Goal: Task Accomplishment & Management: Complete application form

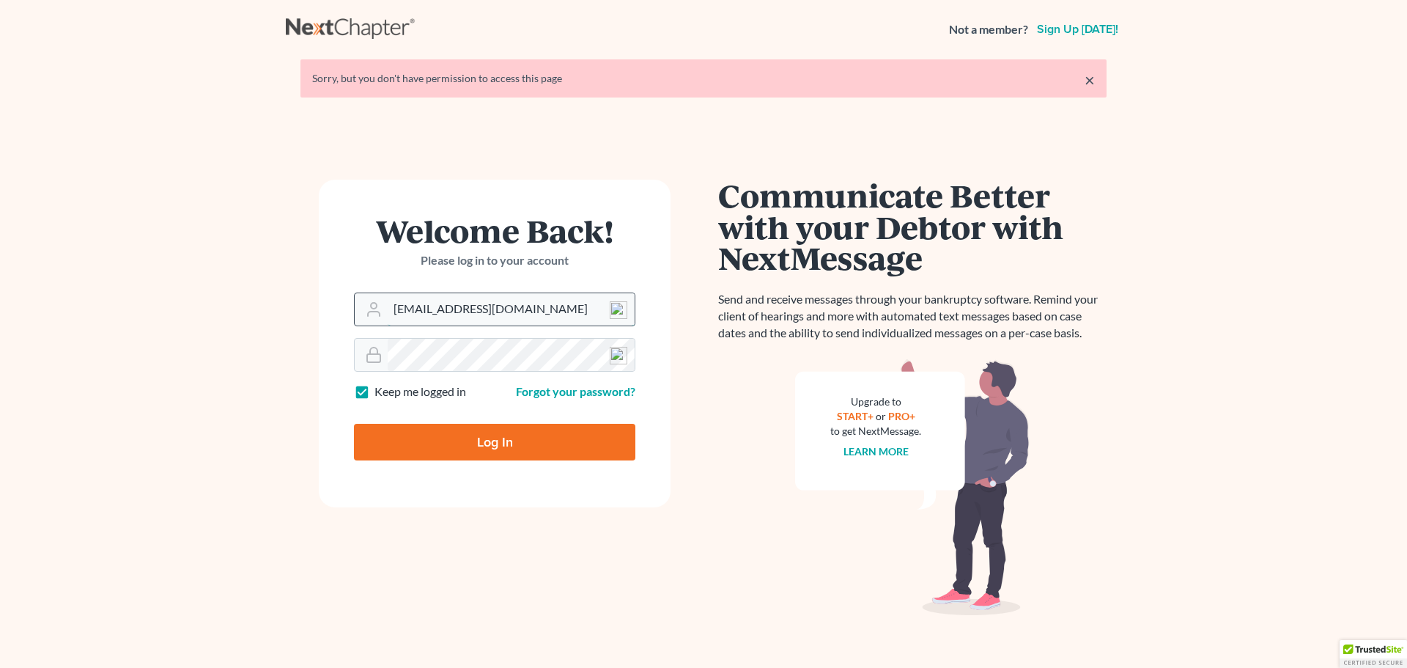
click at [568, 297] on input "[EMAIL_ADDRESS][DOMAIN_NAME]" at bounding box center [511, 309] width 247 height 32
type input "[EMAIL_ADDRESS][DOMAIN_NAME]"
click at [509, 440] on input "Log In" at bounding box center [494, 442] width 281 height 37
type input "Thinking..."
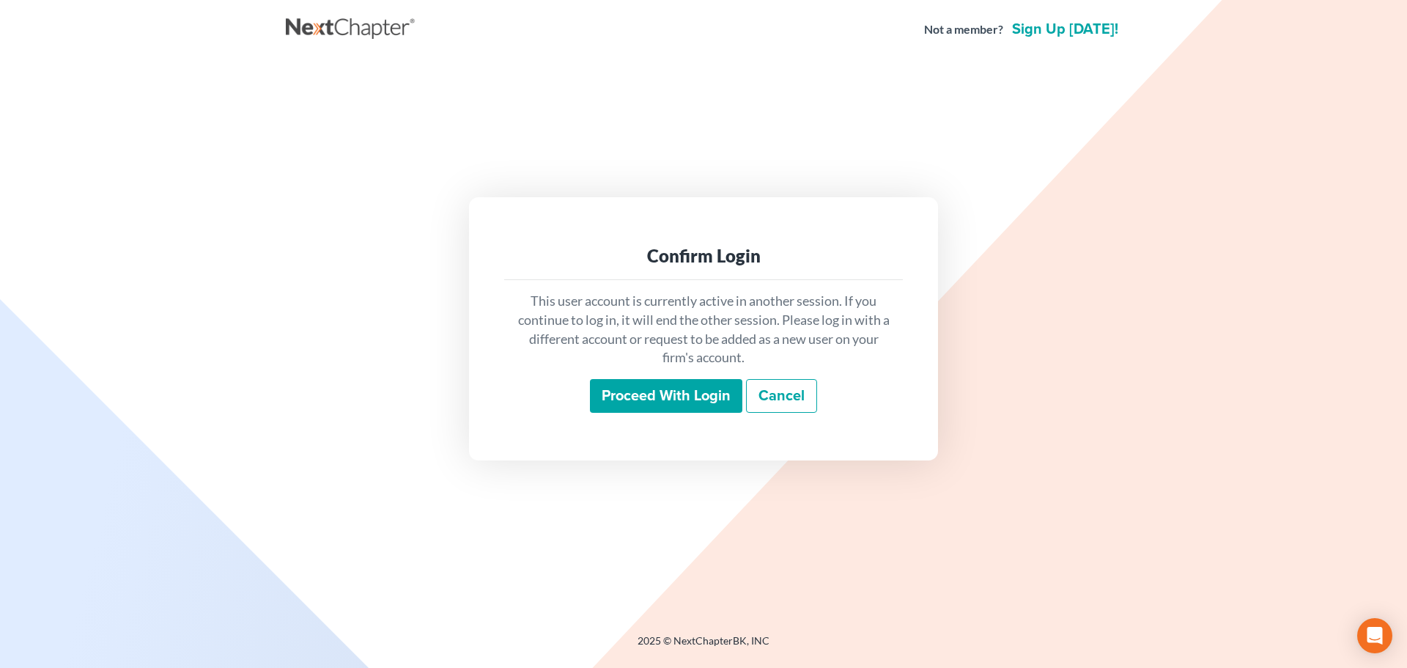
drag, startPoint x: 653, startPoint y: 390, endPoint x: 678, endPoint y: 397, distance: 26.0
click at [654, 390] on input "Proceed with login" at bounding box center [666, 396] width 152 height 34
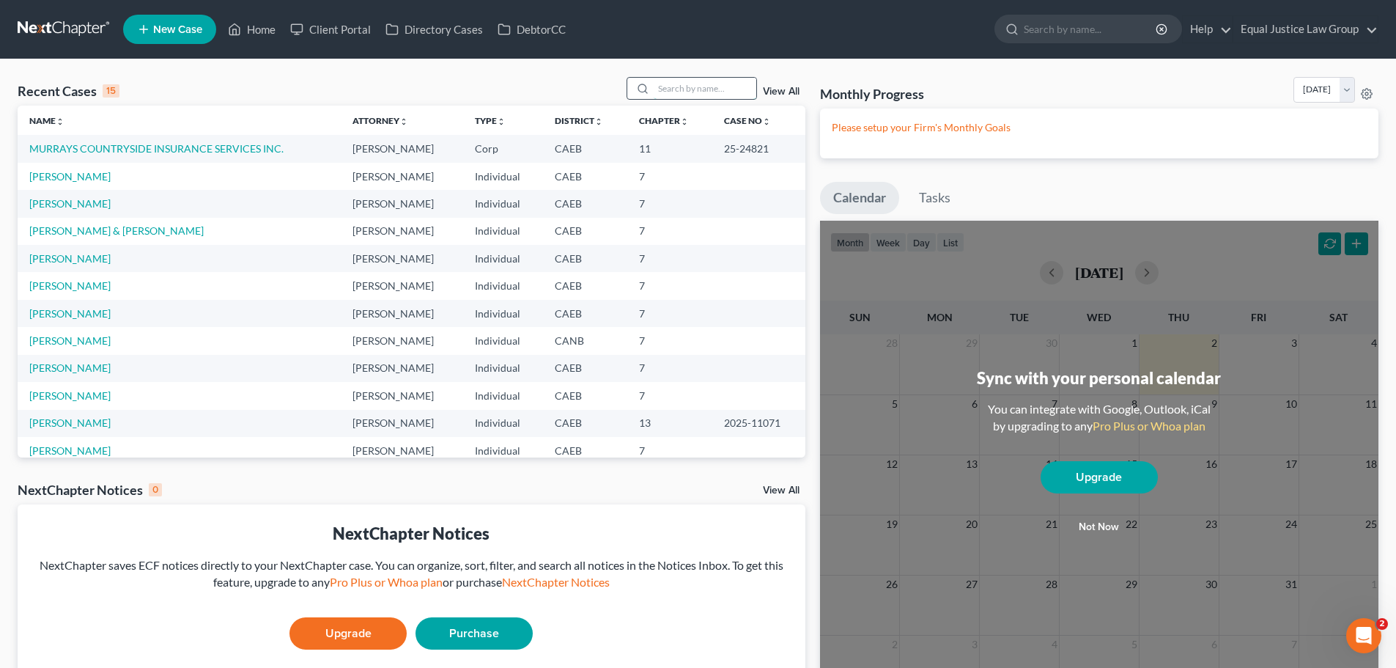
click at [702, 88] on input "search" at bounding box center [705, 88] width 103 height 21
type input "levien"
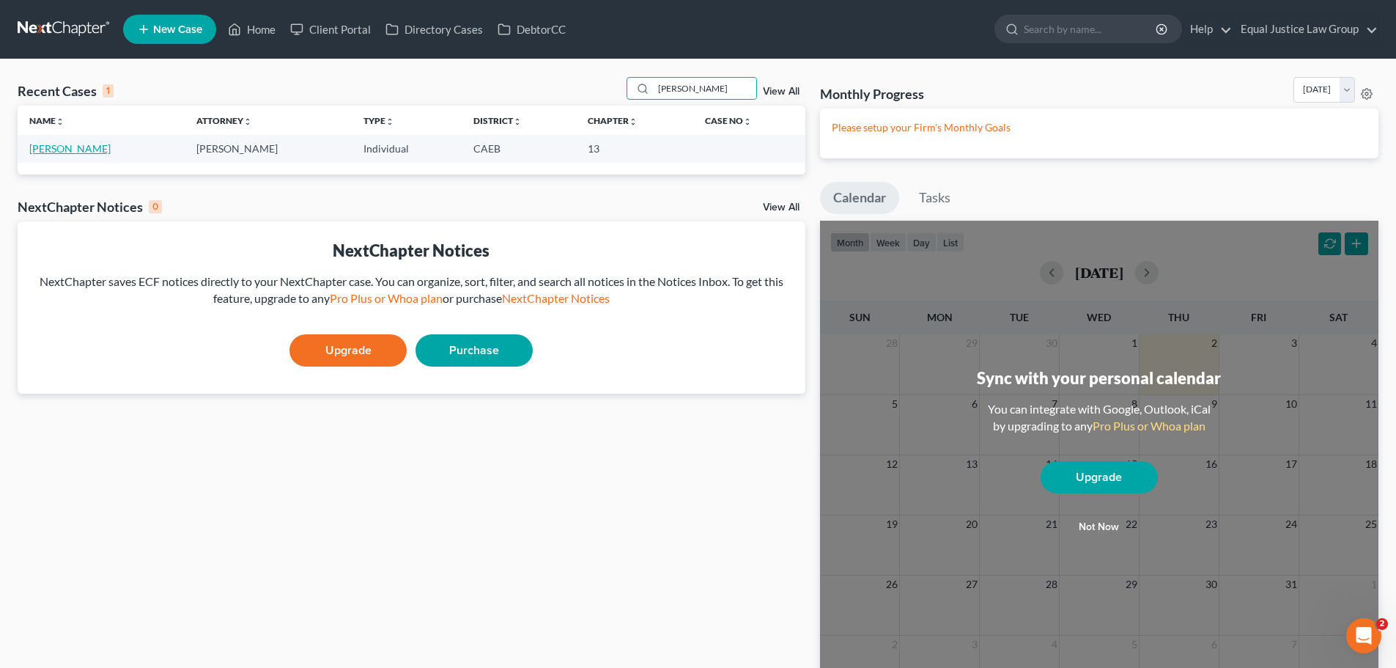
click at [65, 154] on link "Levien, Nicole" at bounding box center [69, 148] width 81 height 12
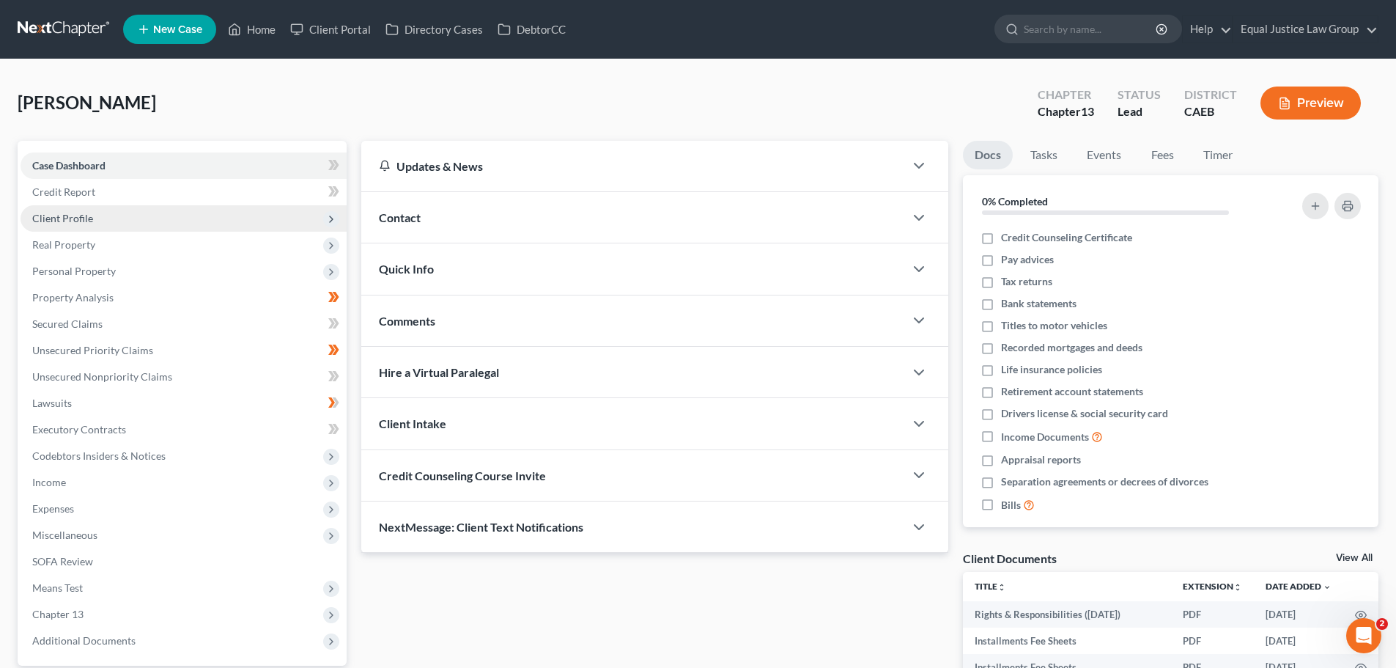
scroll to position [73, 0]
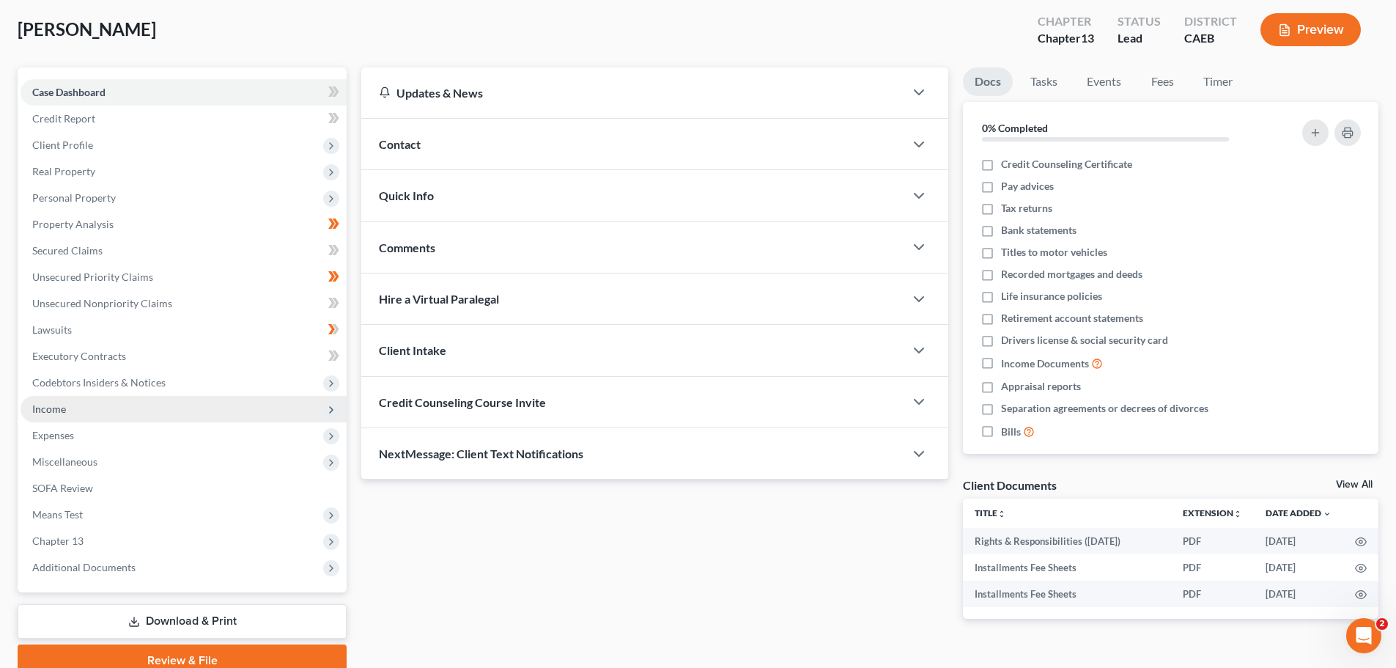
click at [58, 410] on span "Income" at bounding box center [49, 408] width 34 height 12
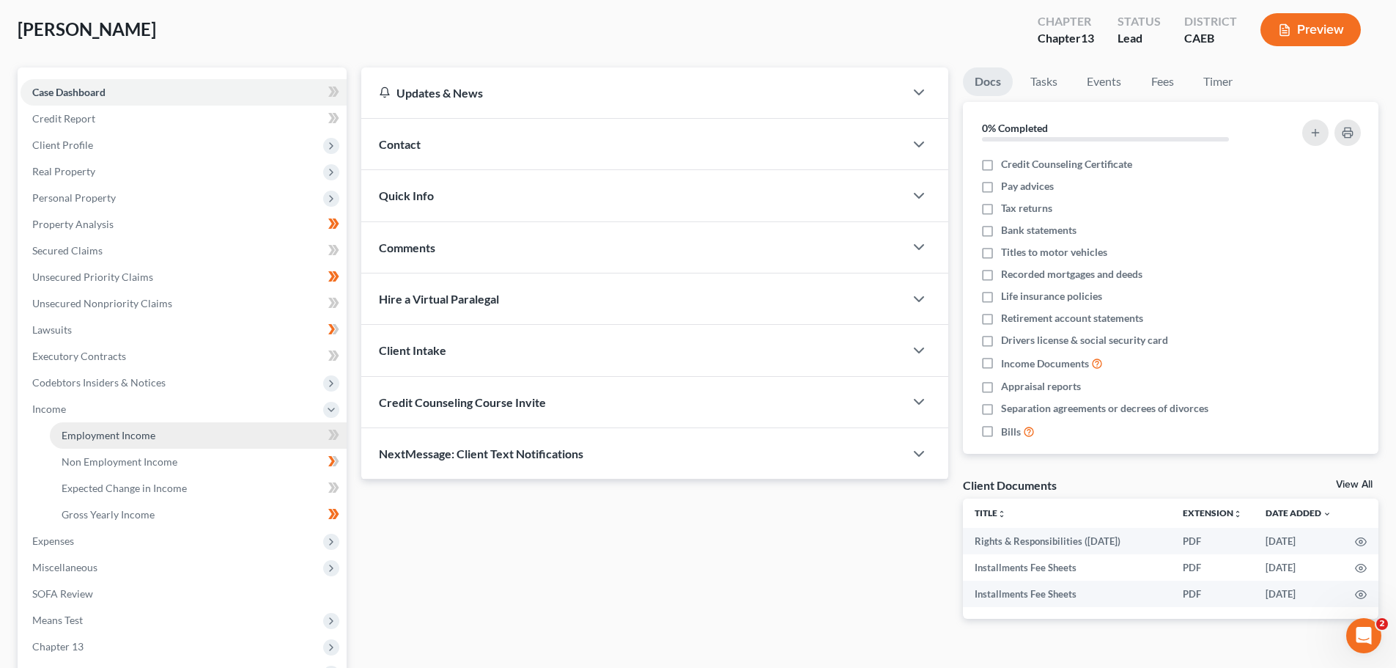
click at [103, 439] on span "Employment Income" at bounding box center [109, 435] width 94 height 12
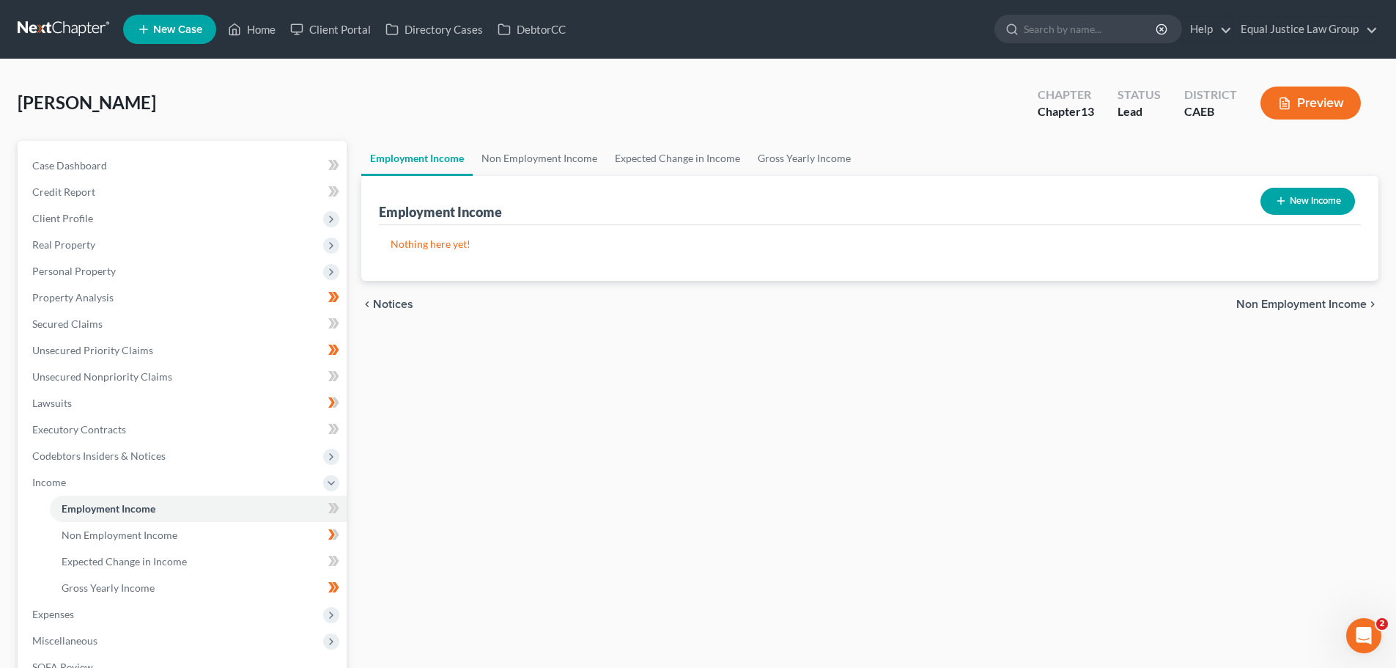
click at [1303, 300] on span "Non Employment Income" at bounding box center [1301, 304] width 130 height 12
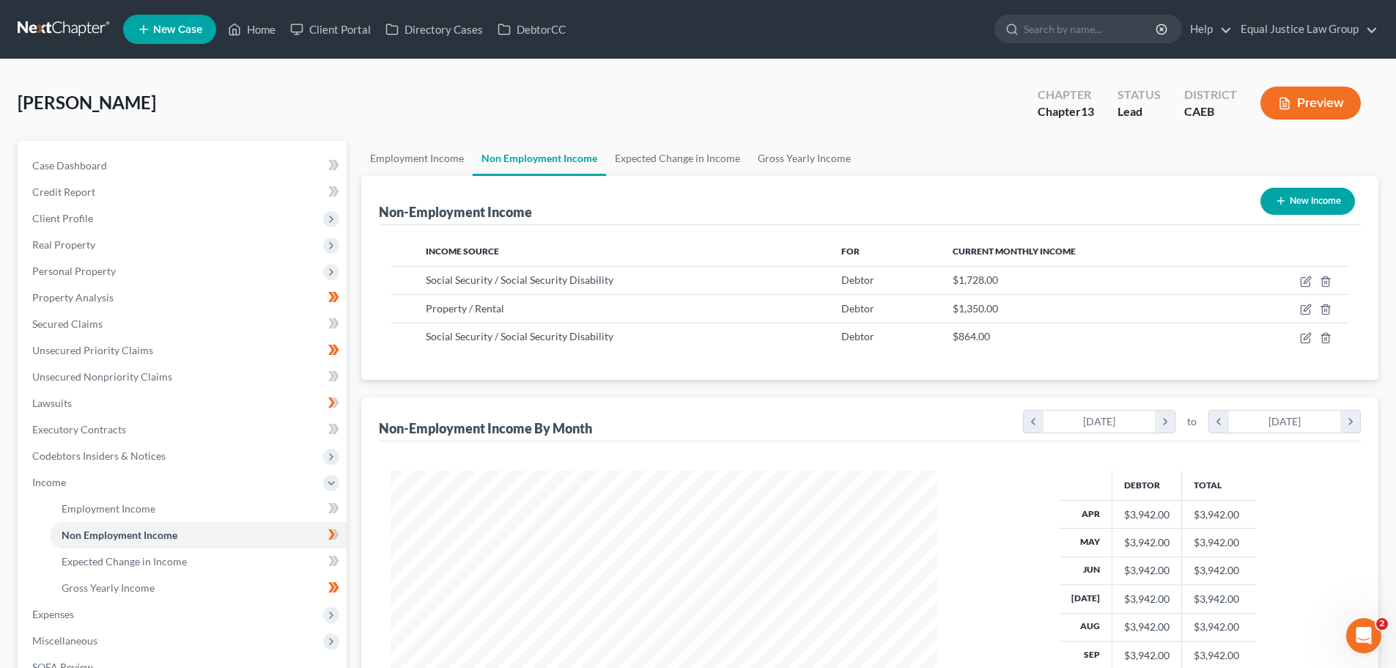
click at [1286, 104] on line "button" at bounding box center [1285, 104] width 4 height 0
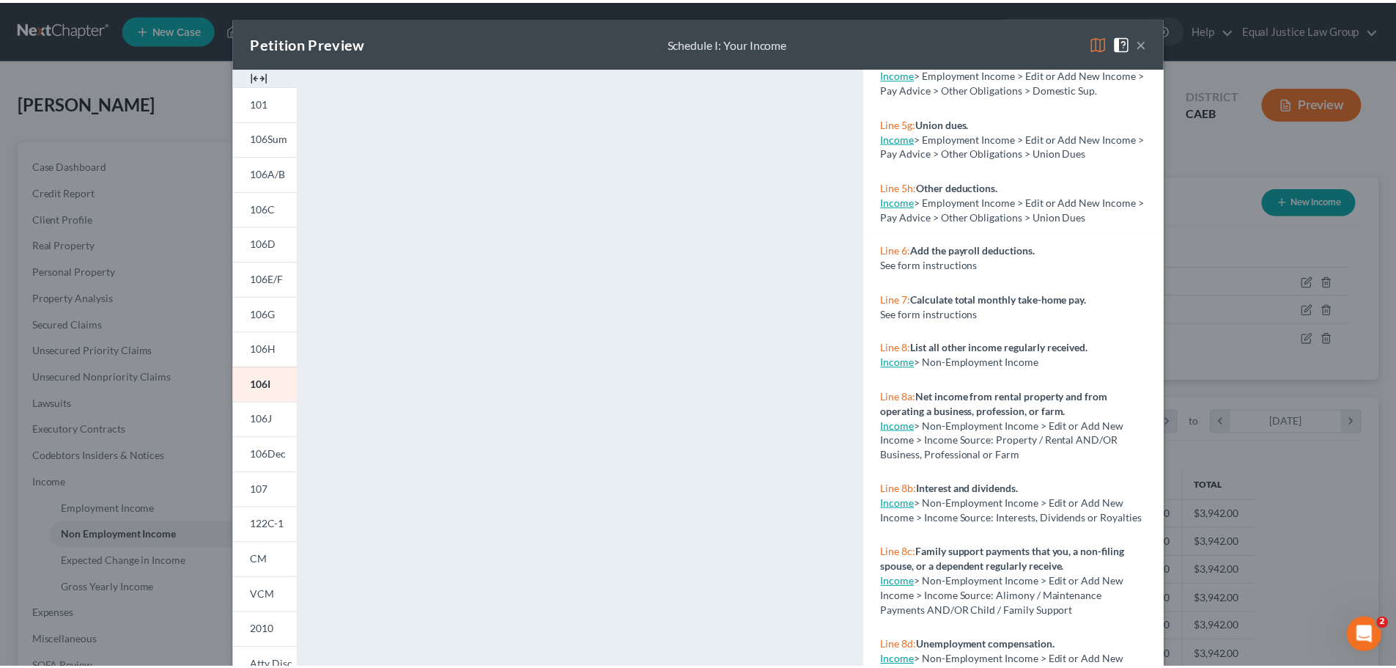
scroll to position [733, 0]
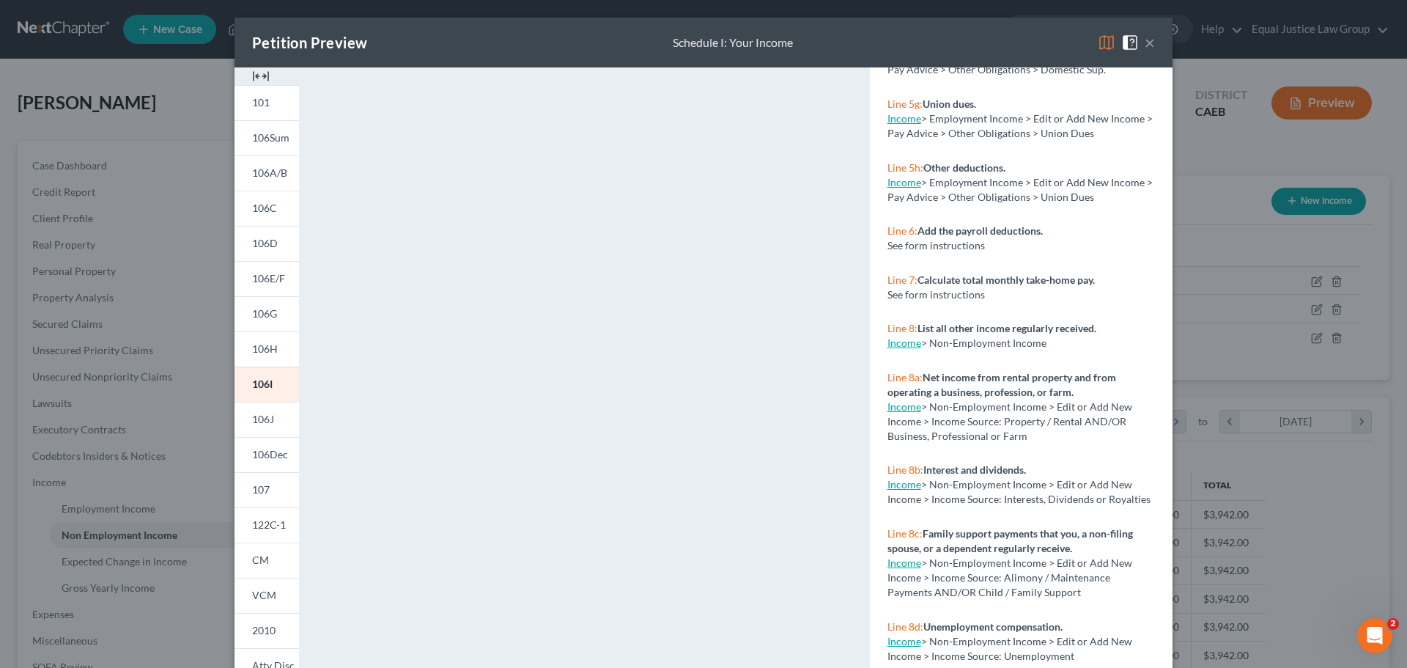
click at [896, 413] on link "Income" at bounding box center [905, 406] width 34 height 12
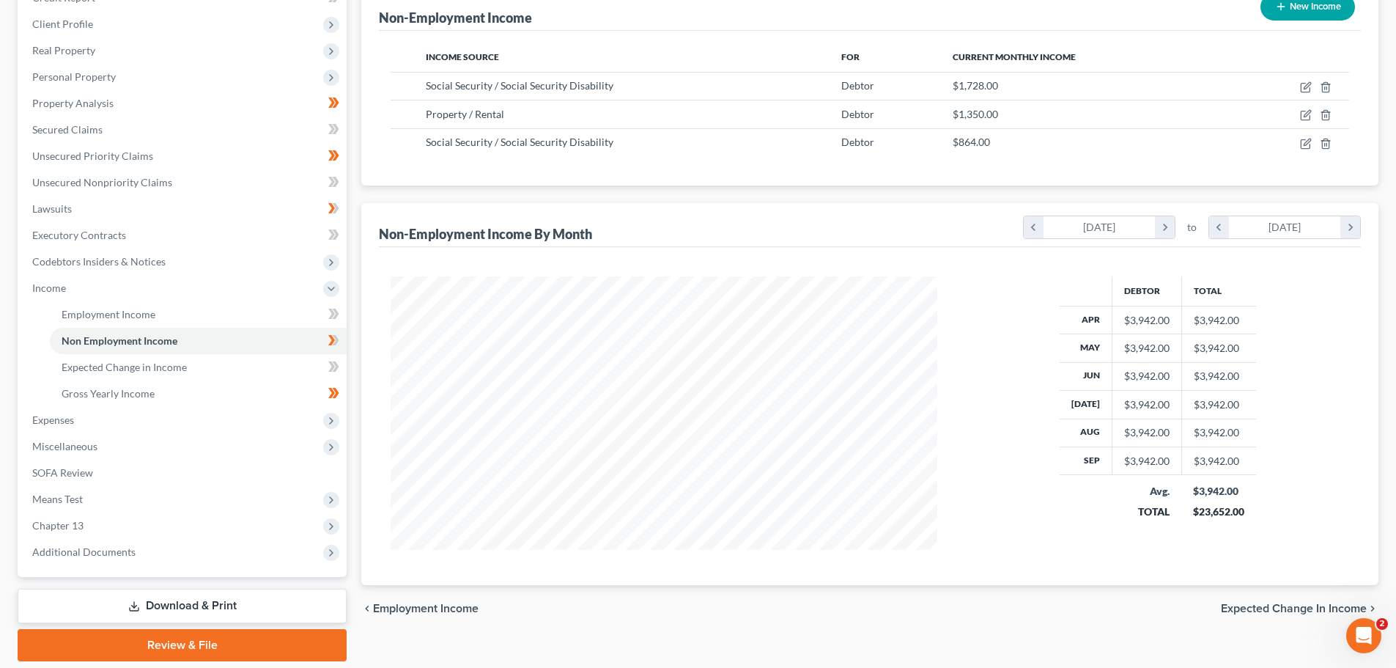
scroll to position [243, 0]
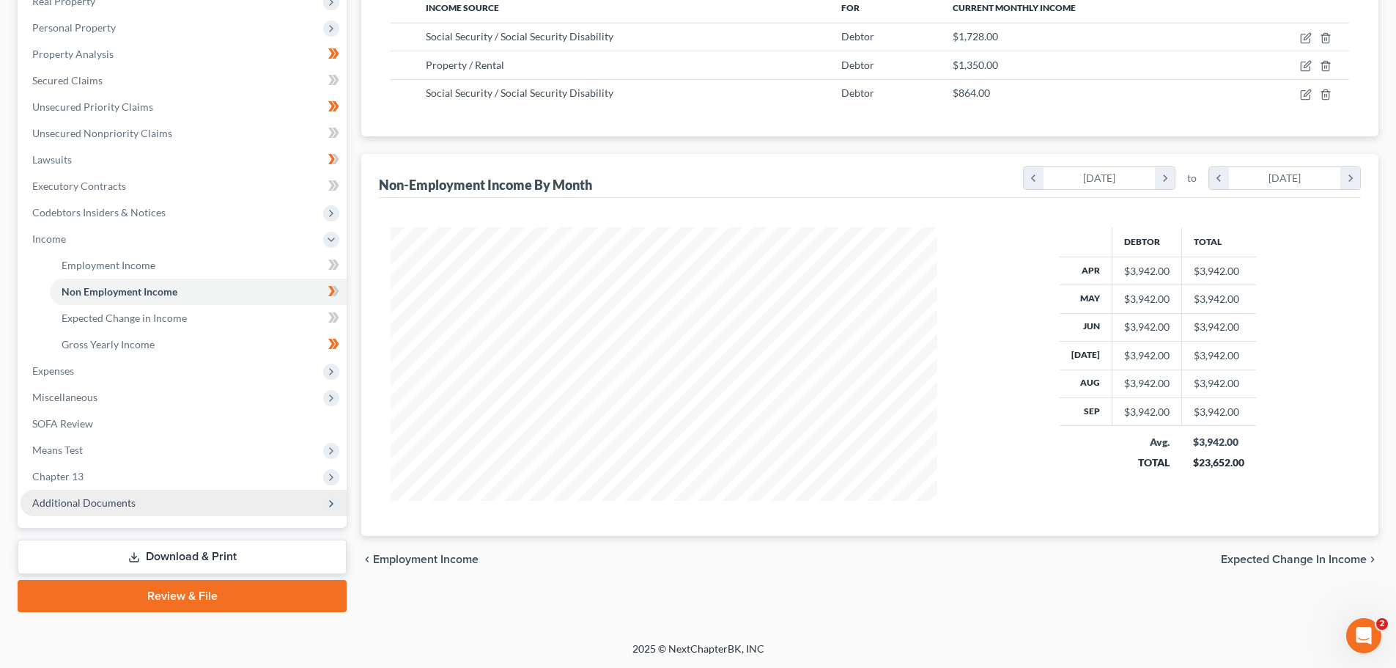
click at [94, 504] on span "Additional Documents" at bounding box center [83, 502] width 103 height 12
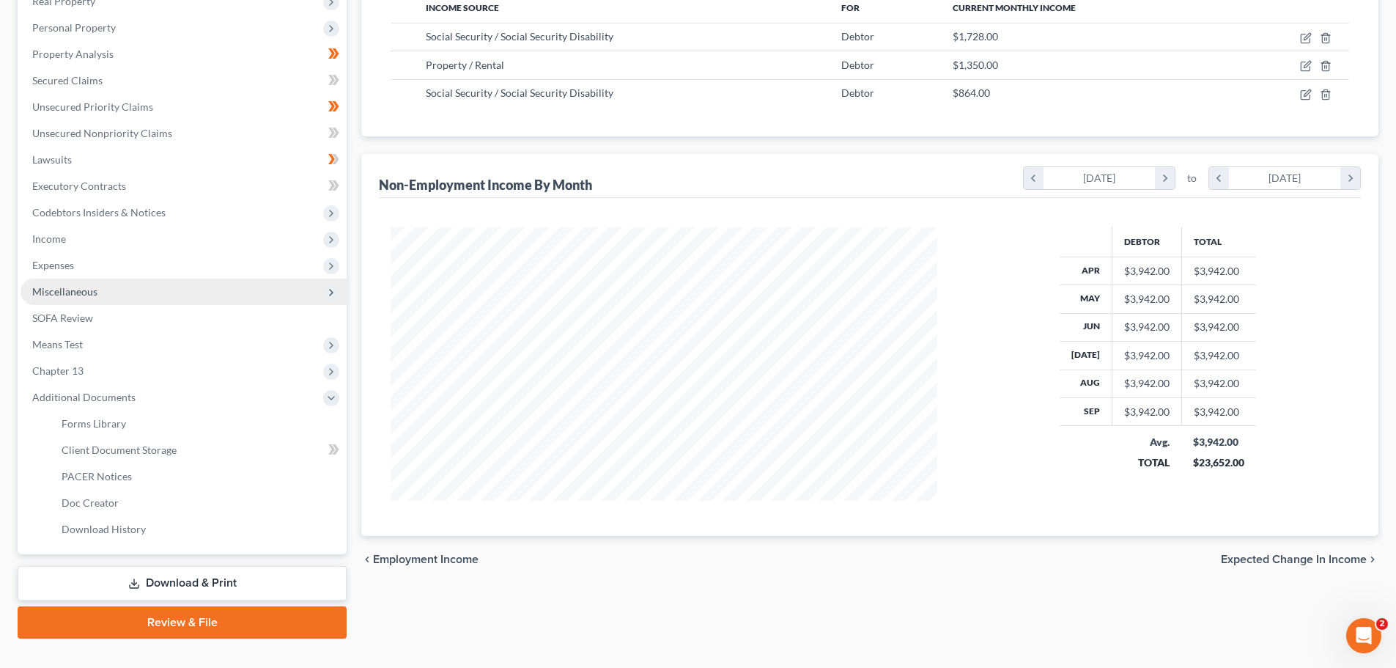
click at [62, 290] on span "Miscellaneous" at bounding box center [64, 291] width 65 height 12
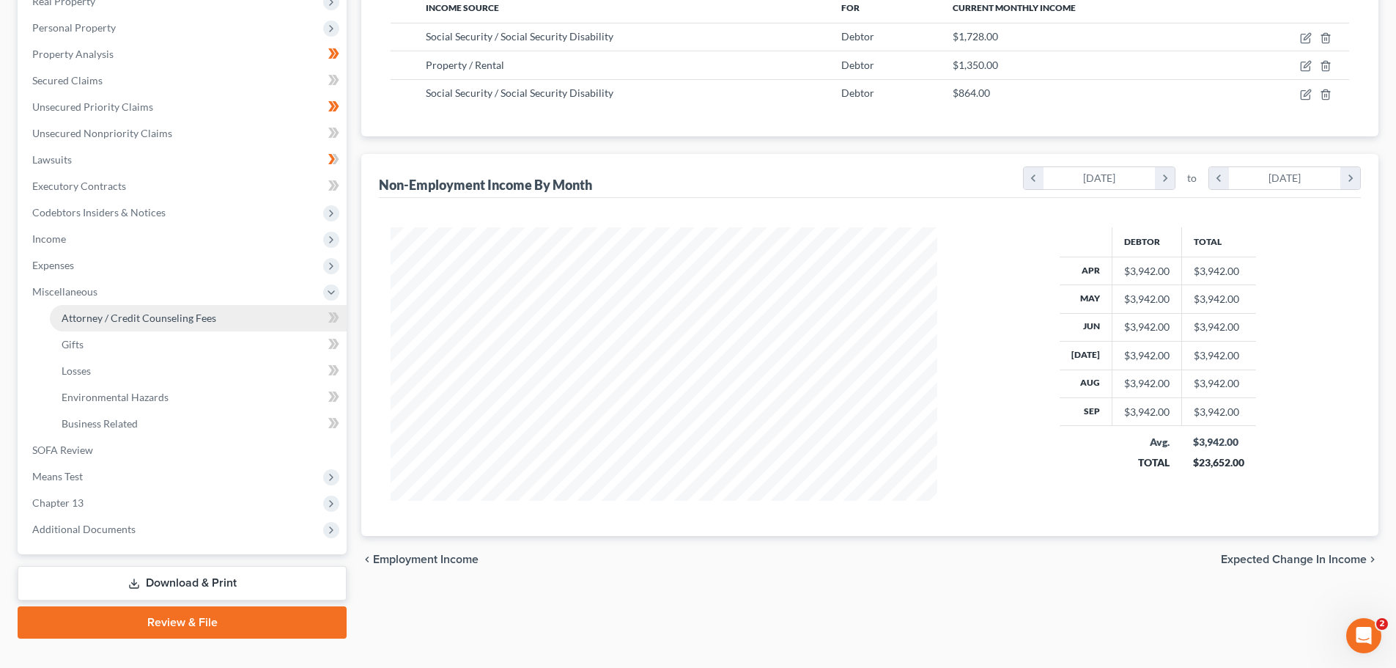
click at [112, 323] on span "Attorney / Credit Counseling Fees" at bounding box center [139, 317] width 155 height 12
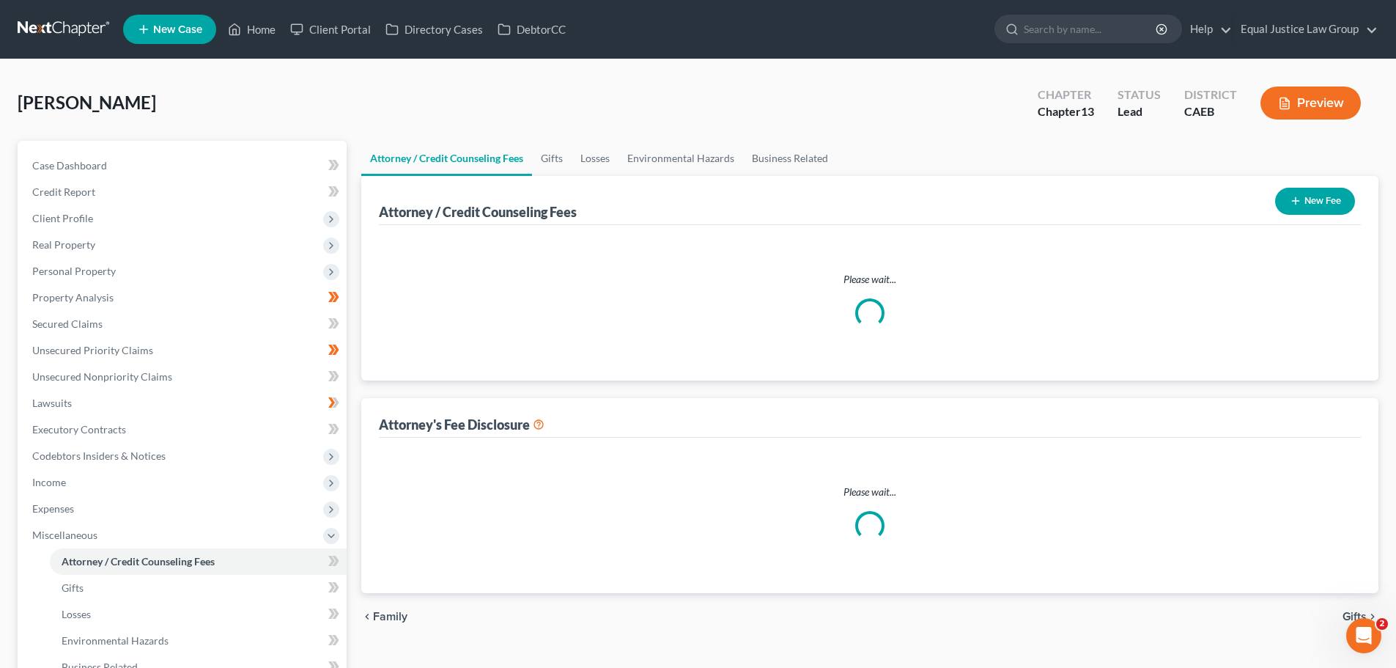
select select "0"
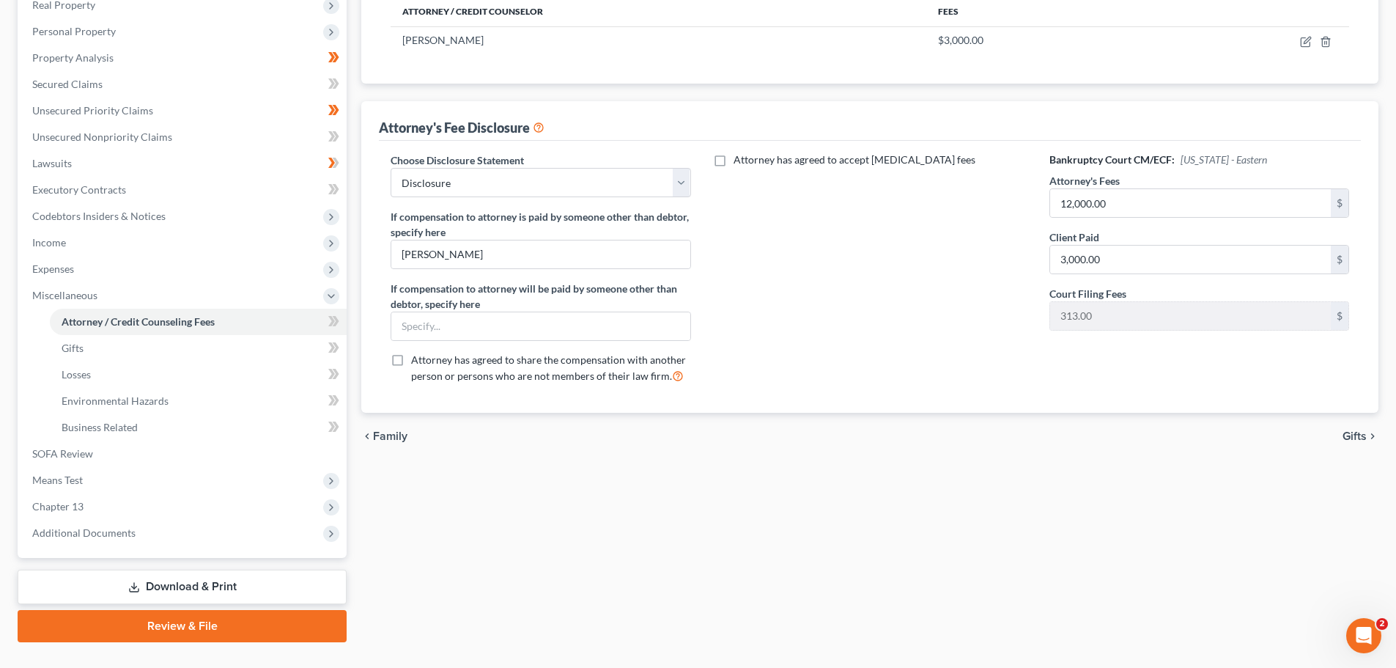
scroll to position [270, 0]
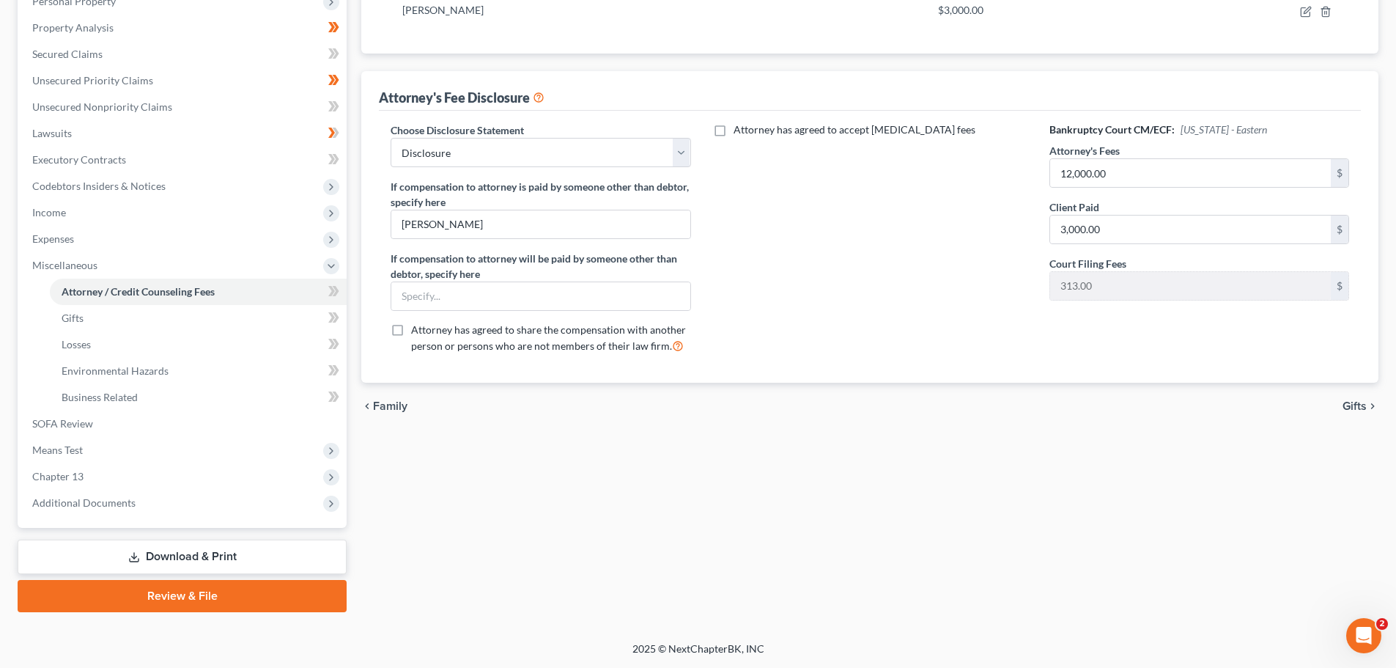
click at [292, 554] on link "Download & Print" at bounding box center [182, 556] width 329 height 34
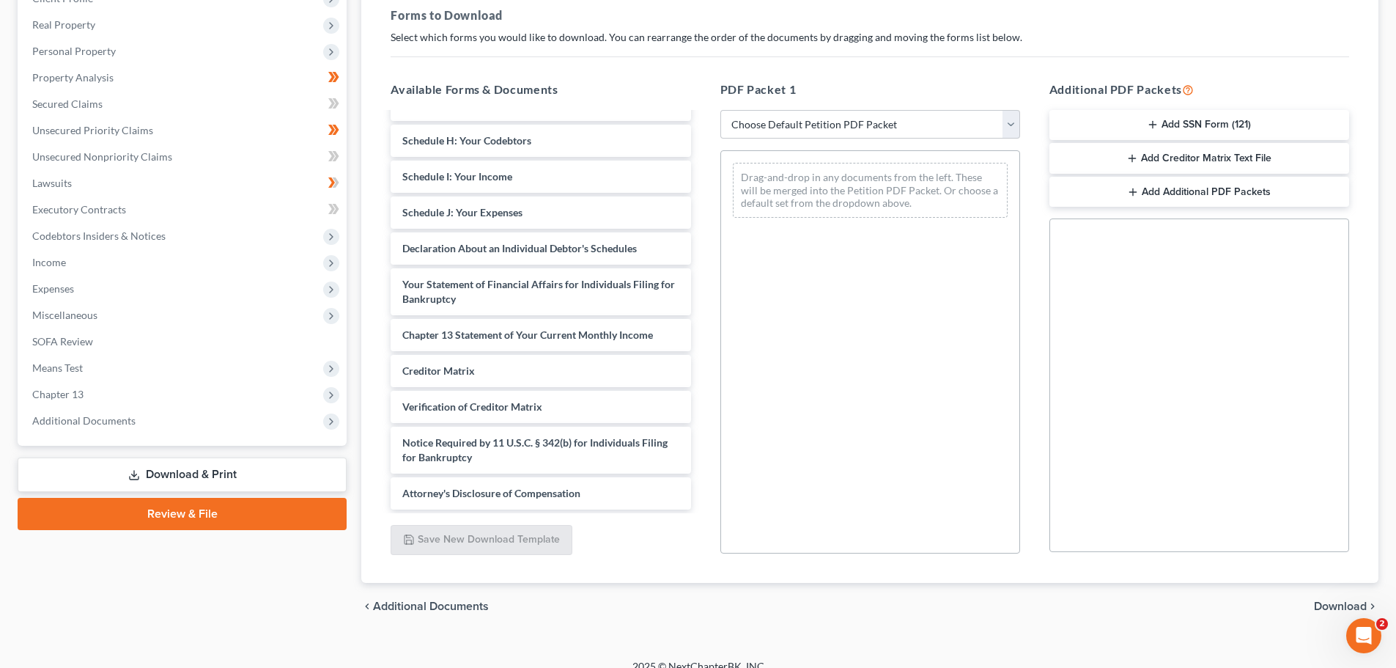
scroll to position [327, 0]
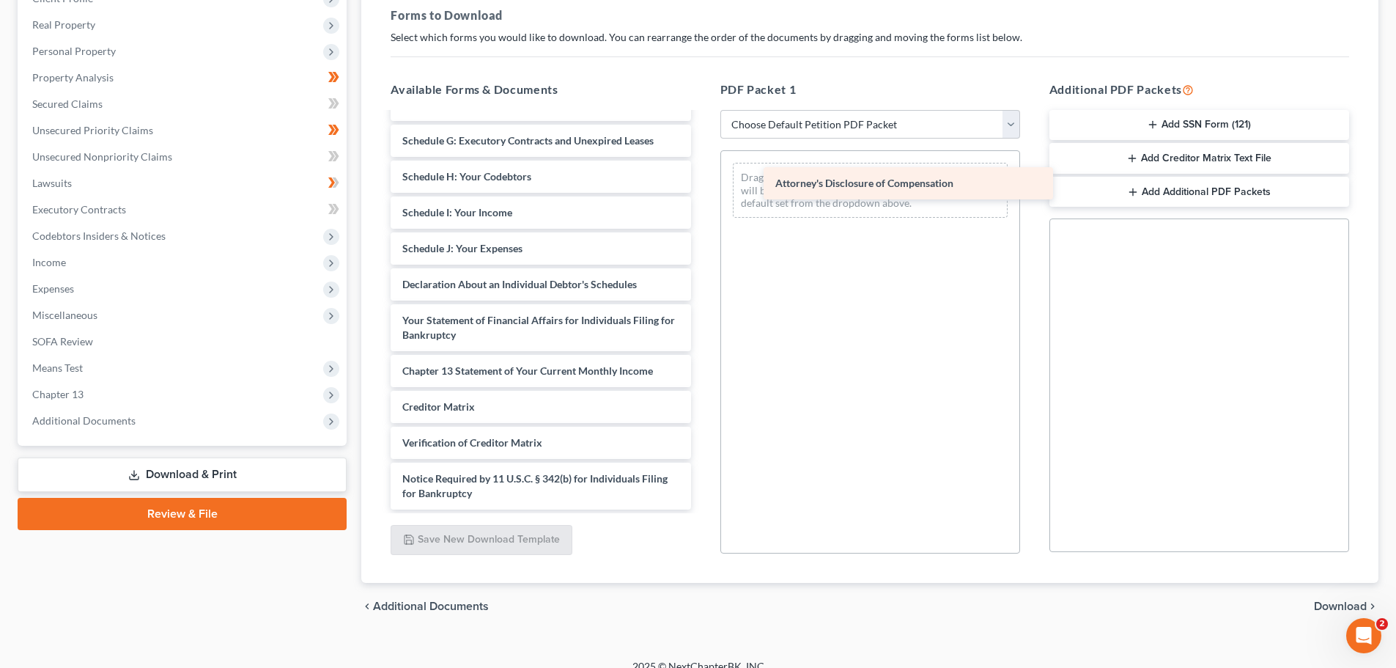
drag, startPoint x: 490, startPoint y: 493, endPoint x: 862, endPoint y: 180, distance: 486.4
click at [702, 180] on div "Attorney's Disclosure of Compensation Rights & Responsibilities (04/25/2025) In…" at bounding box center [540, 148] width 323 height 723
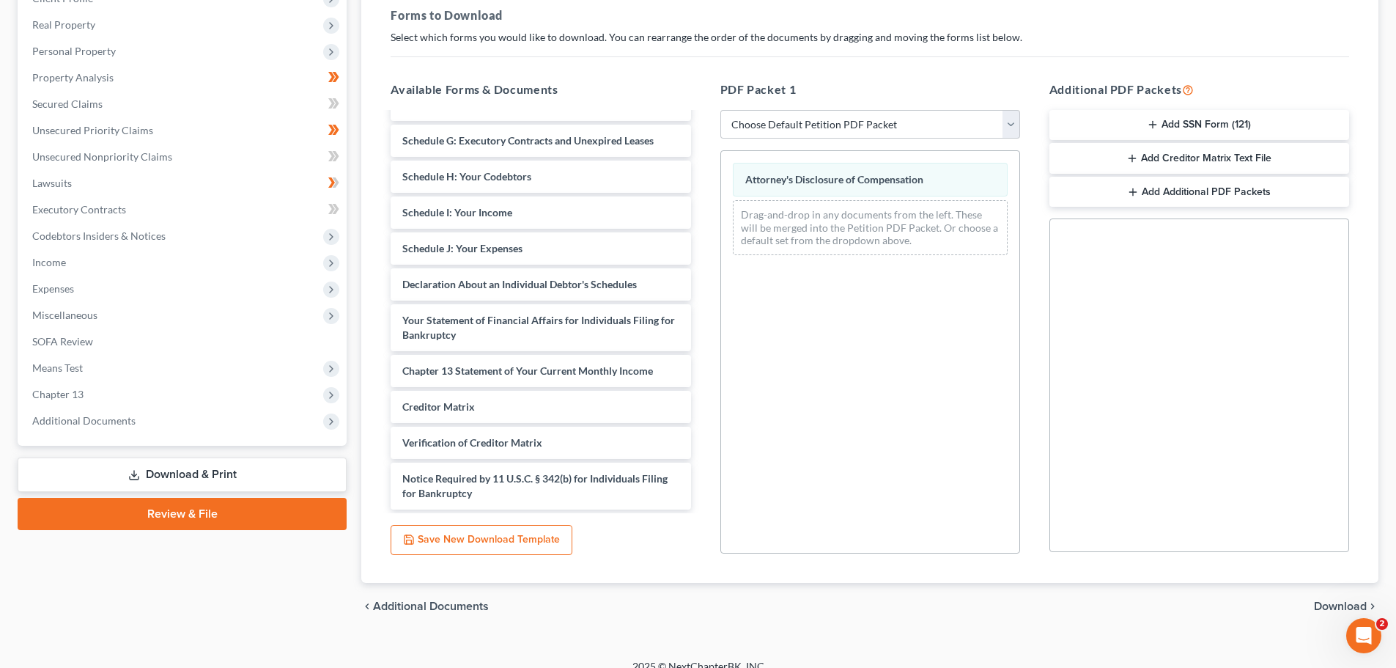
click at [1336, 608] on span "Download" at bounding box center [1340, 606] width 53 height 12
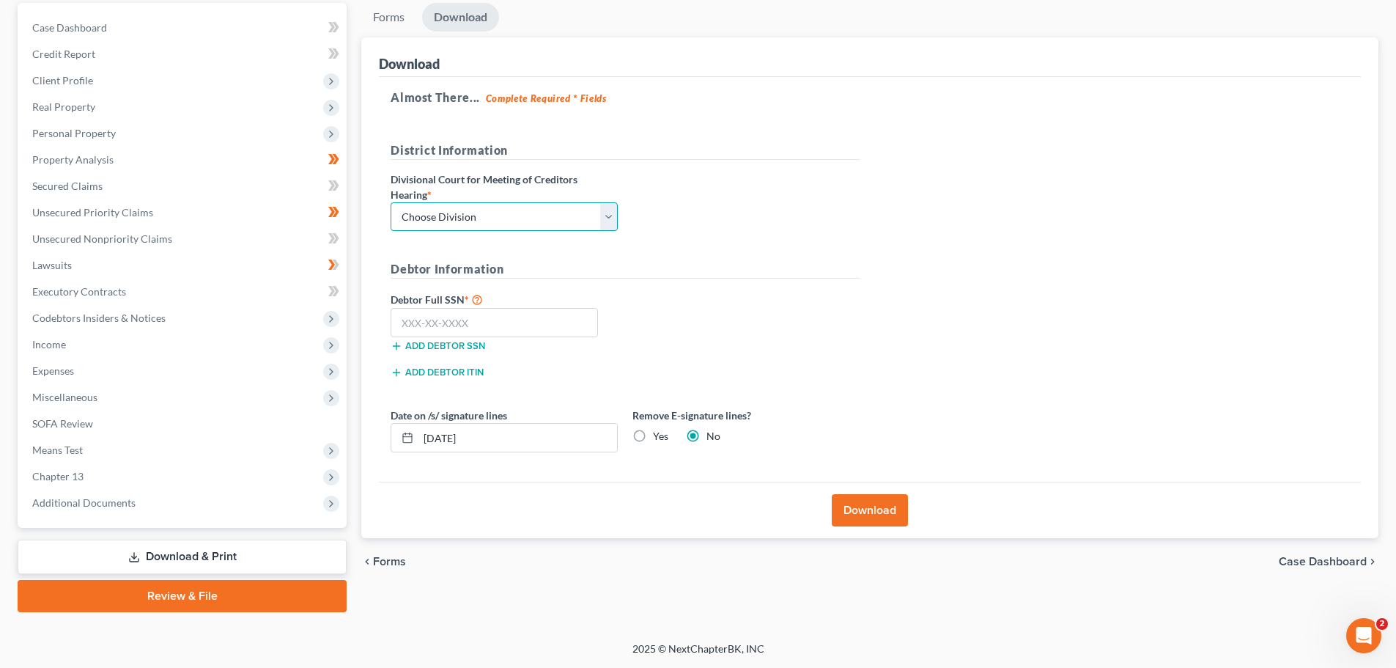
click at [535, 216] on select "Choose Division Fresno Modesto Sacramento" at bounding box center [504, 216] width 227 height 29
select select "2"
click at [391, 202] on select "Choose Division Fresno Modesto Sacramento" at bounding box center [504, 216] width 227 height 29
click at [649, 270] on h5 "Debtor Information" at bounding box center [625, 269] width 469 height 18
click at [446, 318] on input "text" at bounding box center [494, 322] width 207 height 29
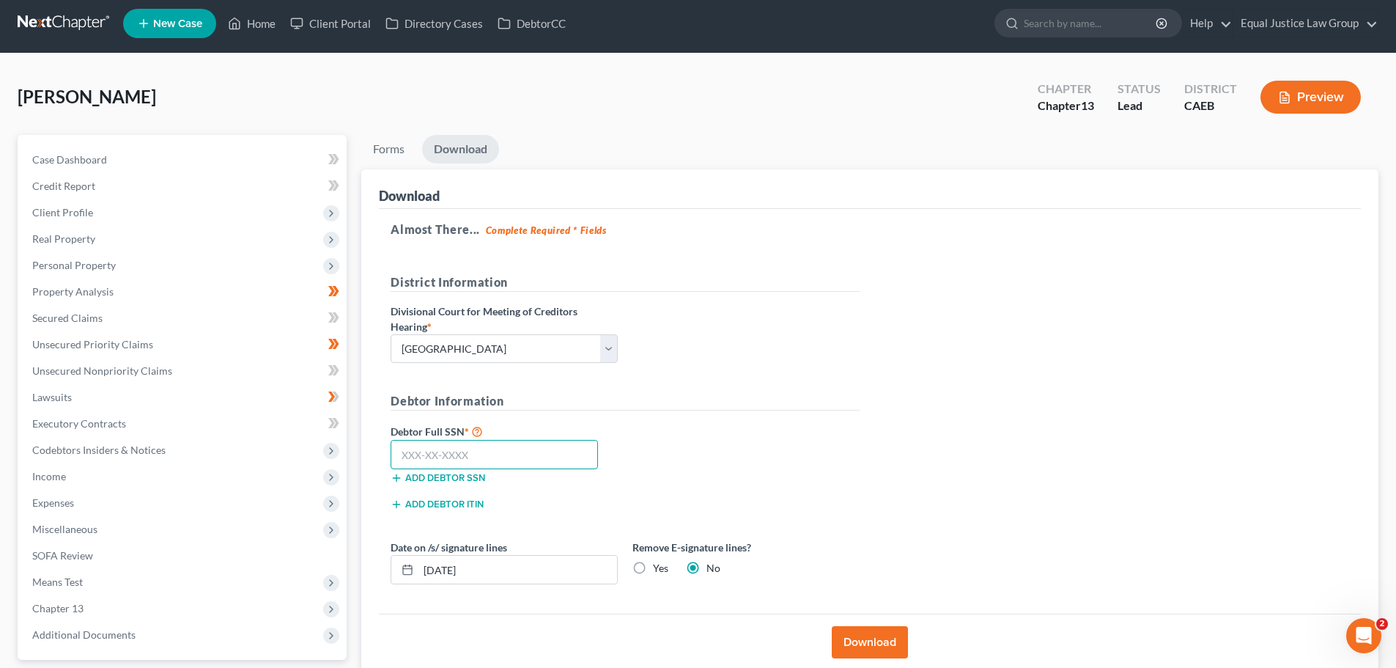
scroll to position [0, 0]
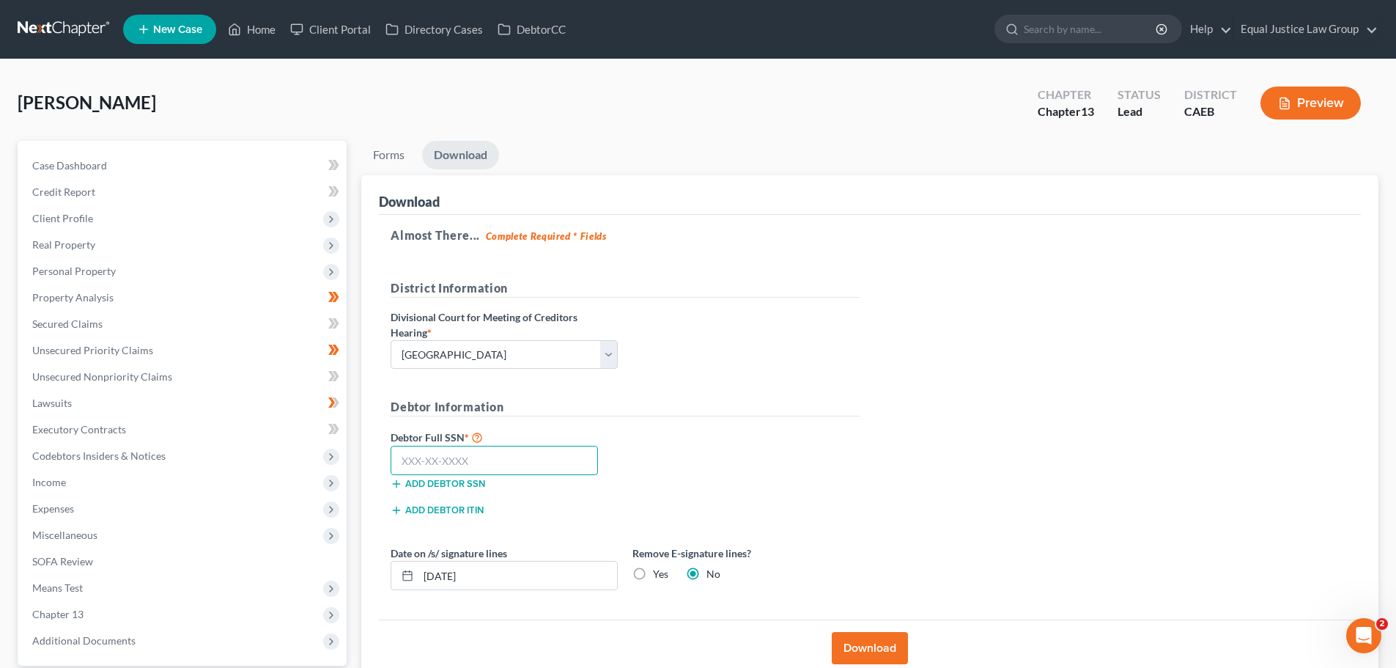
paste input "616-05-6658"
type input "616-05-6658"
click at [867, 652] on button "Download" at bounding box center [870, 648] width 76 height 32
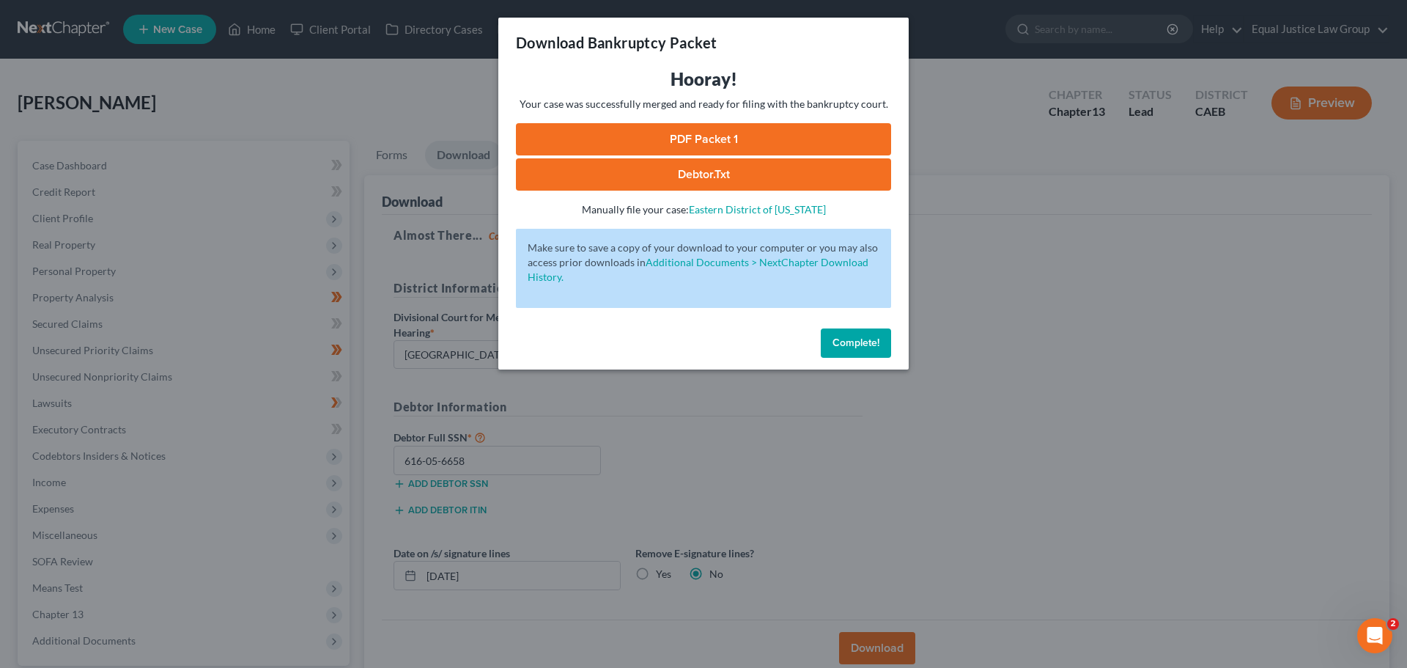
click at [705, 136] on link "PDF Packet 1" at bounding box center [703, 139] width 375 height 32
click at [855, 341] on span "Complete!" at bounding box center [856, 342] width 47 height 12
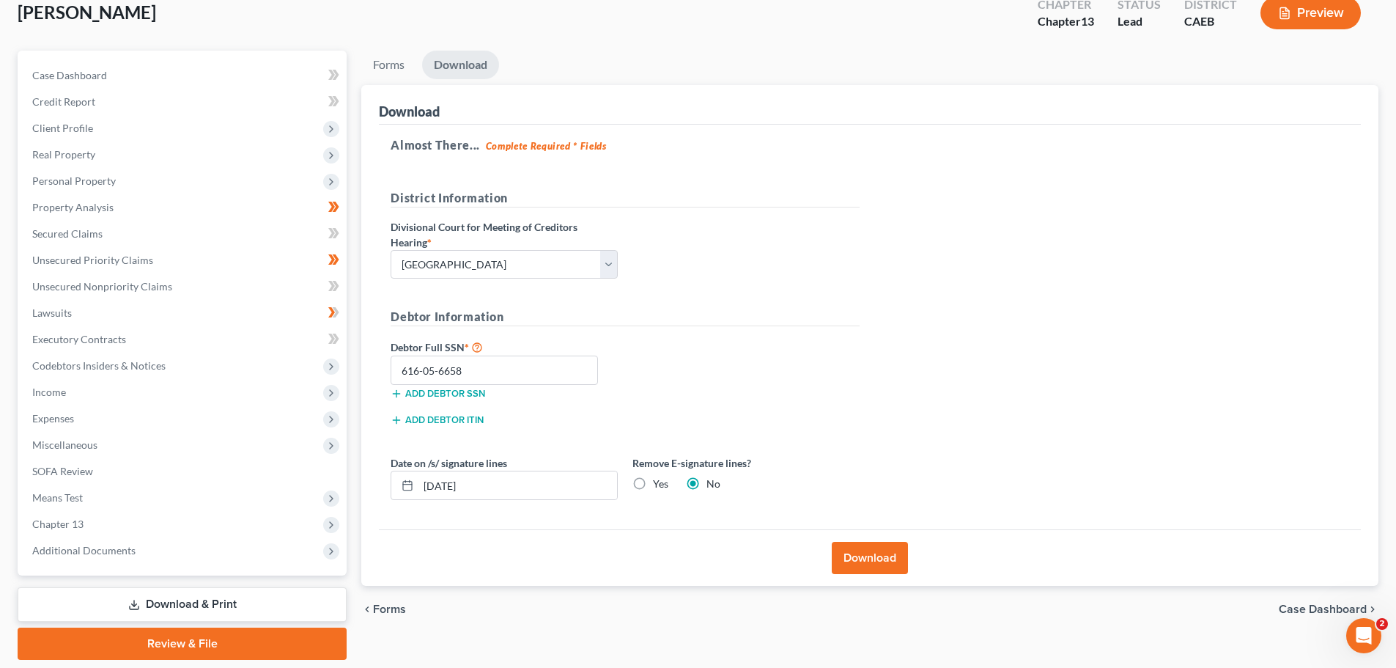
scroll to position [64, 0]
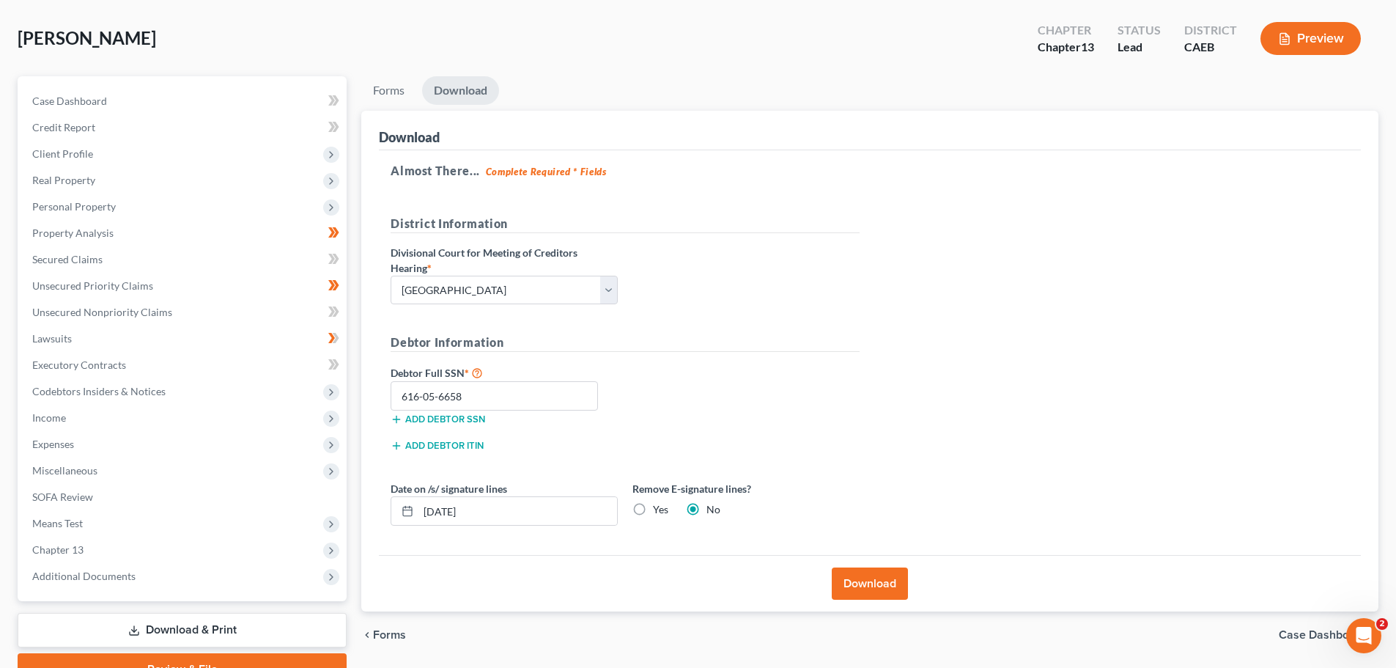
click at [473, 93] on link "Download" at bounding box center [460, 90] width 77 height 29
click at [854, 578] on button "Download" at bounding box center [870, 583] width 76 height 32
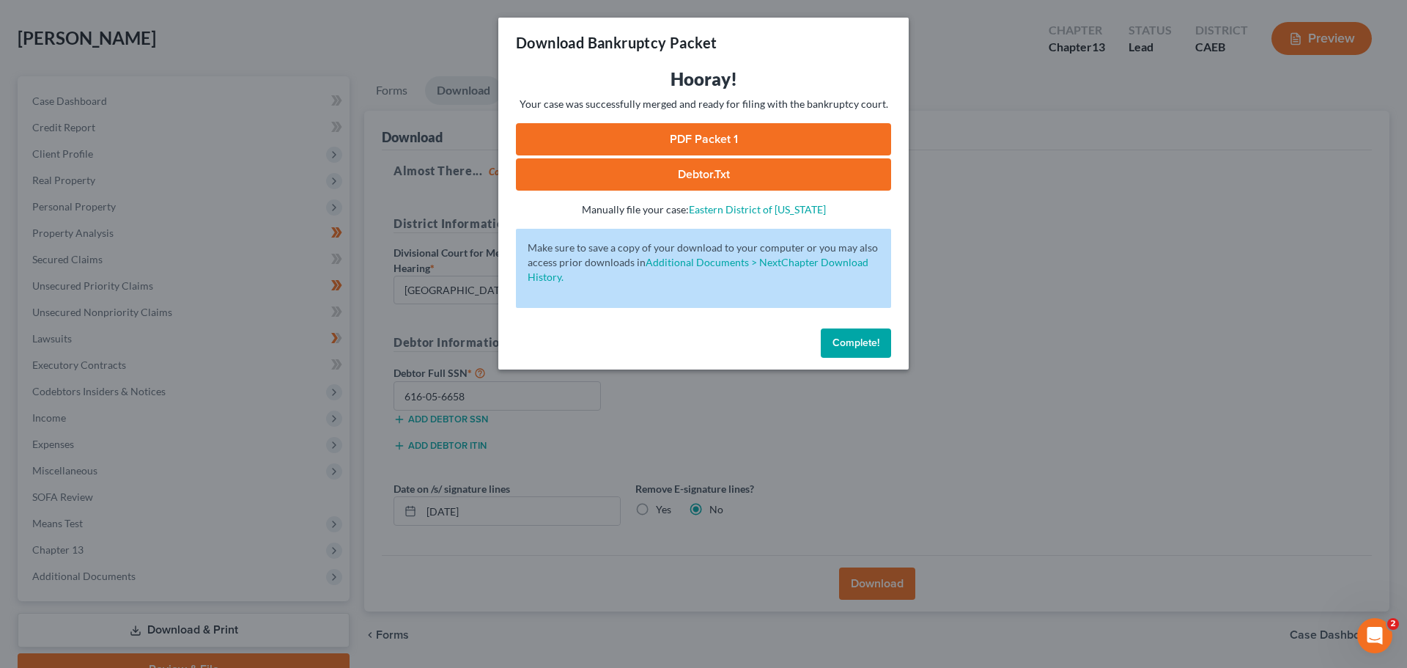
click at [994, 298] on div "Download Bankruptcy Packet Hooray! Your case was successfully merged and ready …" at bounding box center [703, 334] width 1407 height 668
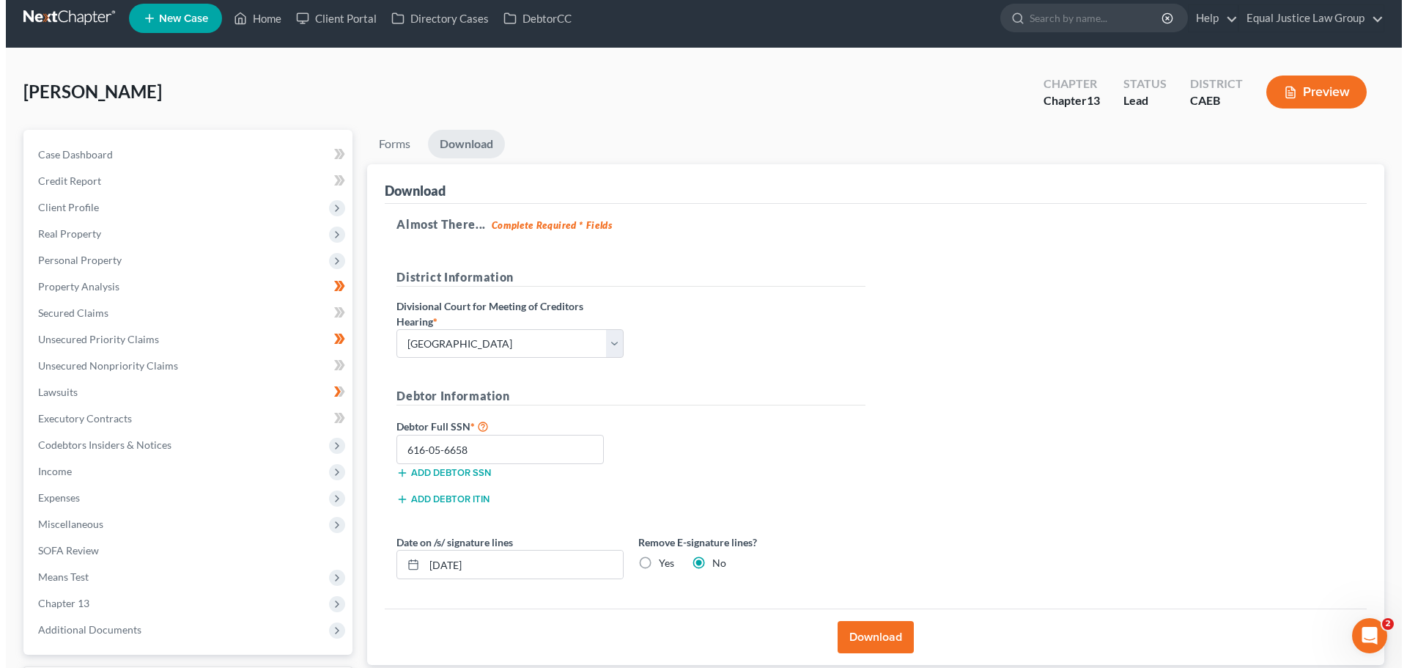
scroll to position [0, 0]
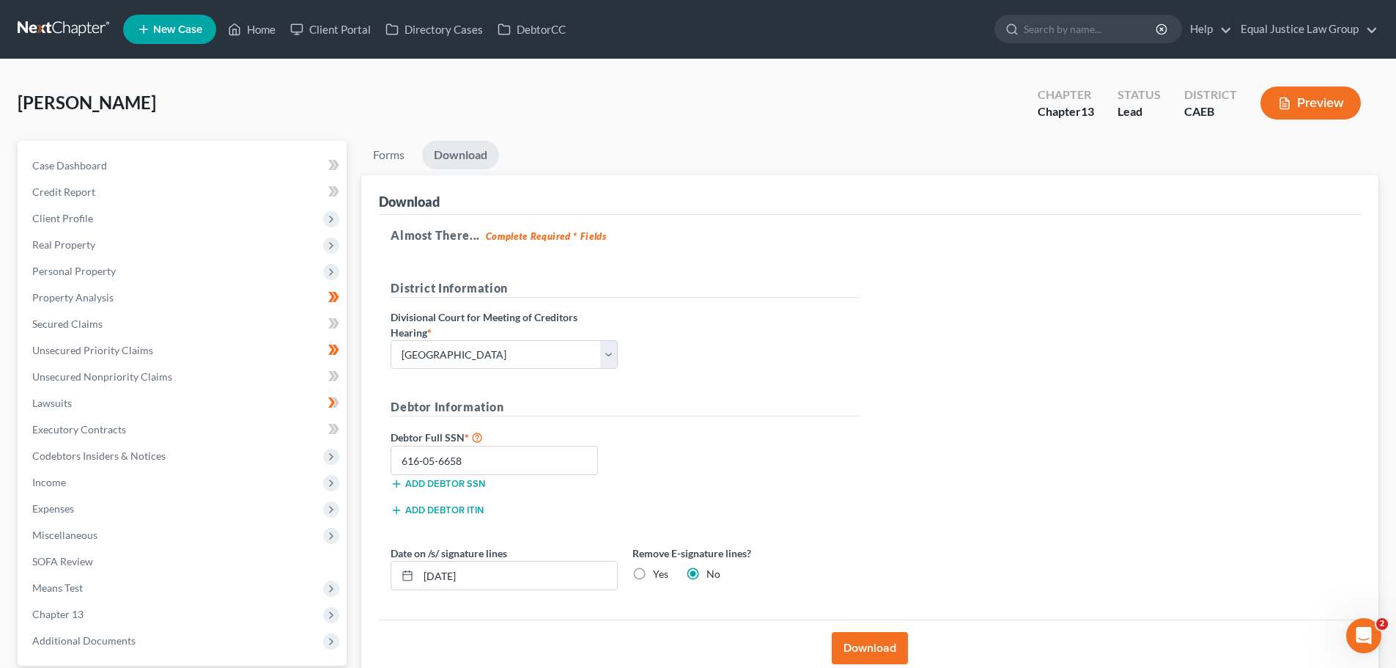
click at [1330, 96] on button "Preview" at bounding box center [1311, 102] width 100 height 33
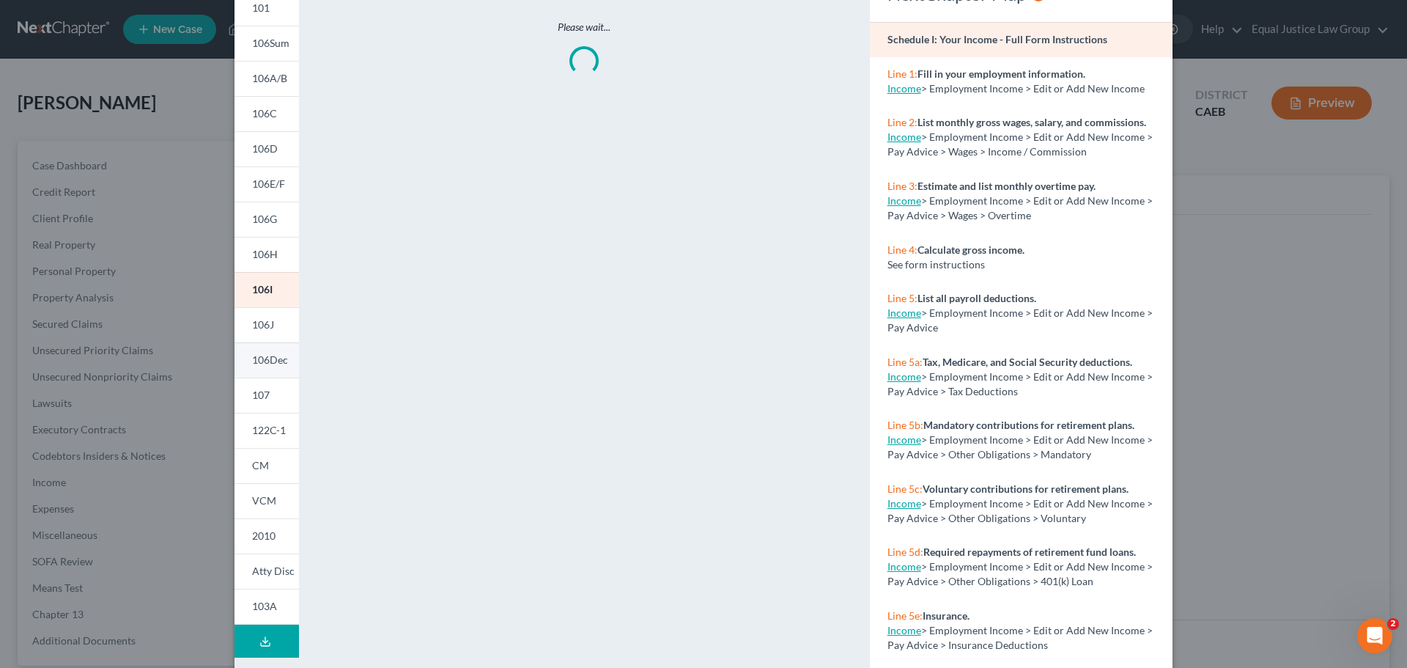
scroll to position [145, 0]
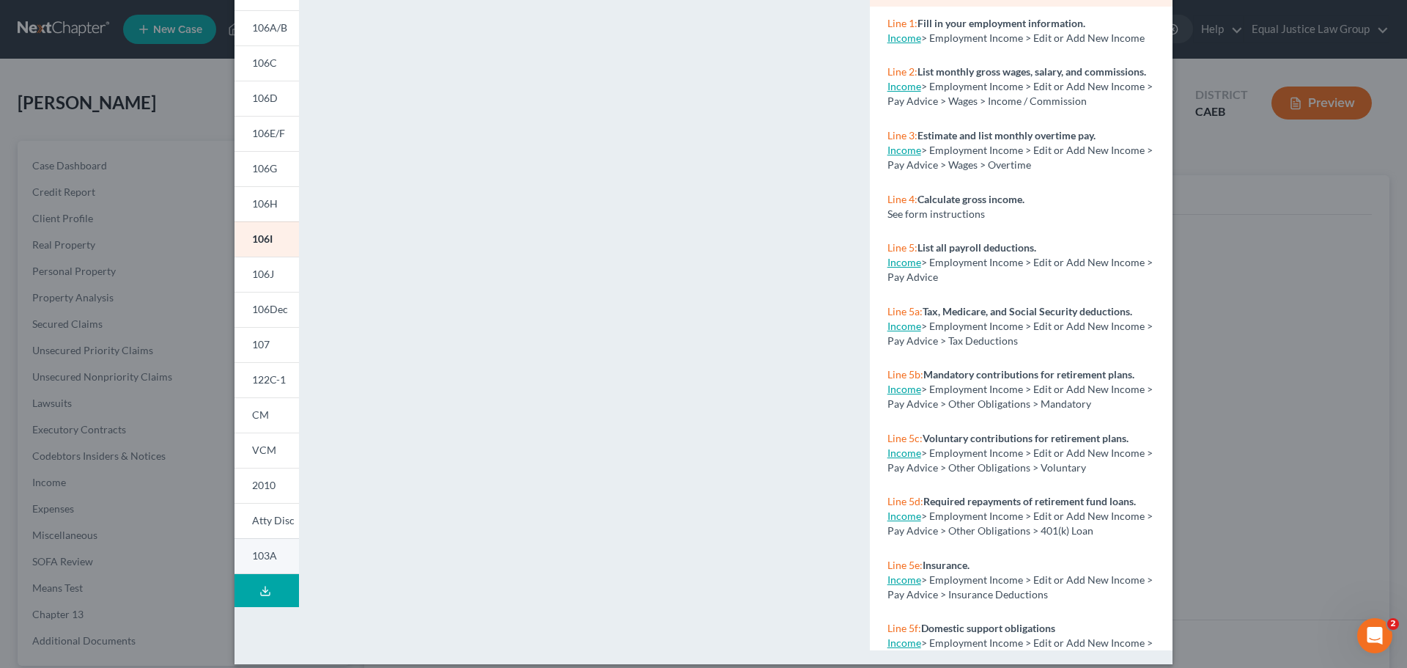
click at [262, 549] on span "103A" at bounding box center [264, 555] width 25 height 12
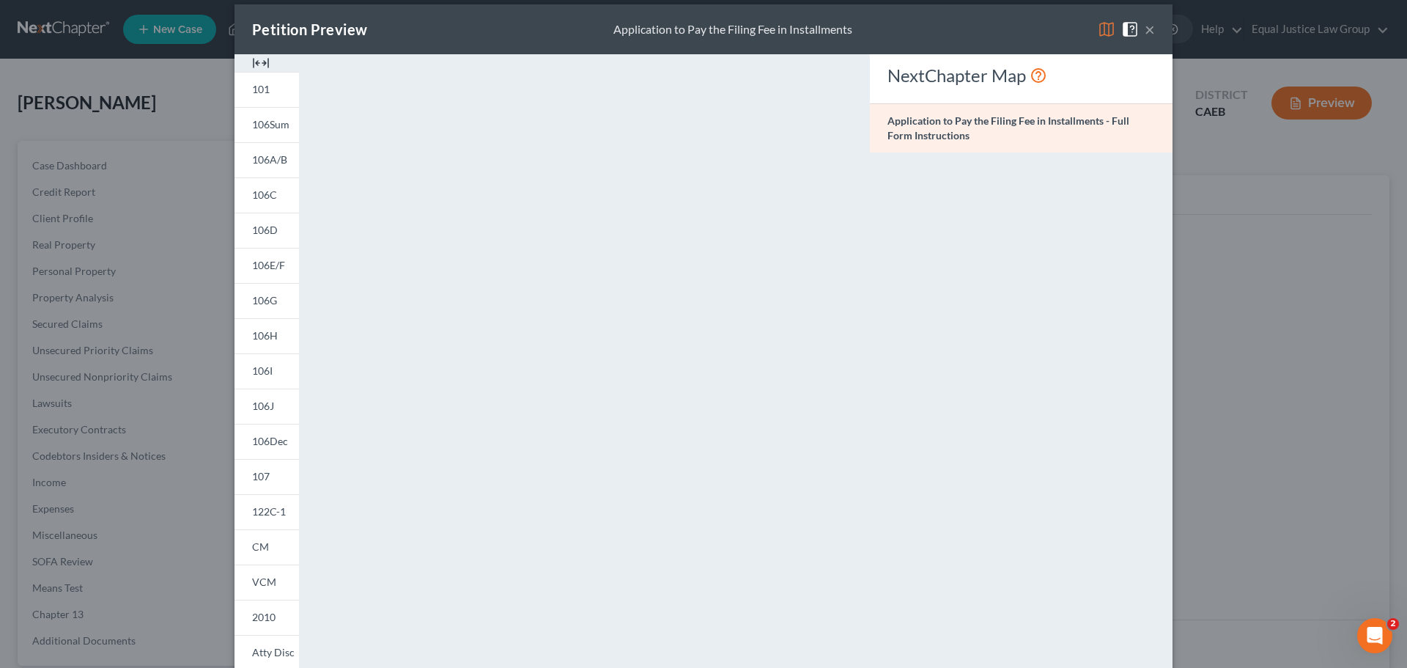
scroll to position [0, 0]
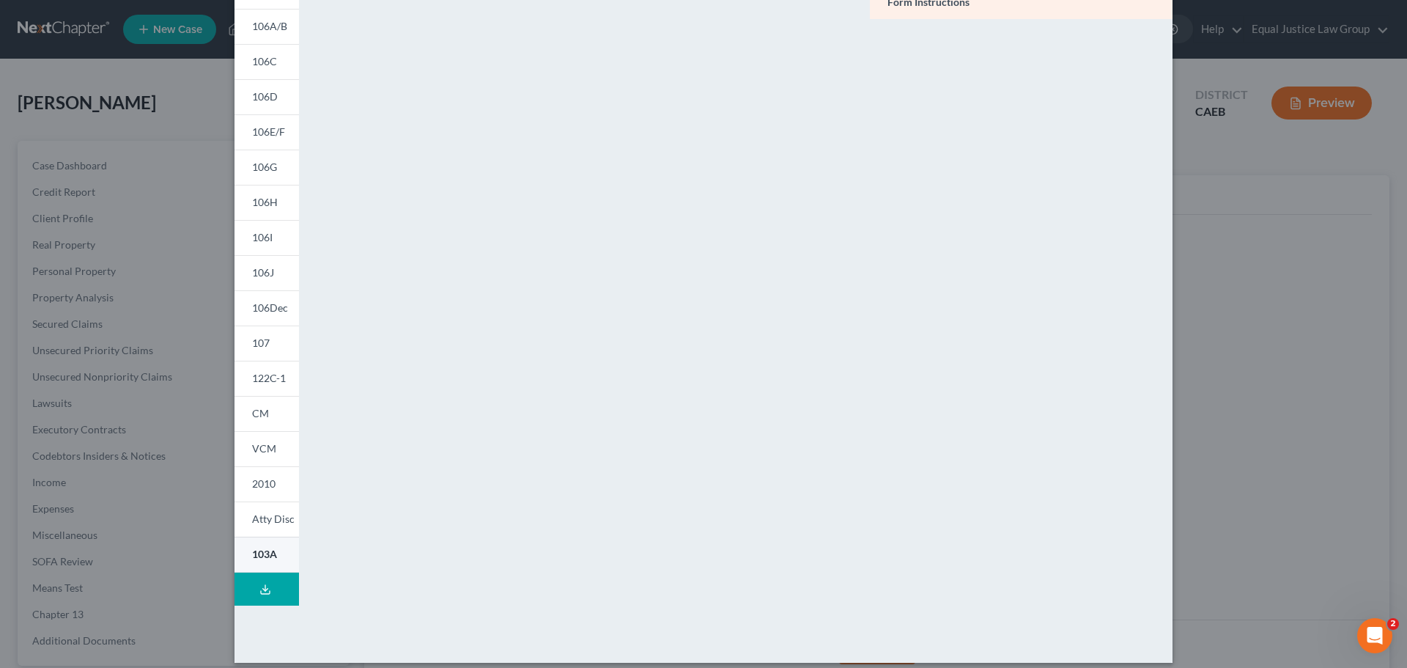
click at [262, 550] on span "103A" at bounding box center [264, 553] width 25 height 12
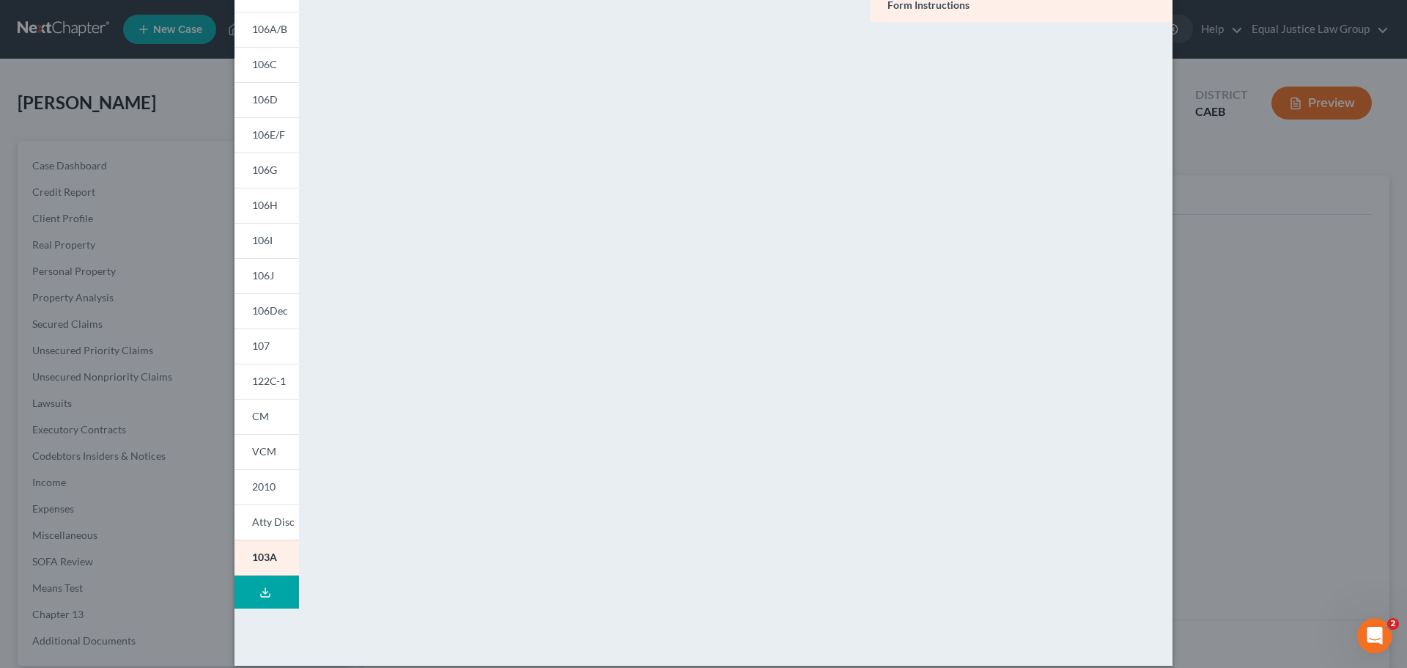
scroll to position [147, 0]
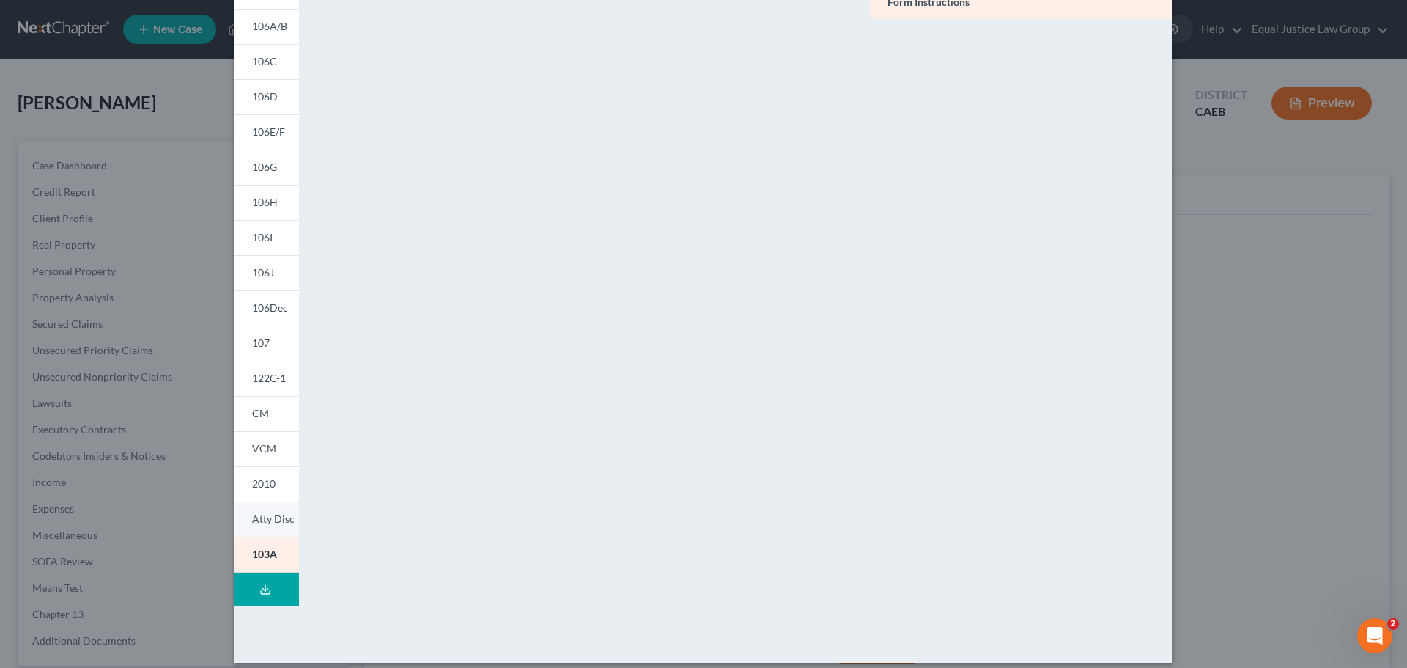
click at [268, 514] on span "Atty Disc" at bounding box center [273, 518] width 43 height 12
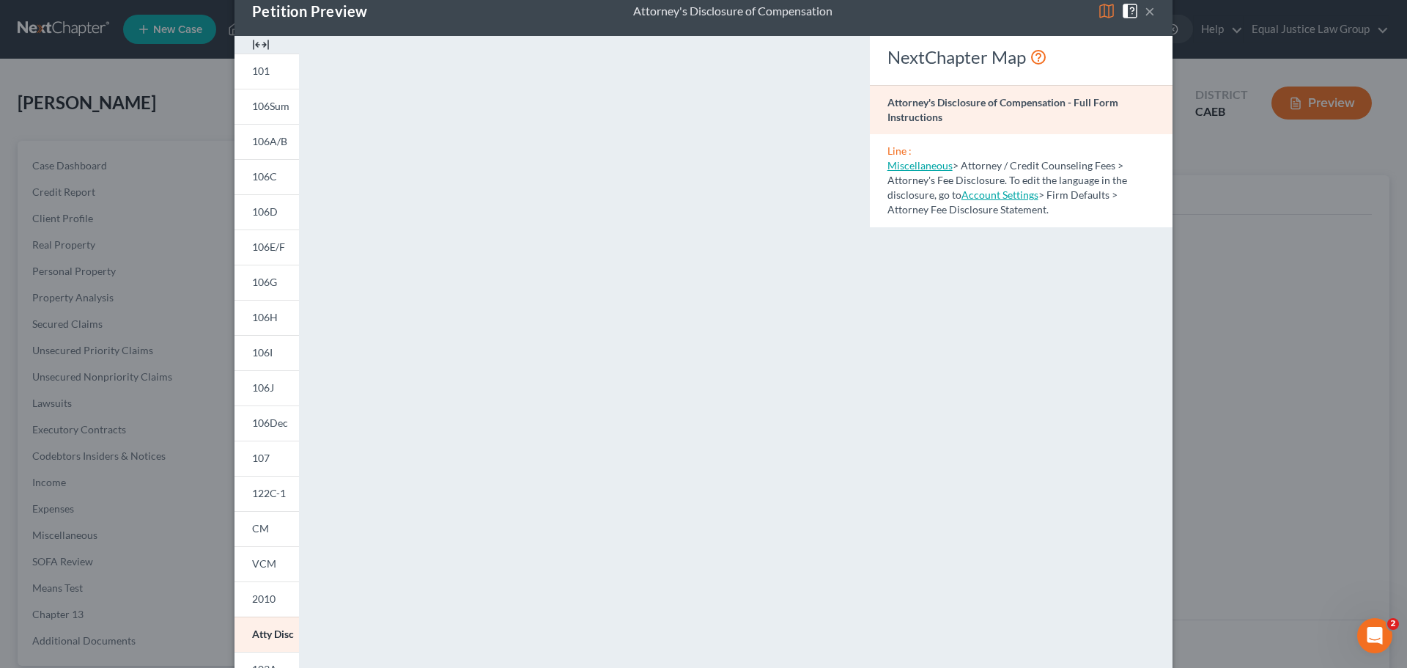
scroll to position [0, 0]
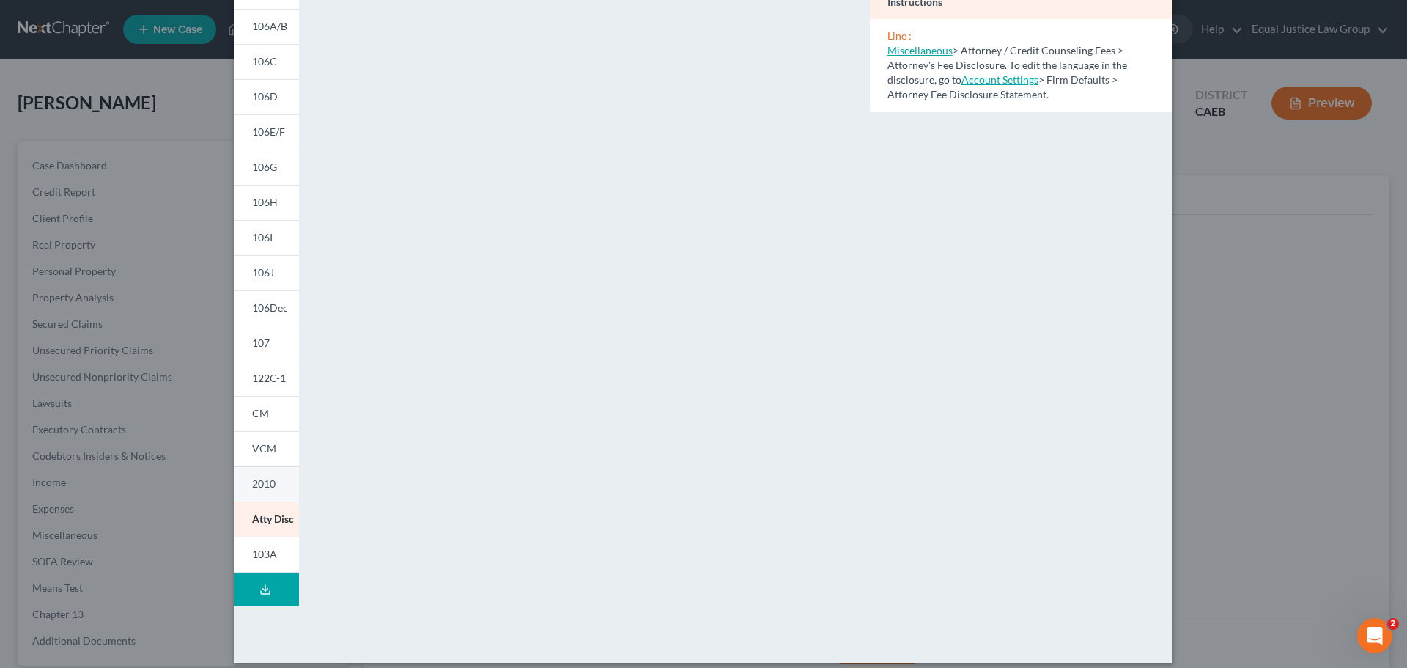
click at [249, 476] on link "2010" at bounding box center [267, 483] width 64 height 35
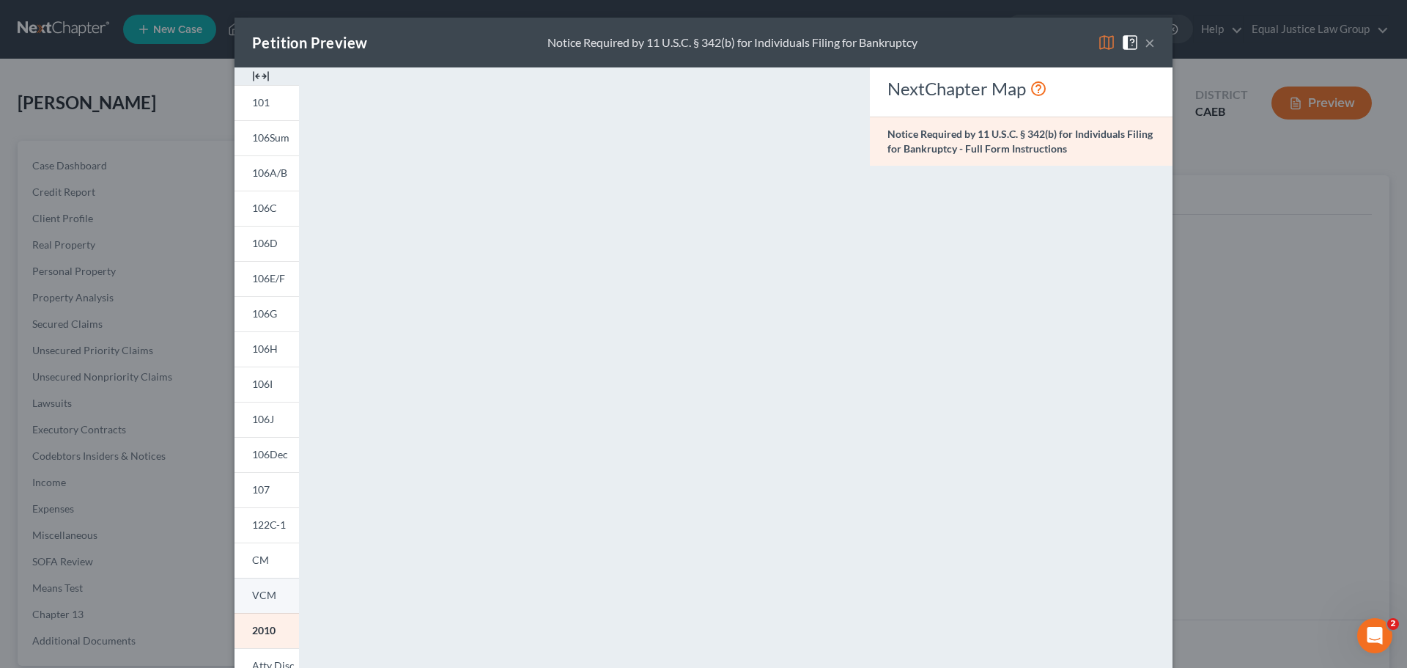
click at [265, 592] on span "VCM" at bounding box center [264, 595] width 24 height 12
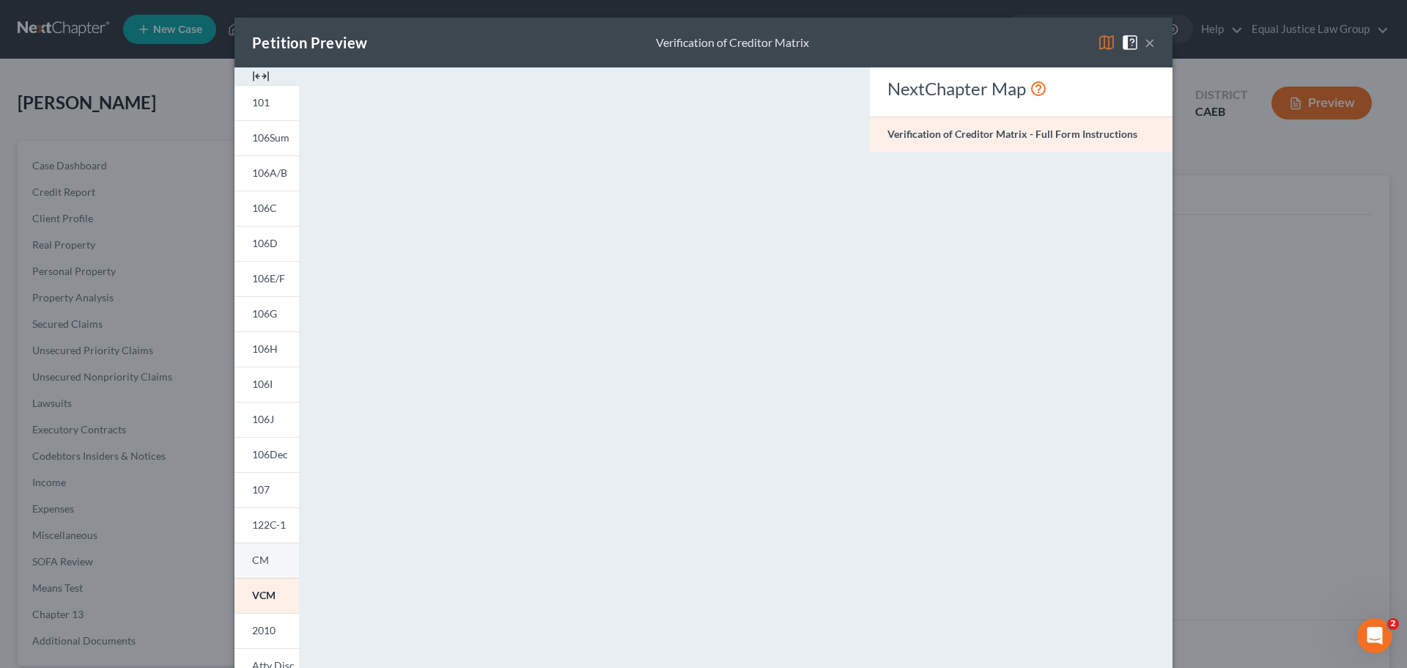
click at [258, 553] on span "CM" at bounding box center [260, 559] width 17 height 12
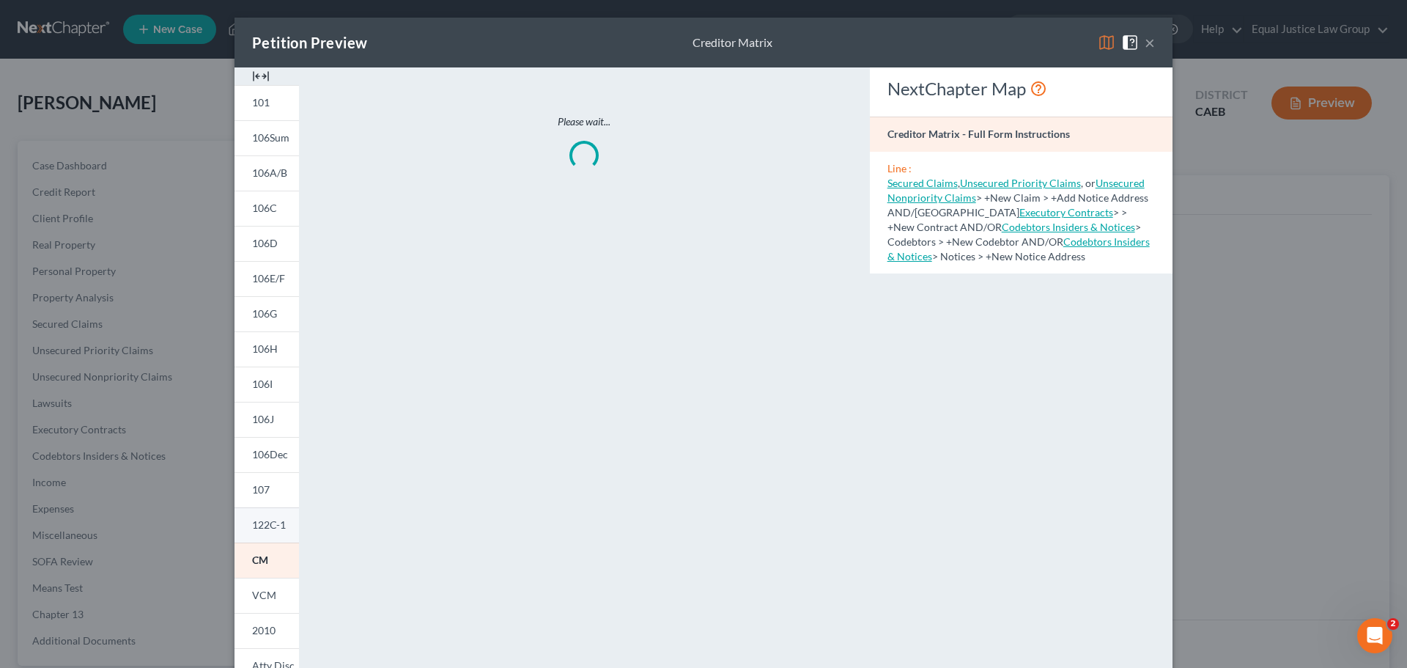
click at [259, 510] on link "122C-1" at bounding box center [267, 524] width 64 height 35
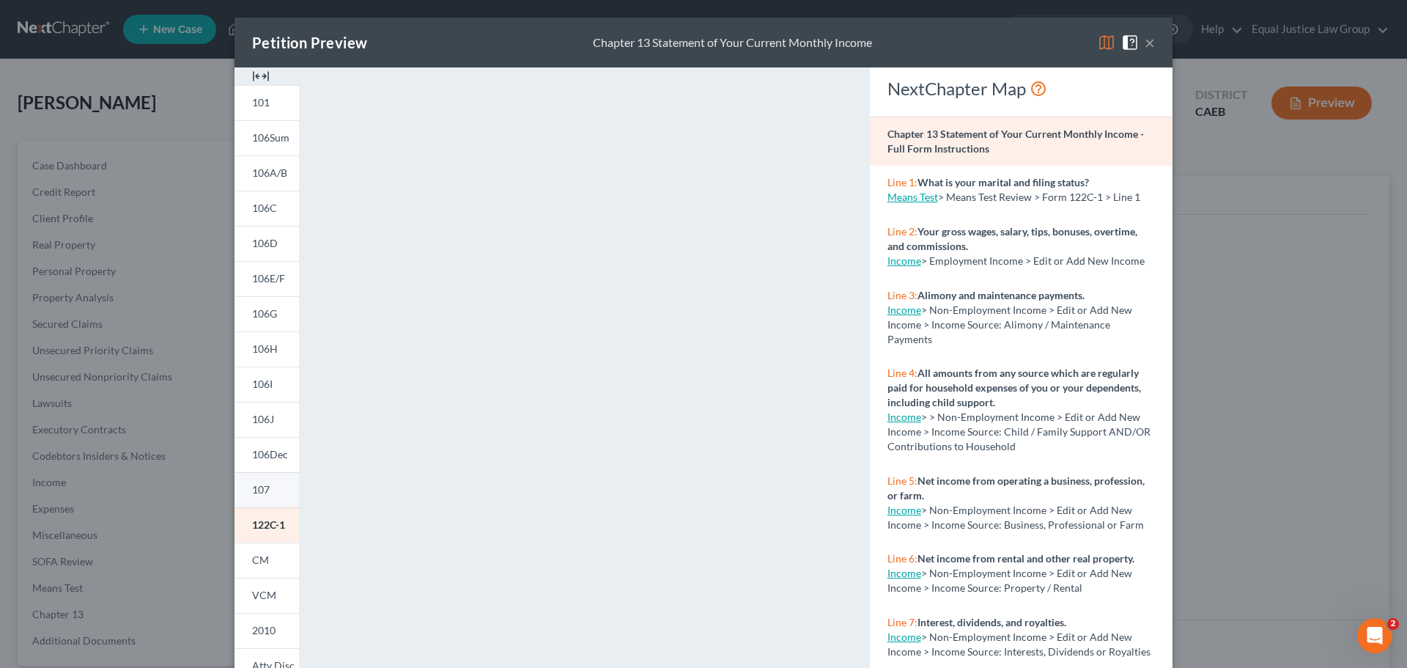
click at [264, 488] on span "107" at bounding box center [261, 489] width 18 height 12
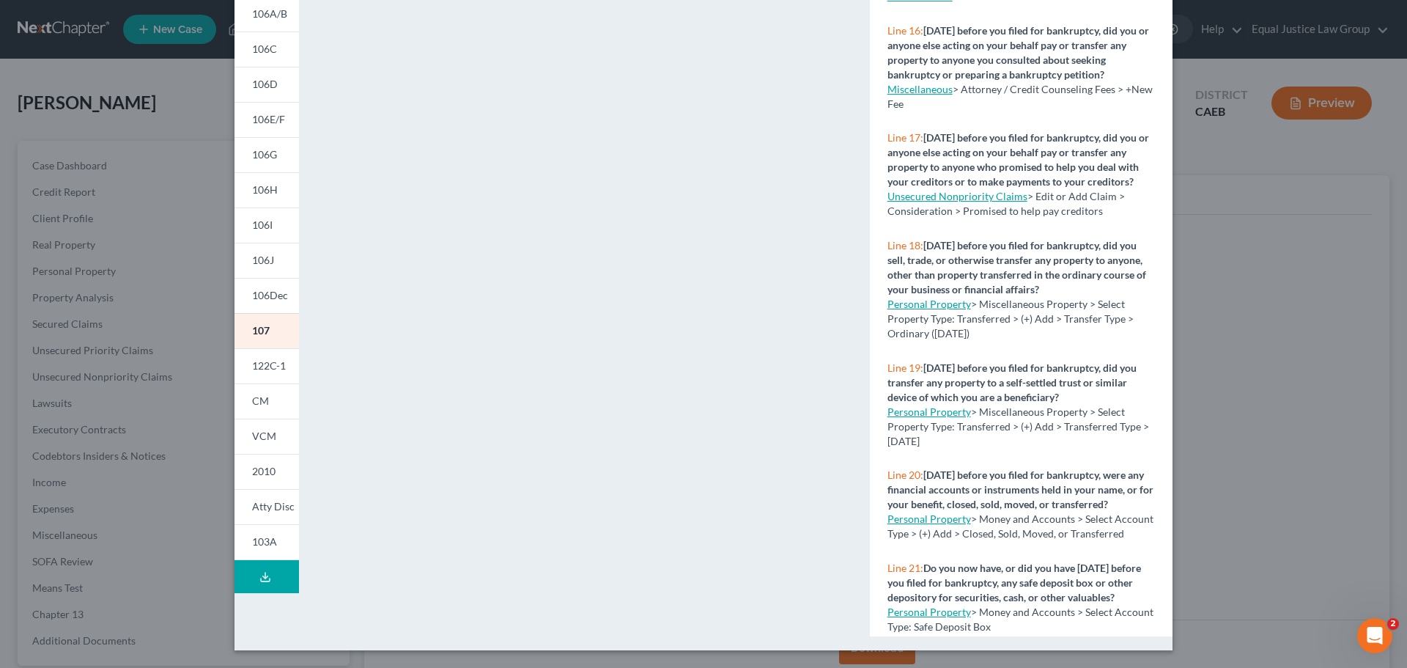
scroll to position [1246, 0]
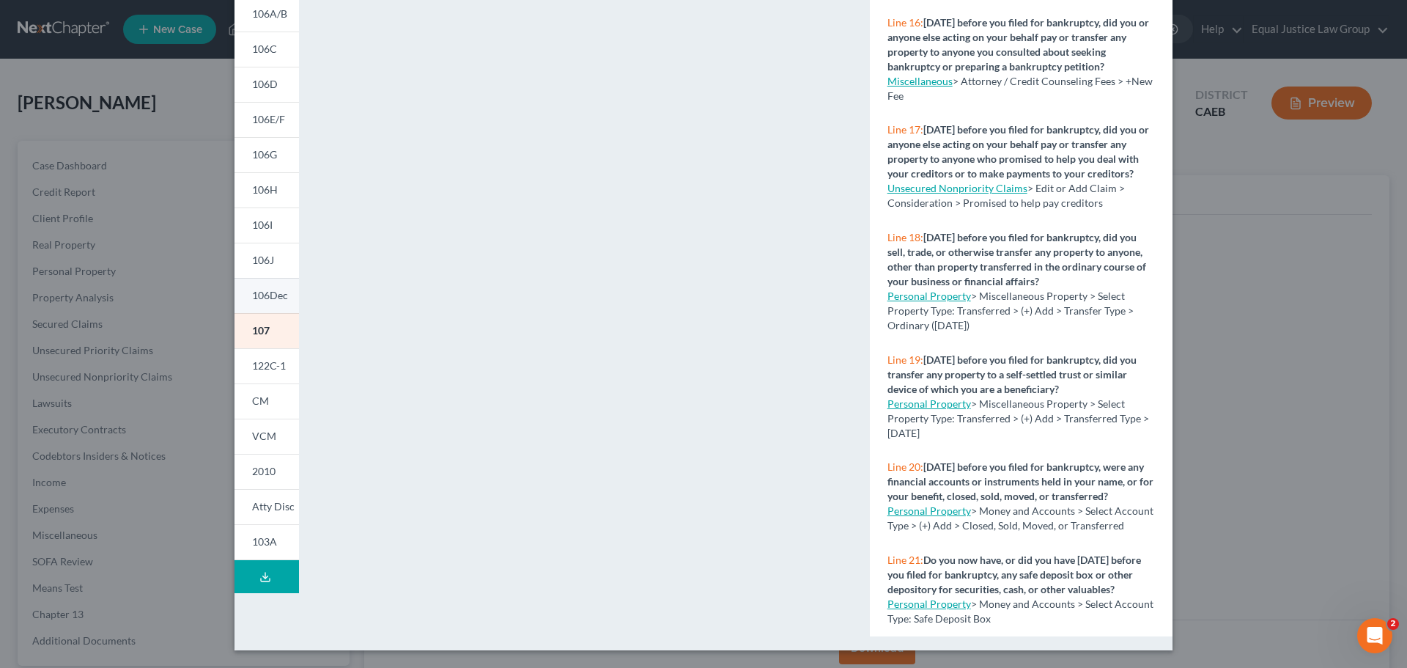
click at [270, 304] on link "106Dec" at bounding box center [267, 295] width 64 height 35
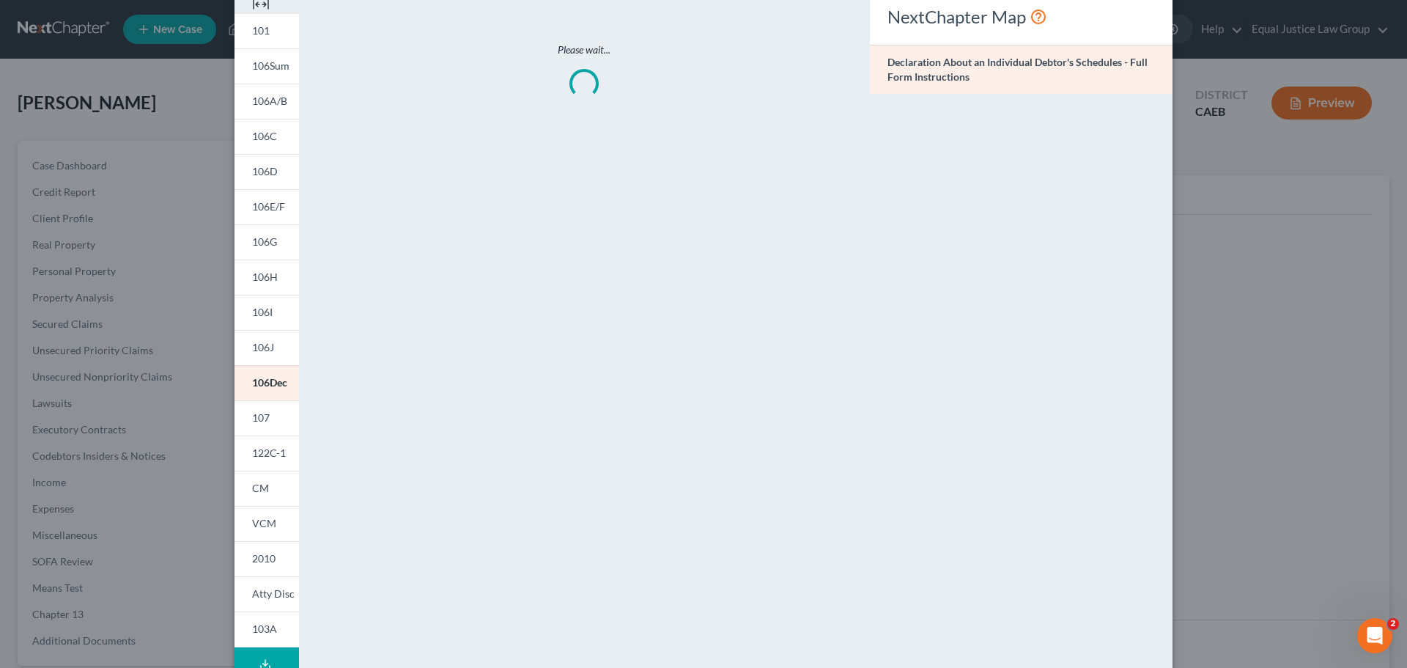
scroll to position [0, 0]
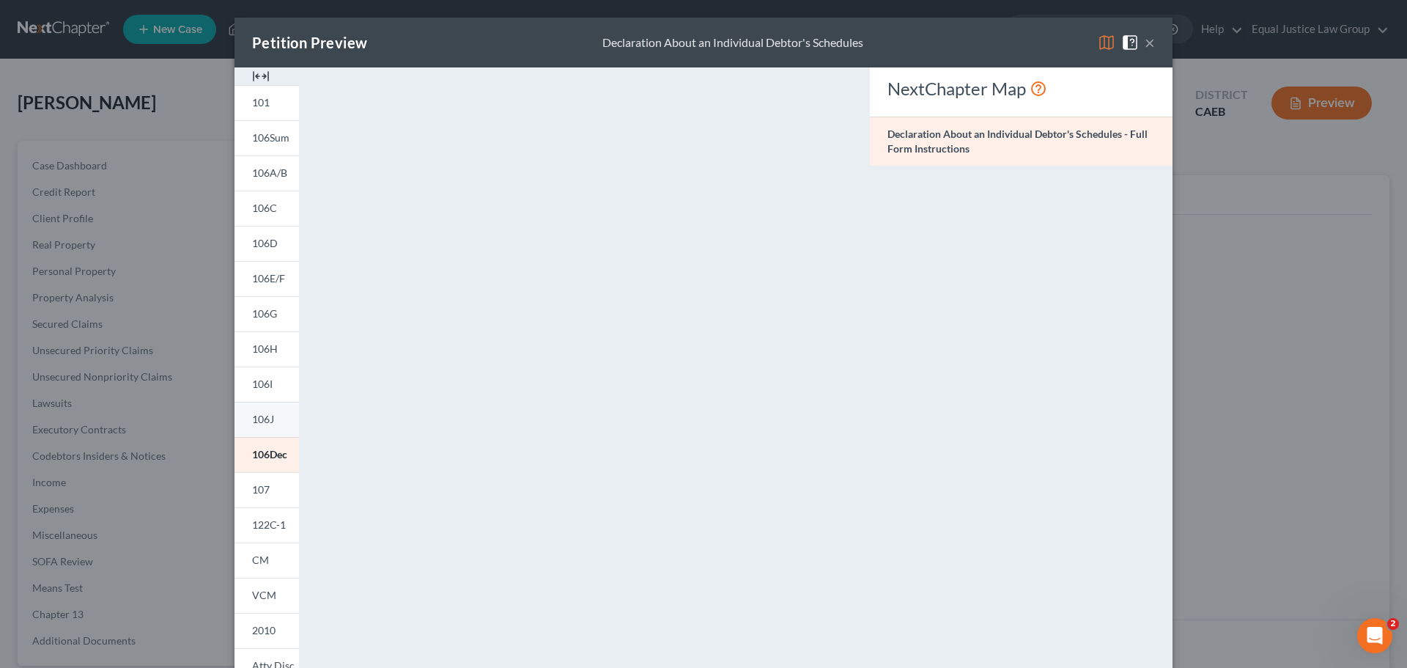
click at [264, 414] on span "106J" at bounding box center [263, 419] width 22 height 12
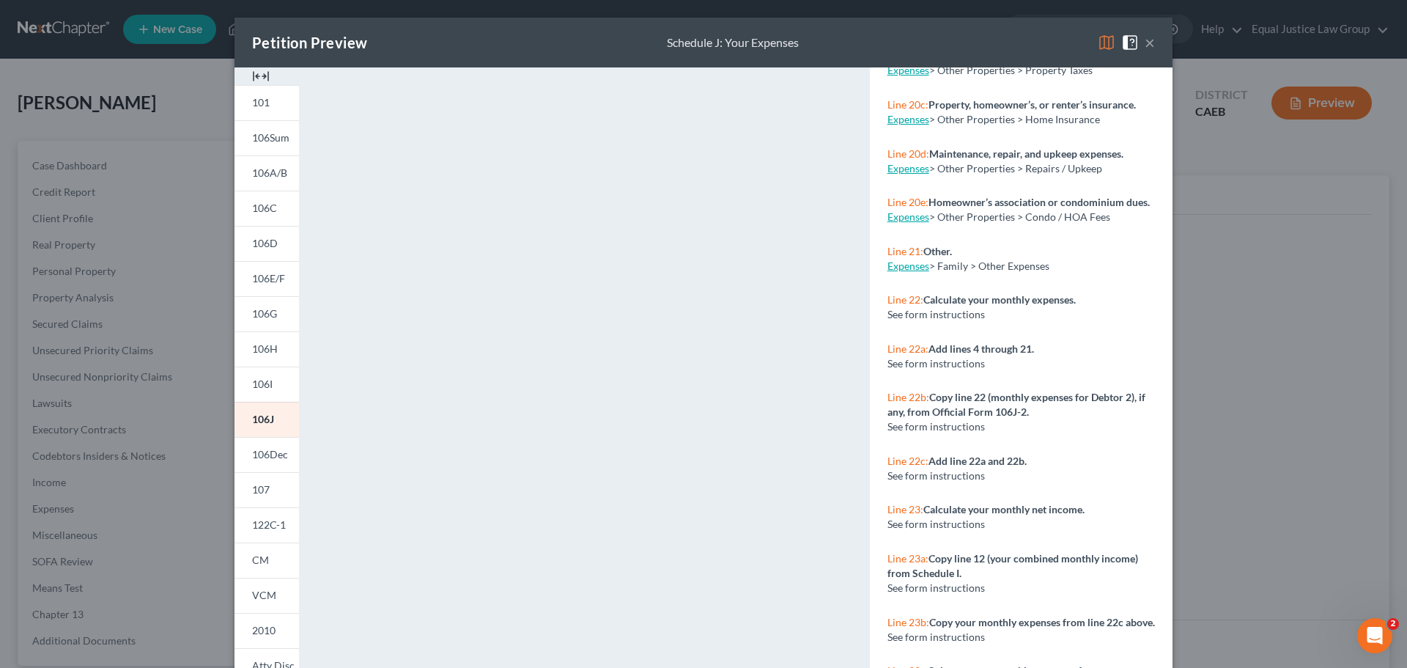
scroll to position [2191, 0]
click at [235, 386] on link "106I" at bounding box center [267, 383] width 64 height 35
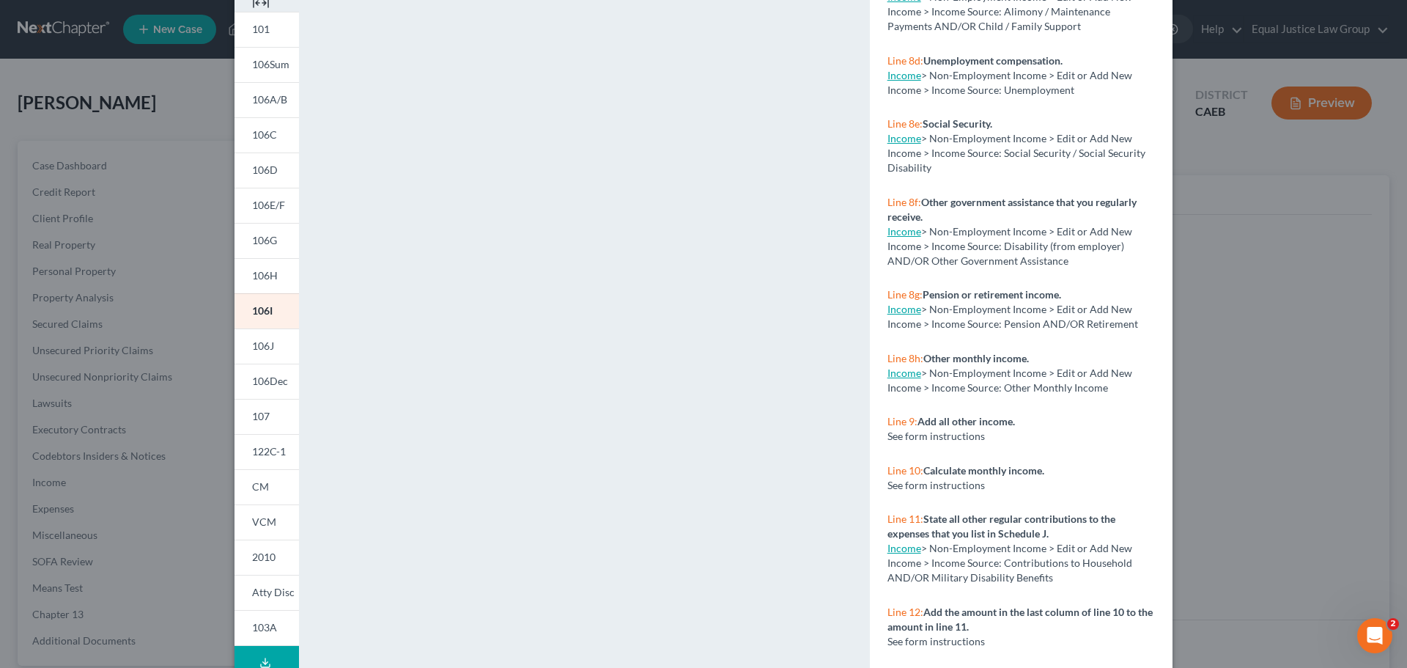
scroll to position [159, 0]
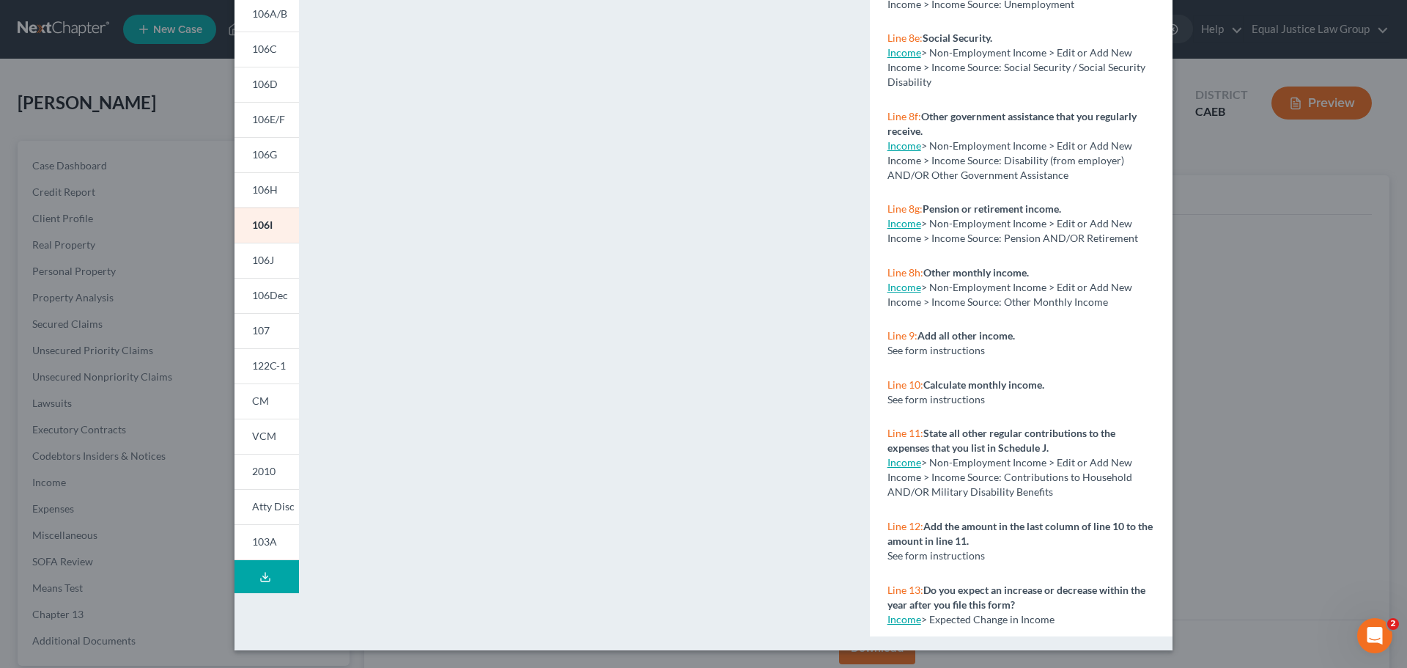
click at [250, 580] on button "Download Draft" at bounding box center [267, 576] width 64 height 33
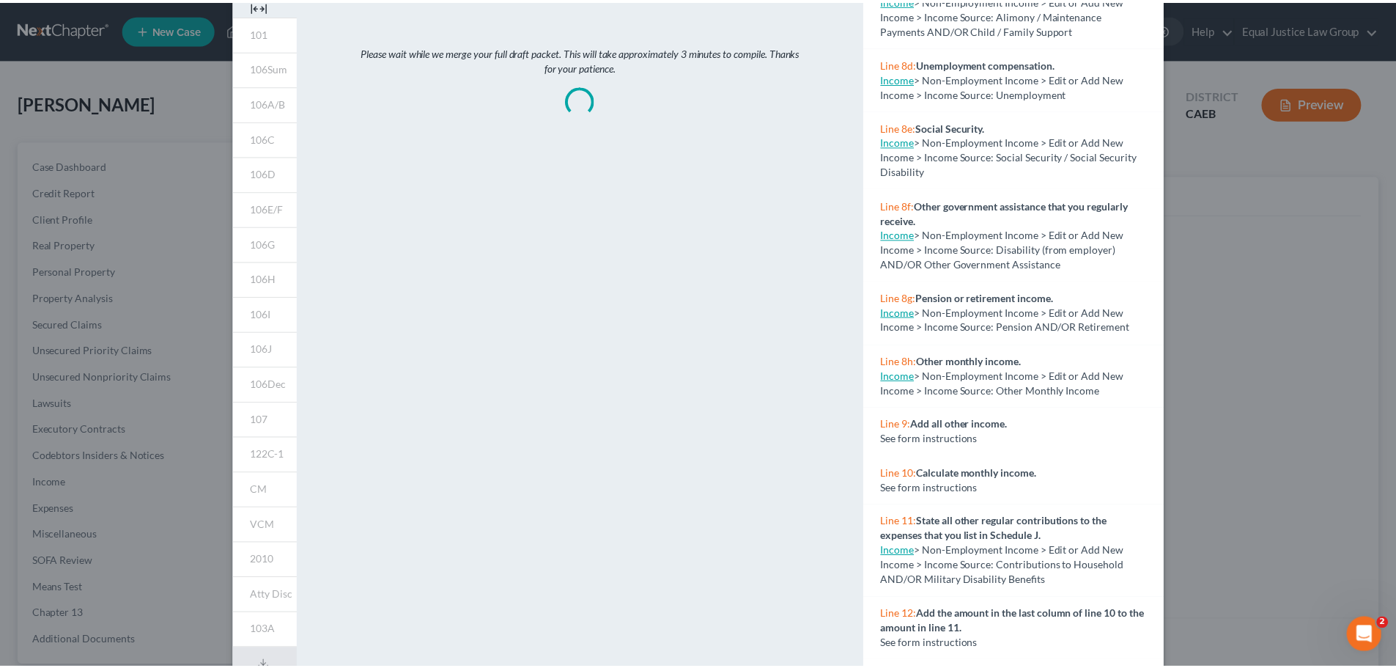
scroll to position [0, 0]
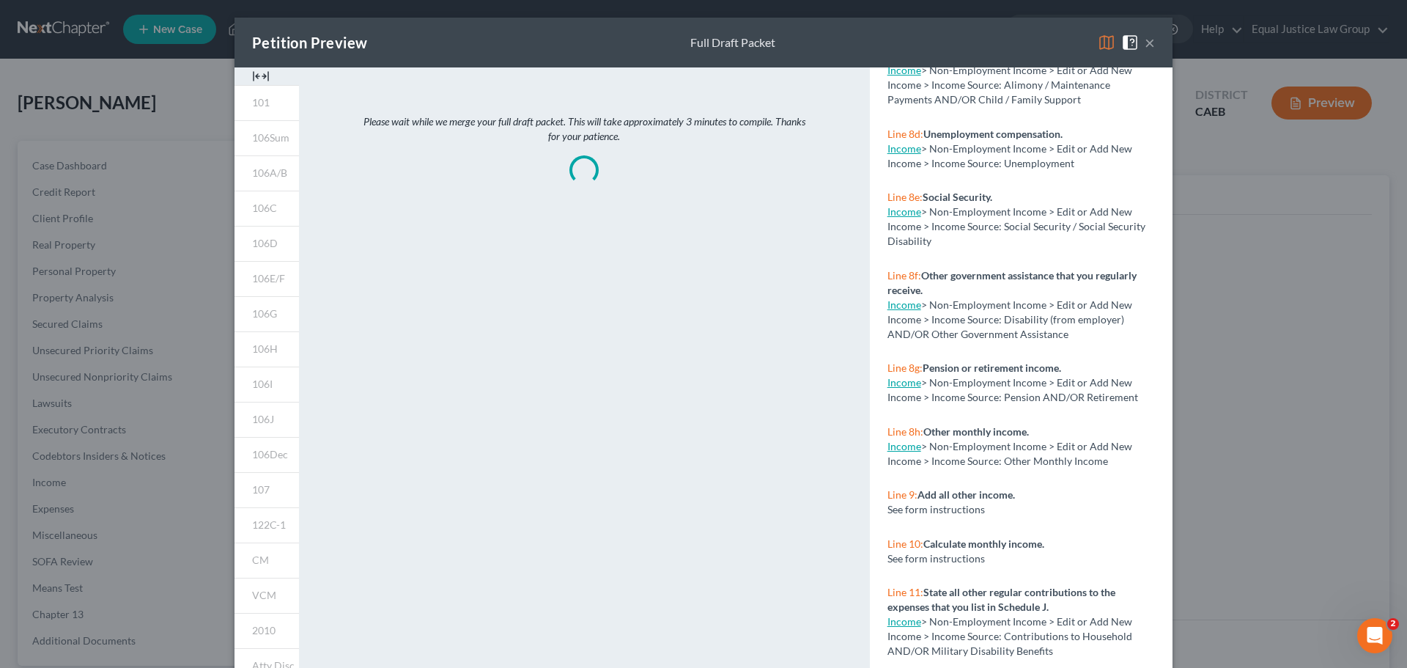
click at [1145, 41] on button "×" at bounding box center [1150, 43] width 10 height 18
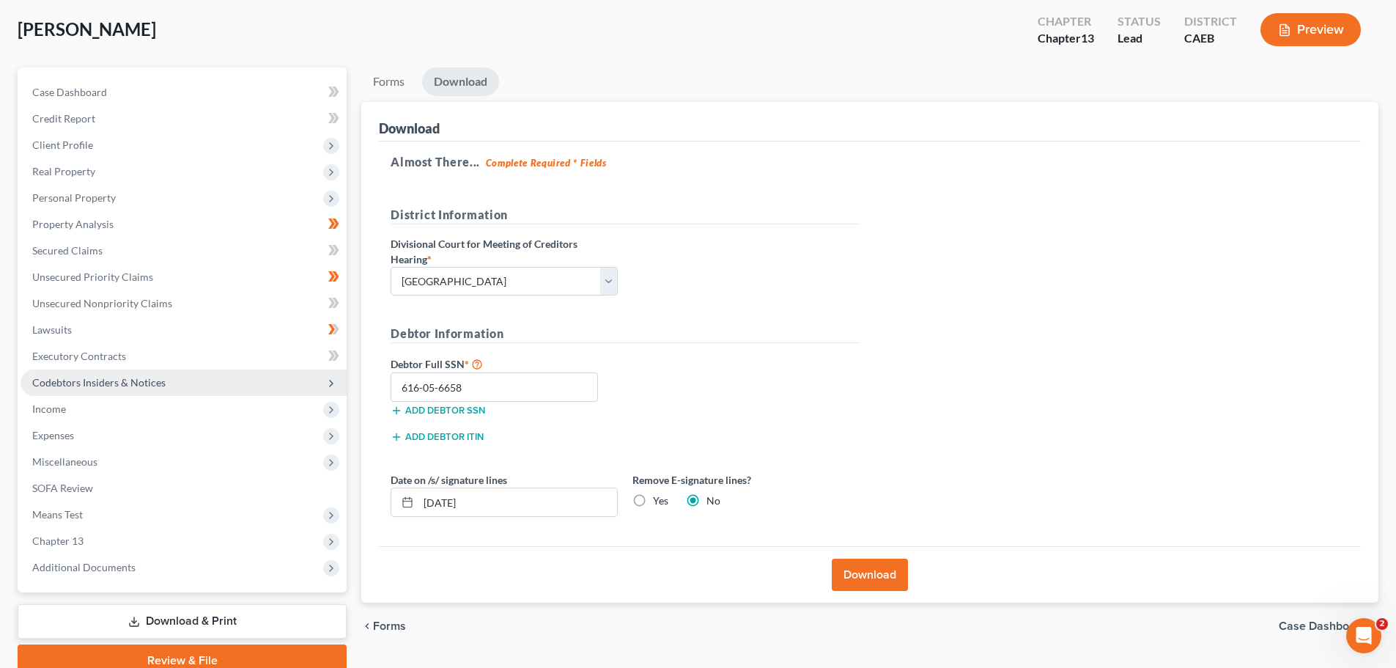
scroll to position [138, 0]
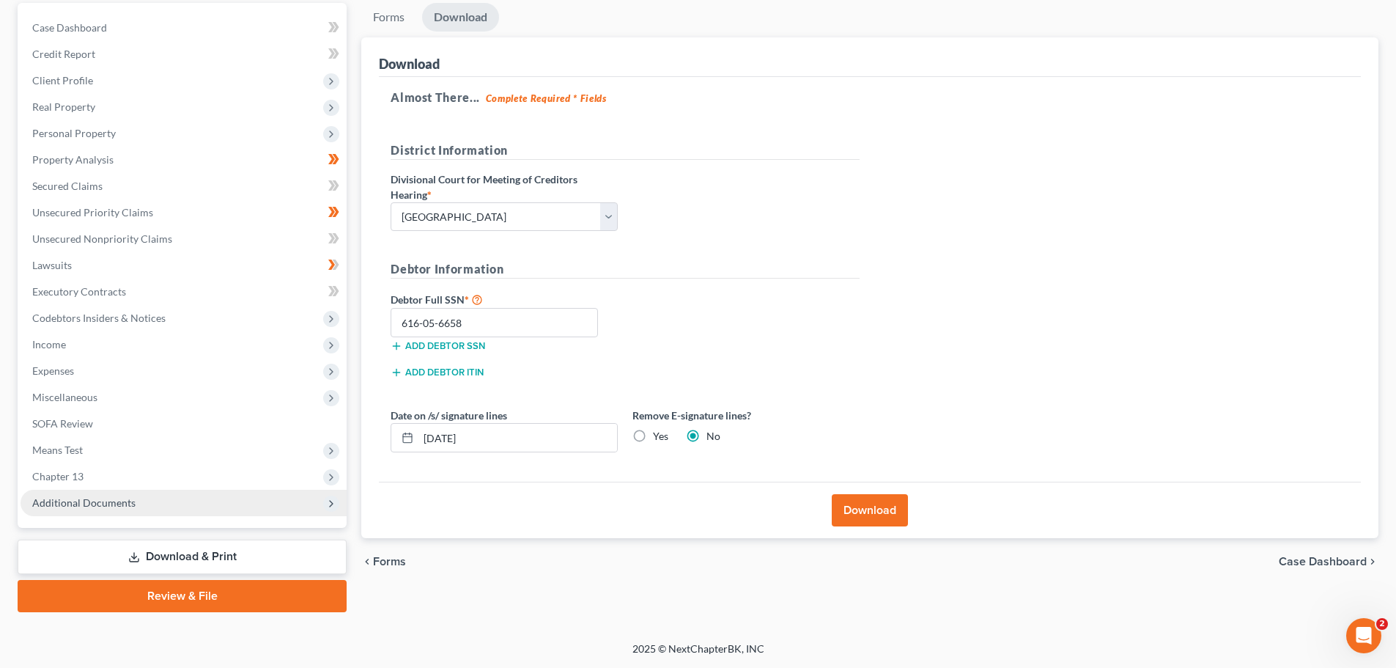
click at [160, 501] on span "Additional Documents" at bounding box center [184, 503] width 326 height 26
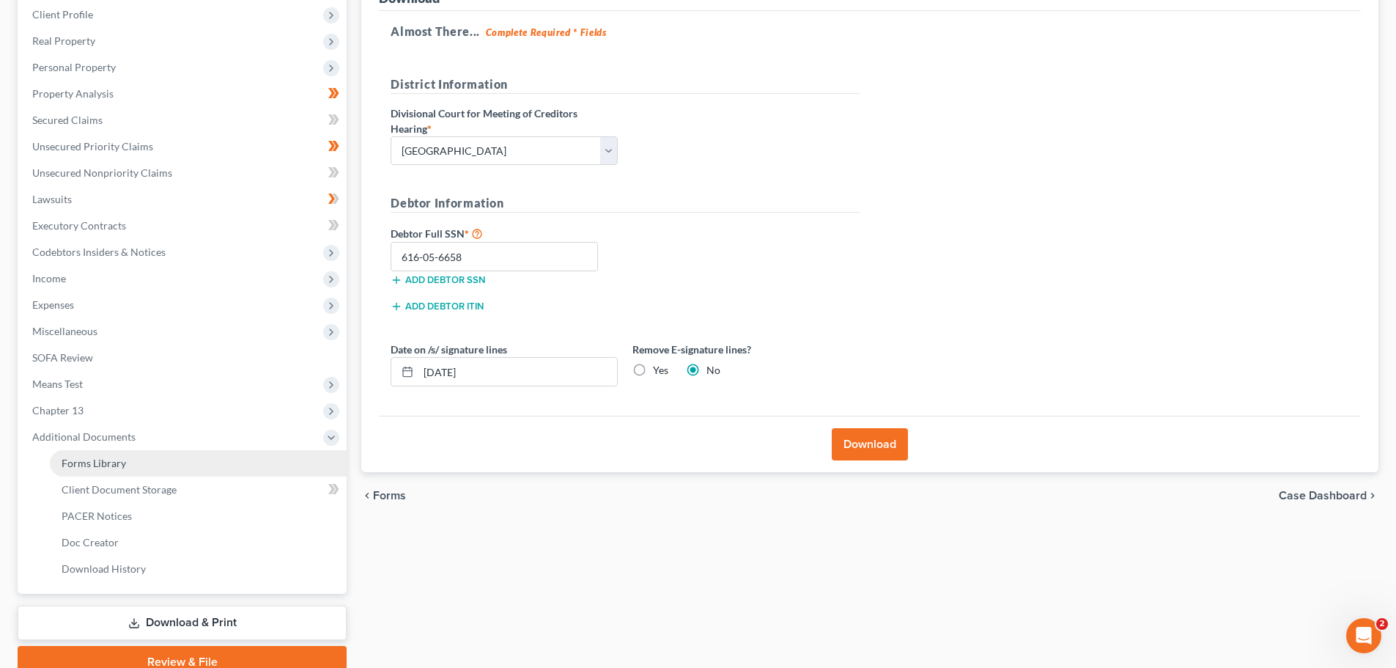
scroll to position [270, 0]
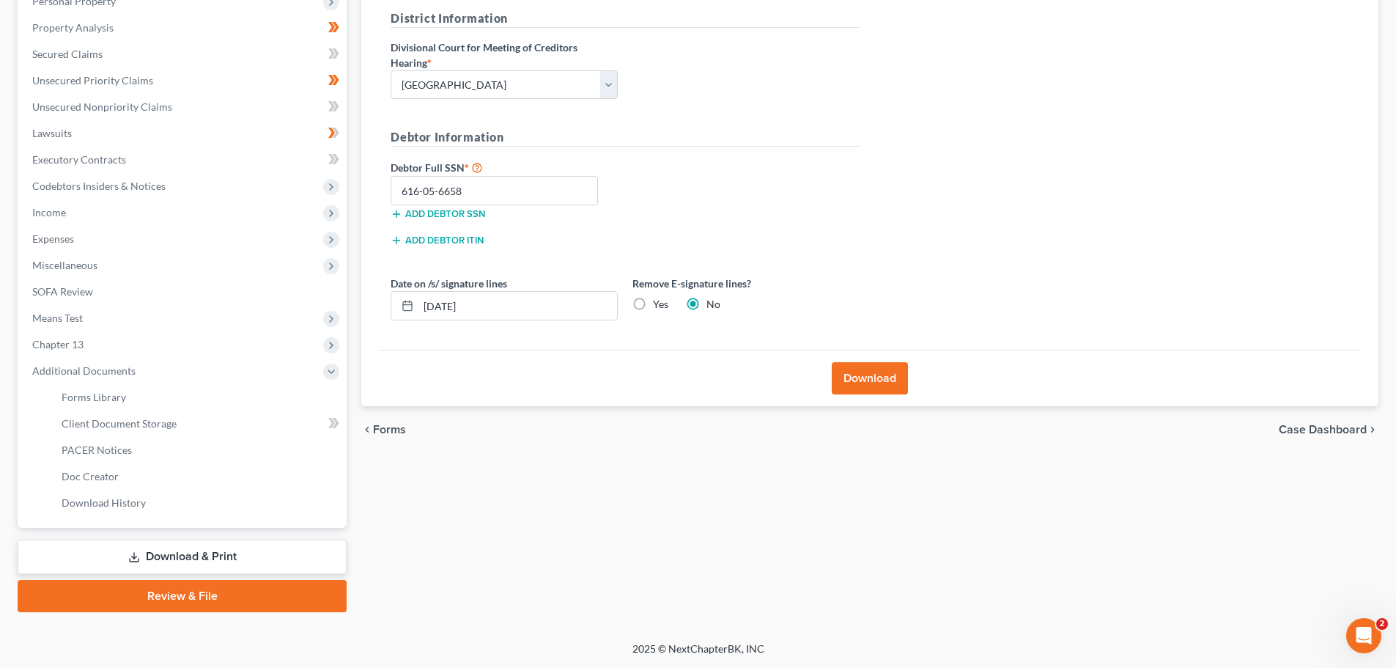
click at [244, 555] on link "Download & Print" at bounding box center [182, 556] width 329 height 34
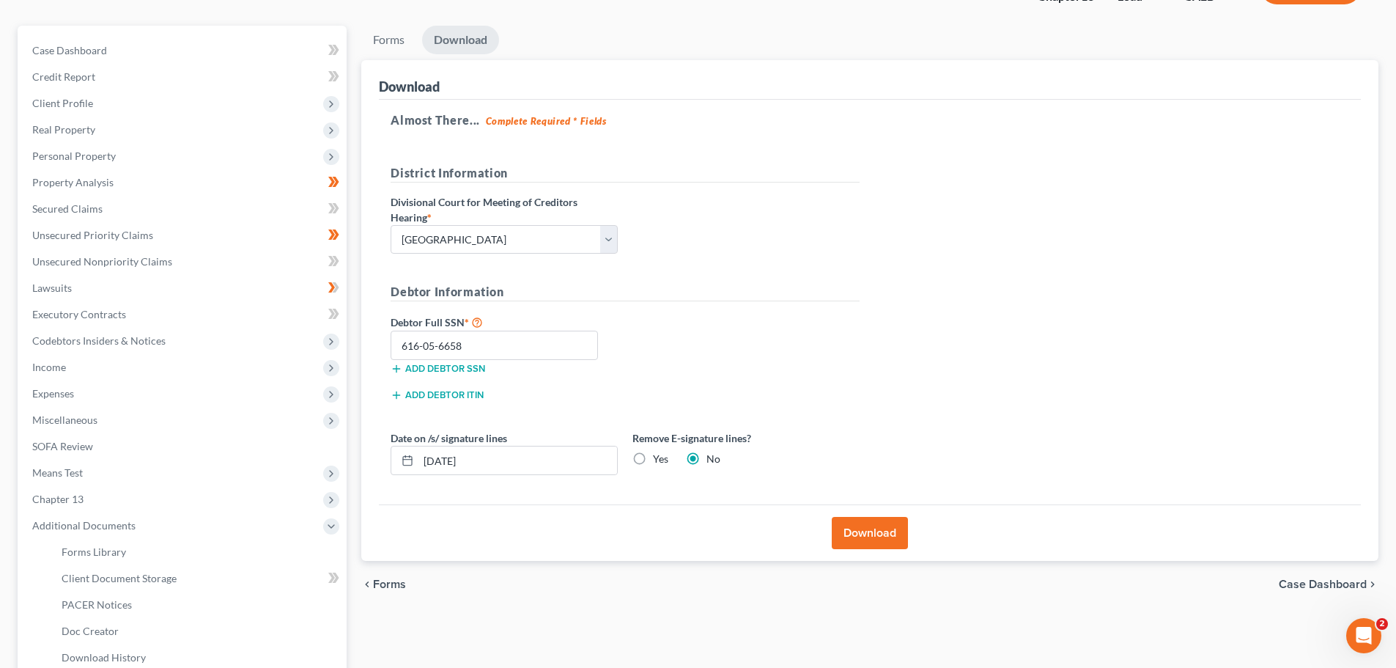
scroll to position [147, 0]
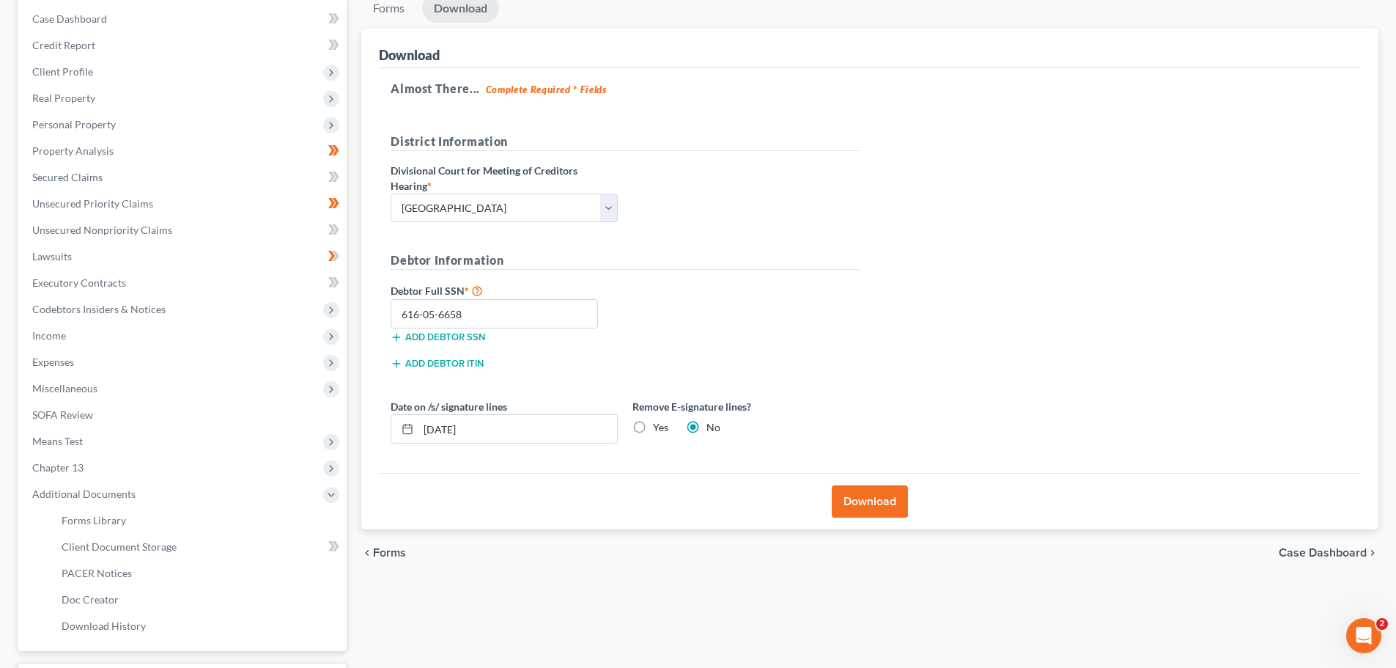
drag, startPoint x: 868, startPoint y: 502, endPoint x: 844, endPoint y: 491, distance: 25.9
click at [868, 502] on button "Download" at bounding box center [870, 501] width 76 height 32
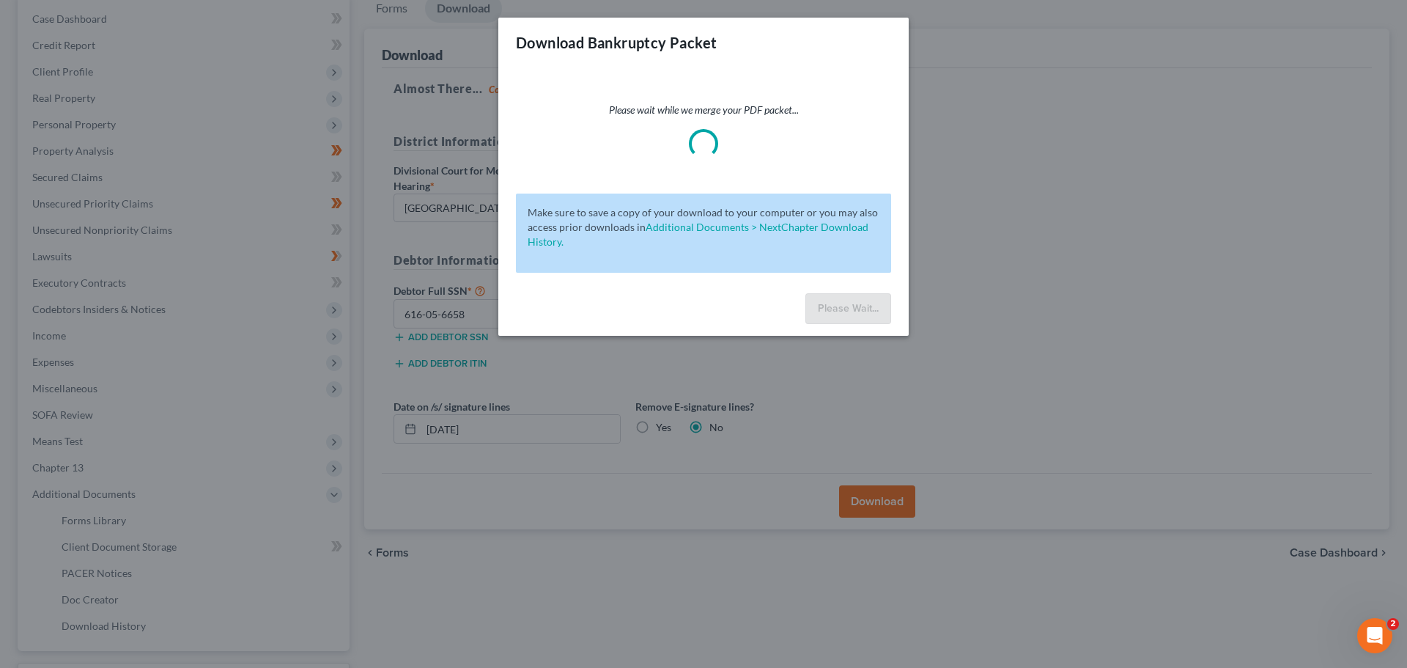
click at [955, 163] on div "Download Bankruptcy Packet Please wait while we merge your PDF packet... Make s…" at bounding box center [703, 334] width 1407 height 668
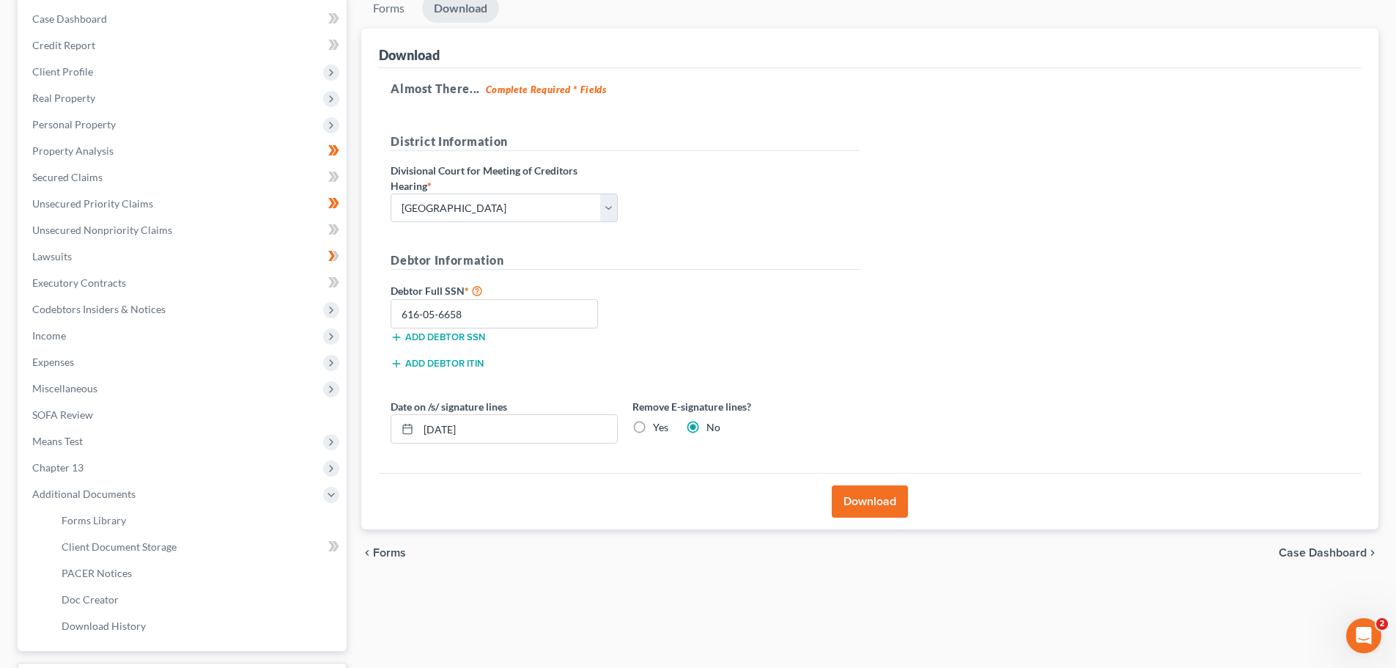
click at [370, 555] on icon "chevron_left" at bounding box center [367, 553] width 12 height 12
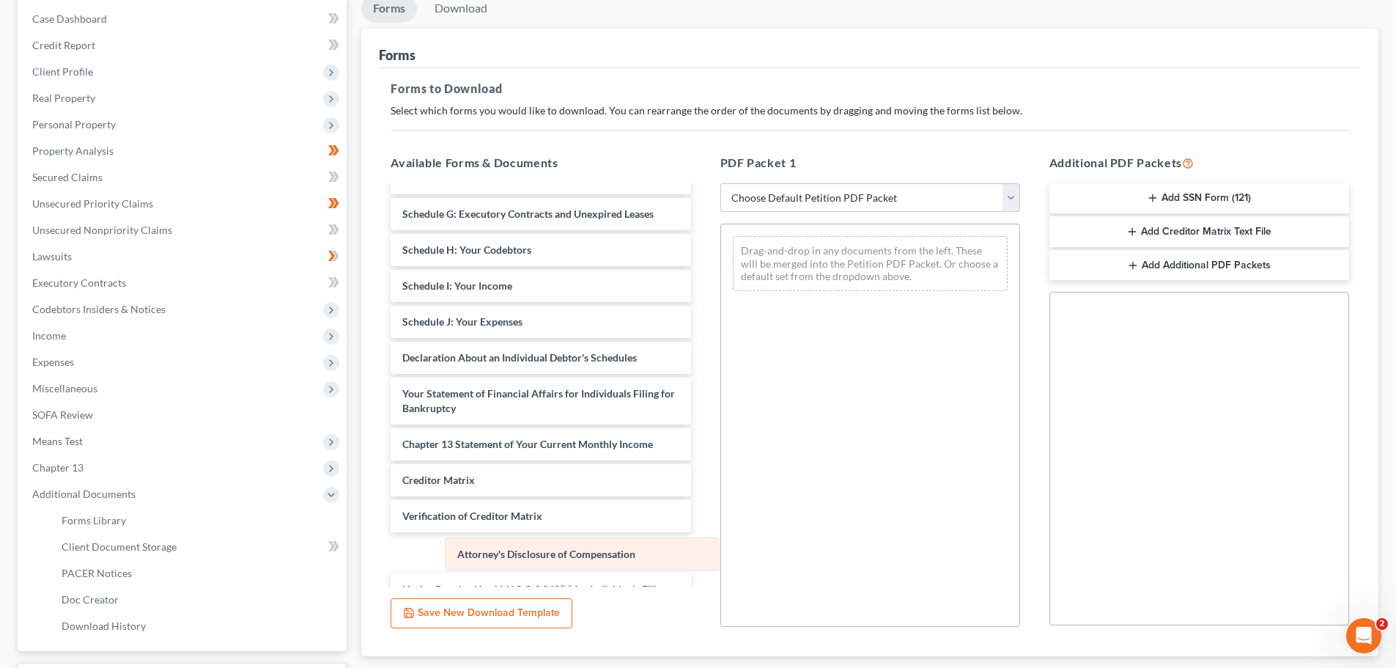
drag, startPoint x: 862, startPoint y: 254, endPoint x: 534, endPoint y: 552, distance: 443.1
click at [721, 303] on div "Attorney's Disclosure of Compensation Attorney's Disclosure of Compensation Dra…" at bounding box center [870, 263] width 298 height 78
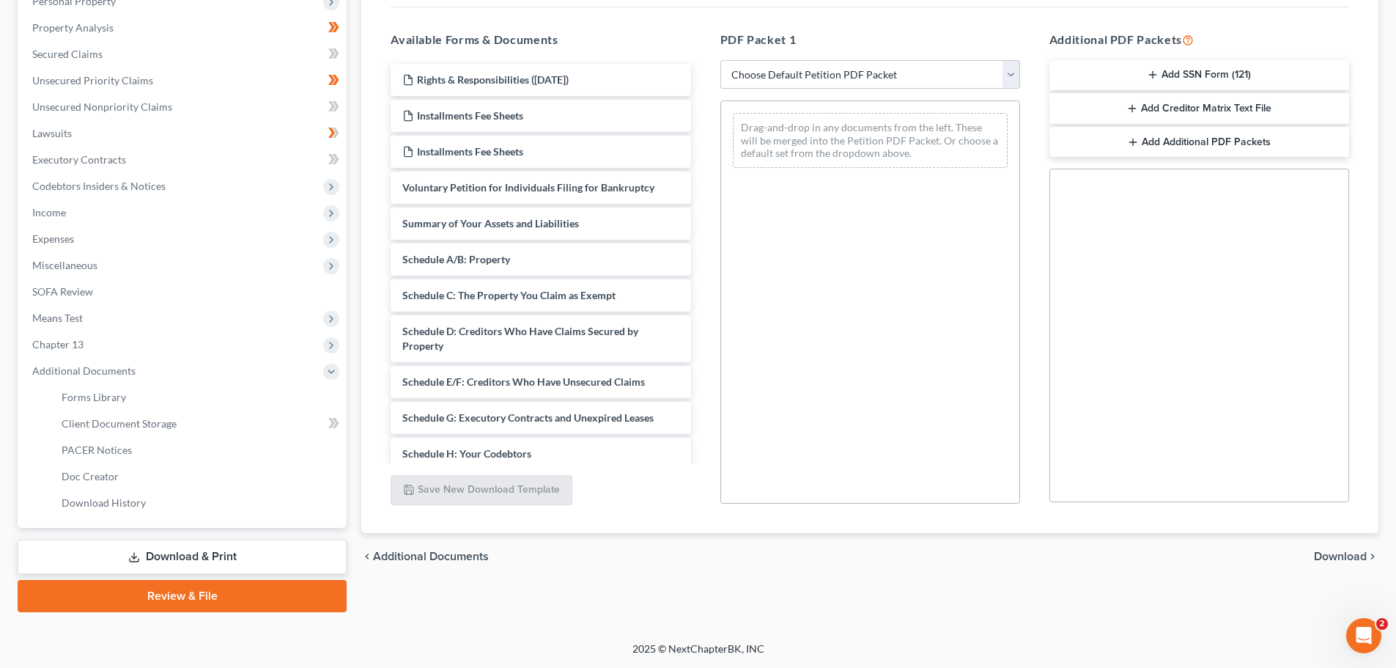
scroll to position [196, 0]
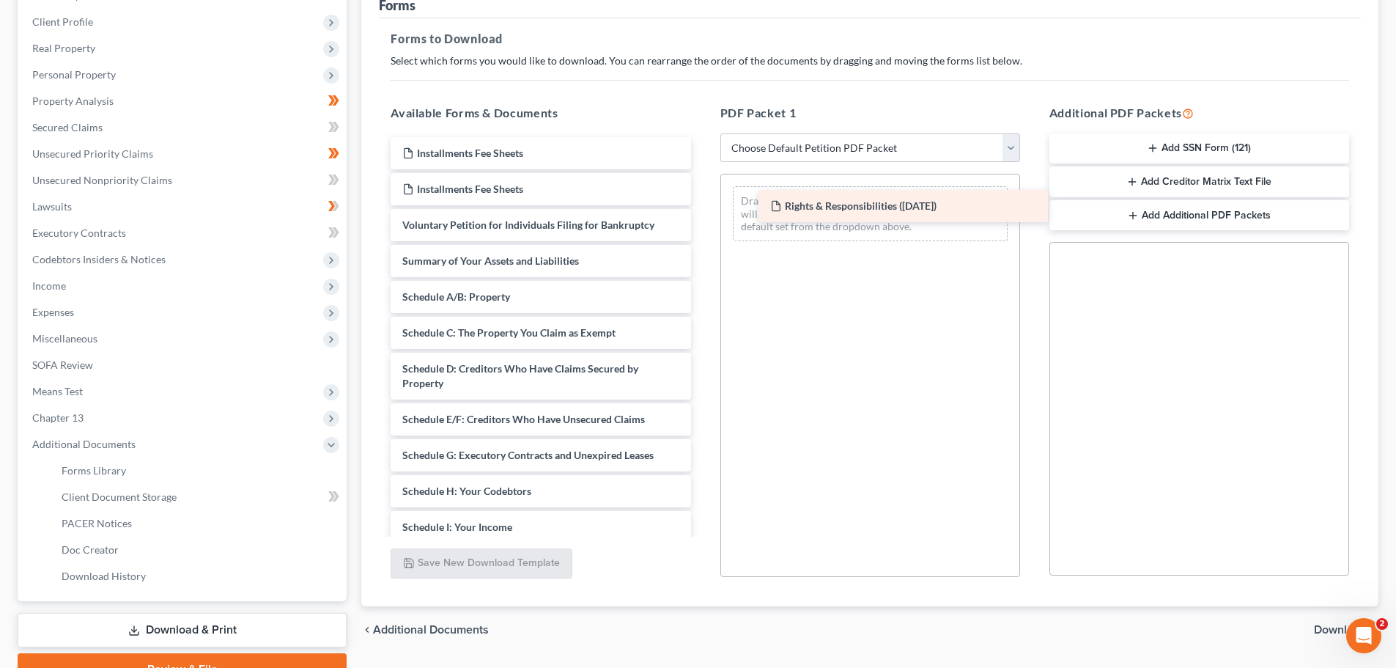
drag, startPoint x: 471, startPoint y: 158, endPoint x: 839, endPoint y: 211, distance: 371.7
click at [702, 211] on div "Rights & Responsibilities (04/25/2025) Rights & Responsibilities (04/25/2025) I…" at bounding box center [540, 498] width 323 height 723
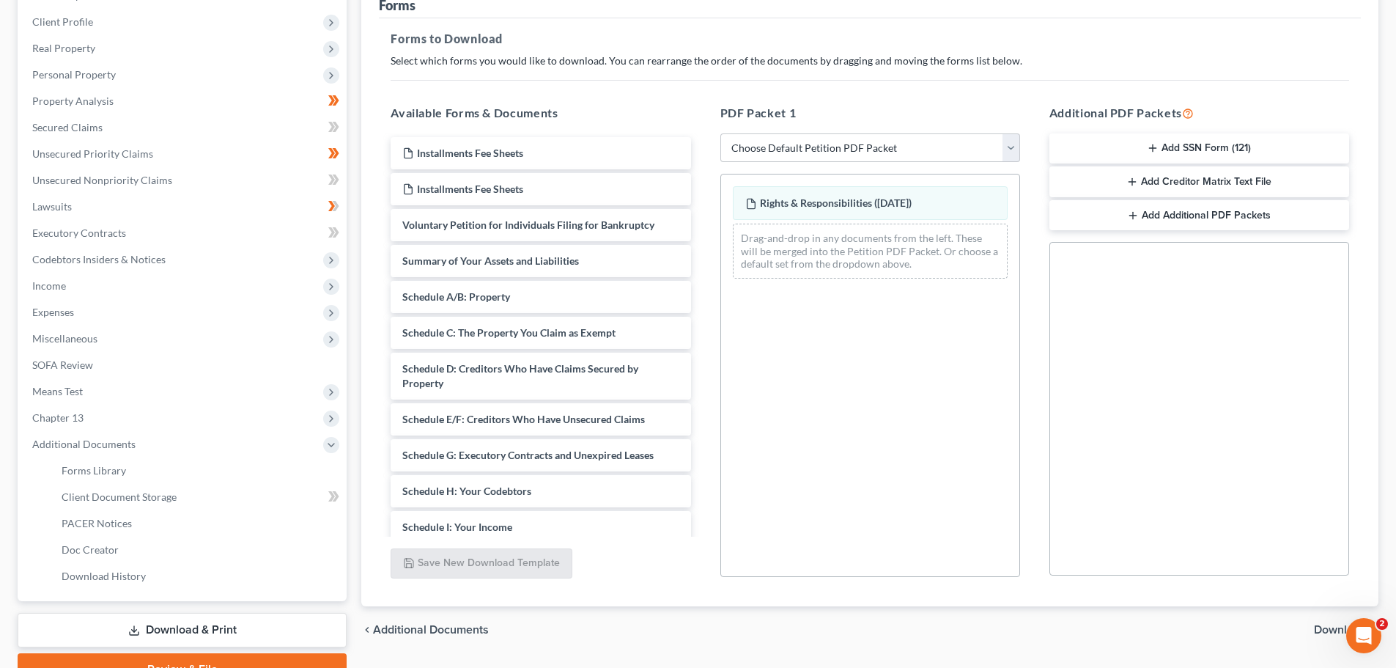
click at [1333, 628] on span "Download" at bounding box center [1340, 630] width 53 height 12
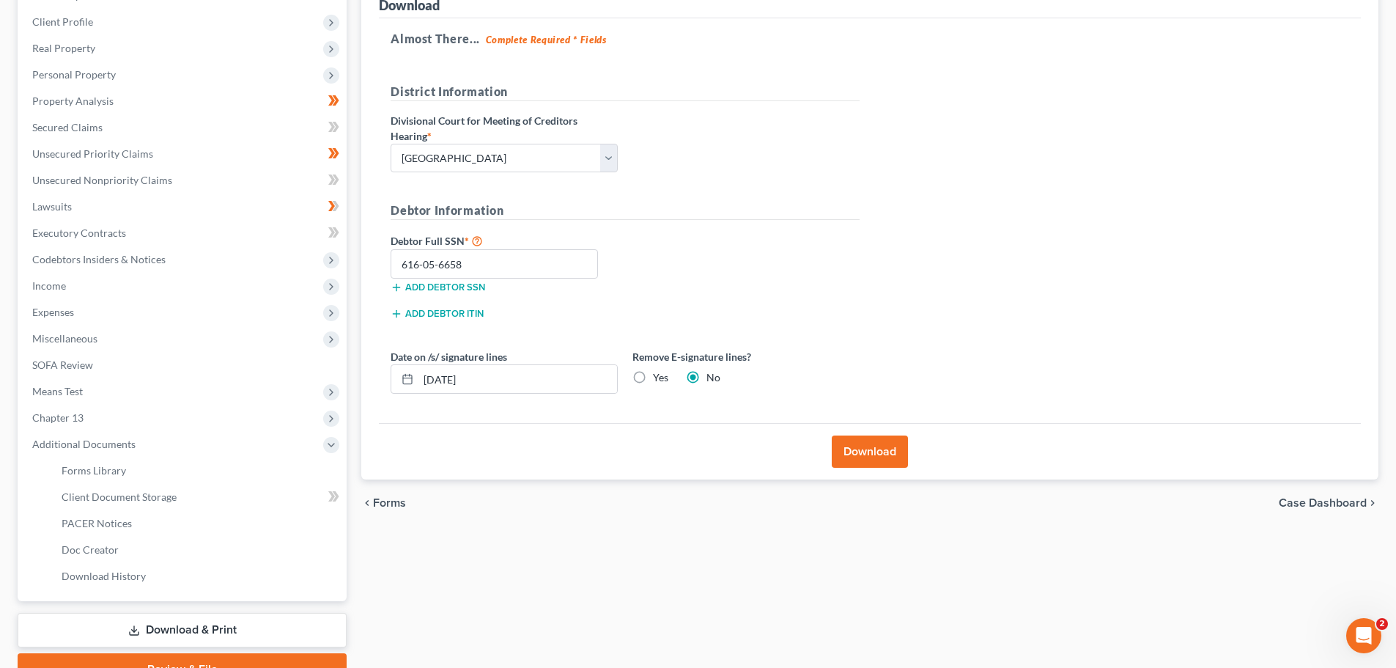
click at [893, 449] on button "Download" at bounding box center [870, 451] width 76 height 32
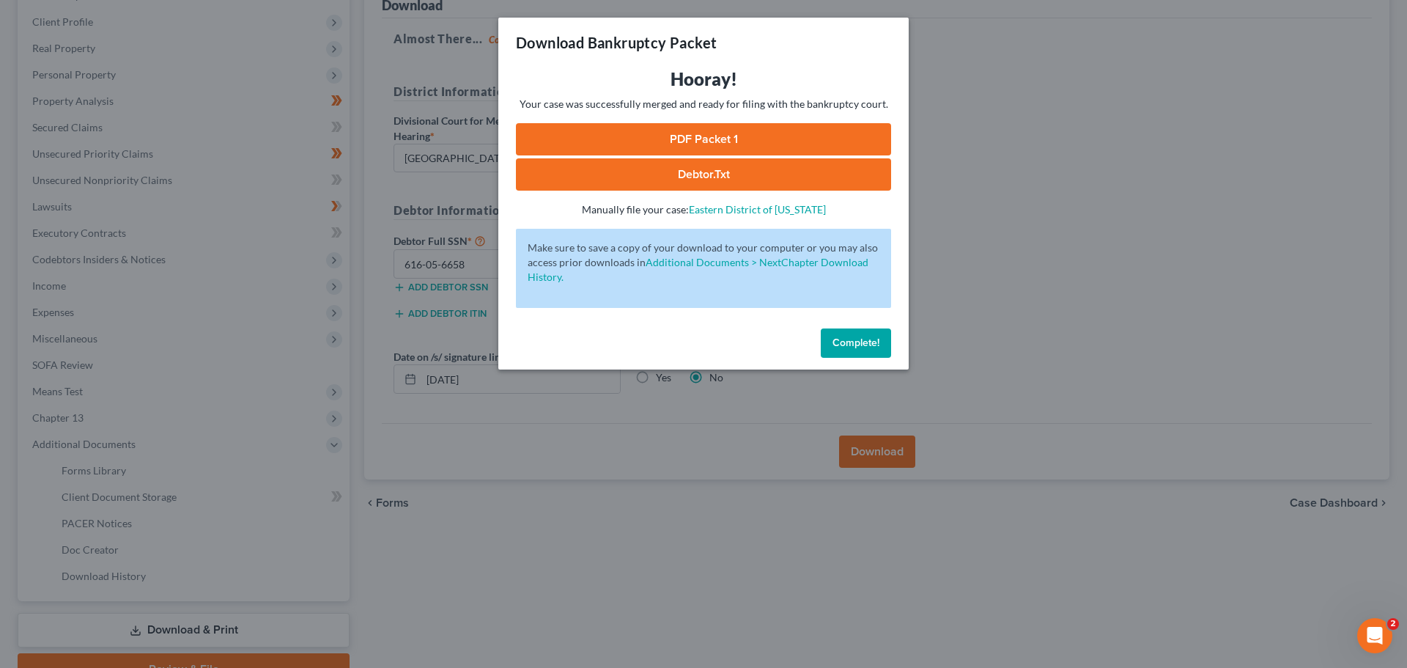
click at [721, 139] on link "PDF Packet 1" at bounding box center [703, 139] width 375 height 32
click at [1121, 296] on div "Download Bankruptcy Packet Hooray! Your case was successfully merged and ready …" at bounding box center [703, 334] width 1407 height 668
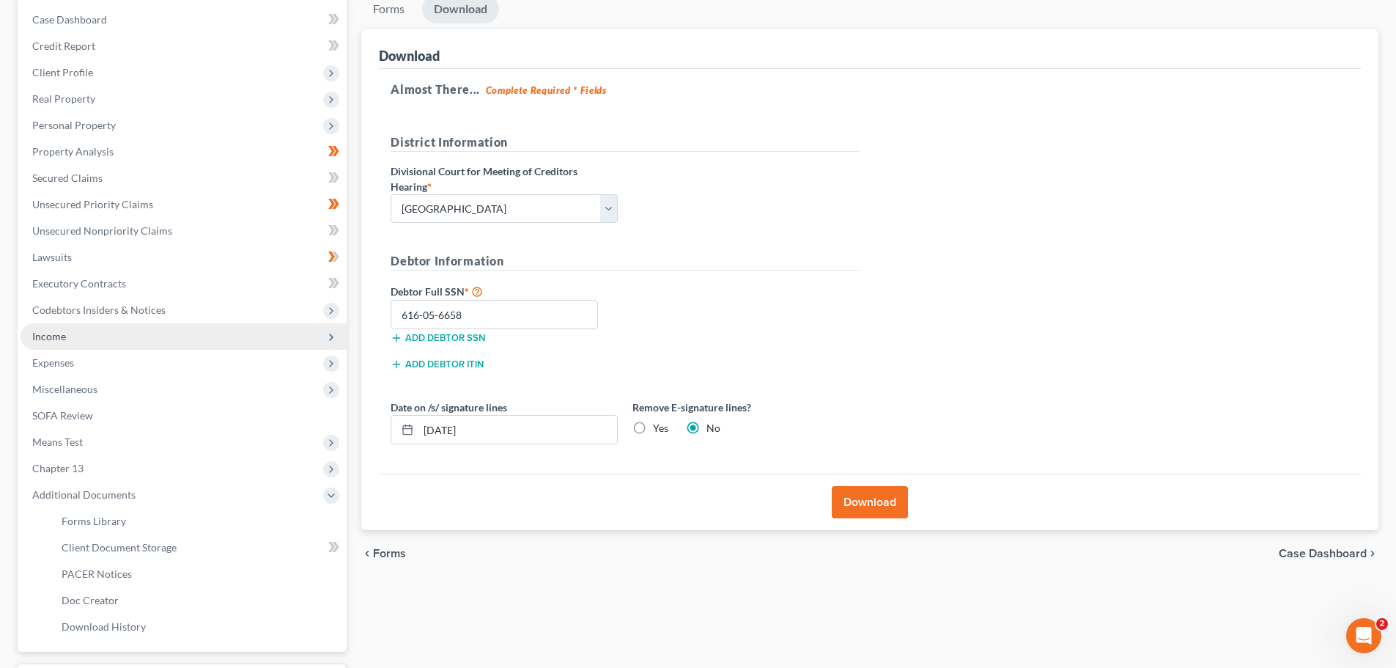
scroll to position [147, 0]
click at [59, 334] on span "Income" at bounding box center [49, 335] width 34 height 12
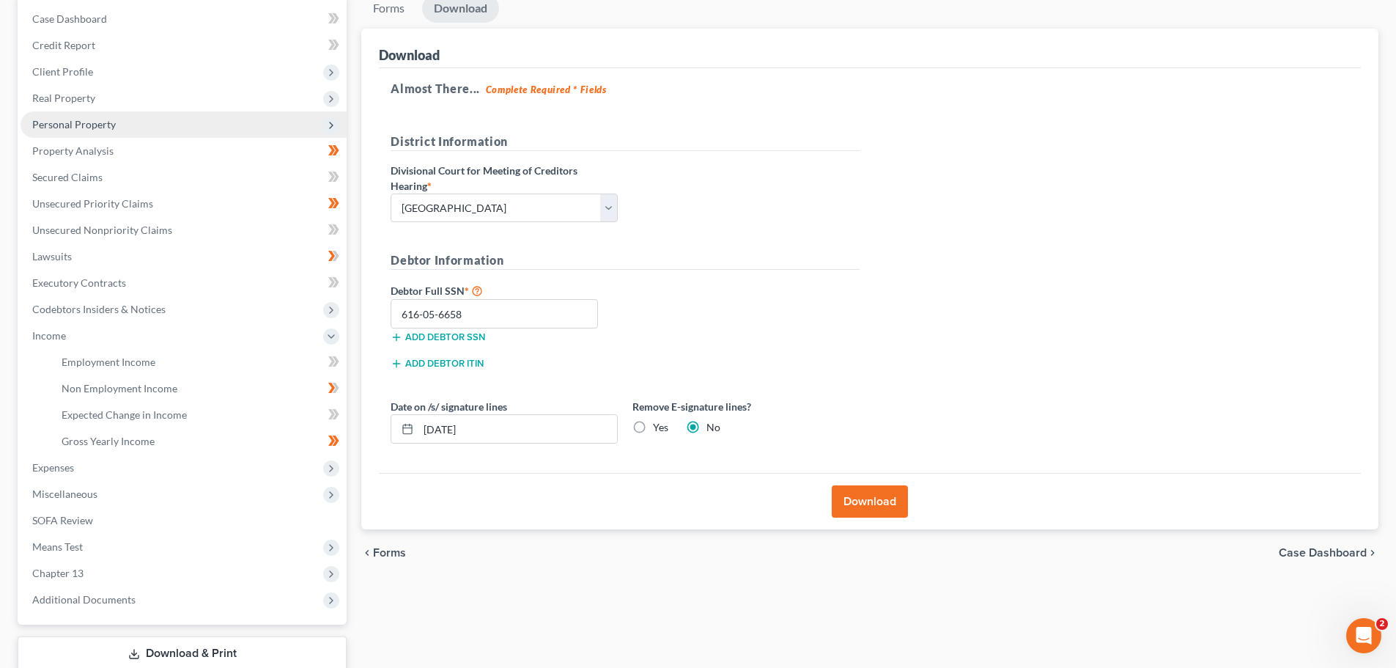
click at [77, 120] on span "Personal Property" at bounding box center [74, 124] width 84 height 12
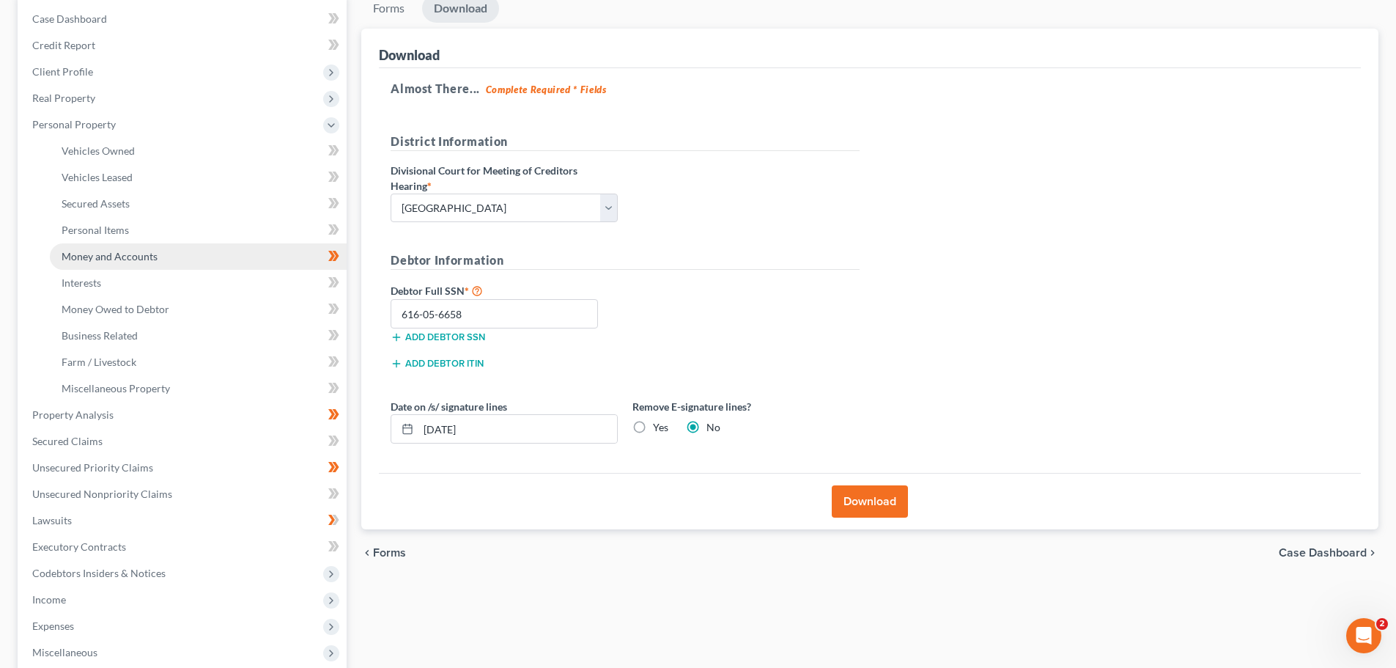
click at [114, 257] on span "Money and Accounts" at bounding box center [110, 256] width 96 height 12
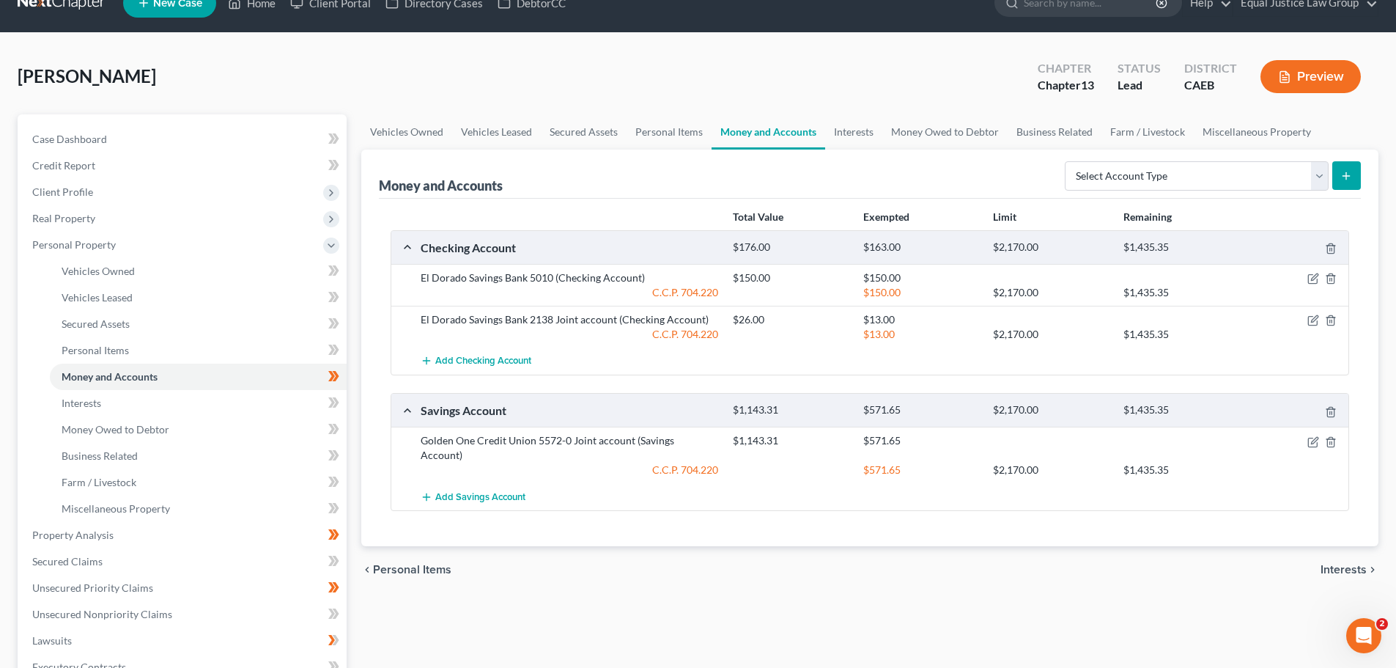
scroll to position [73, 0]
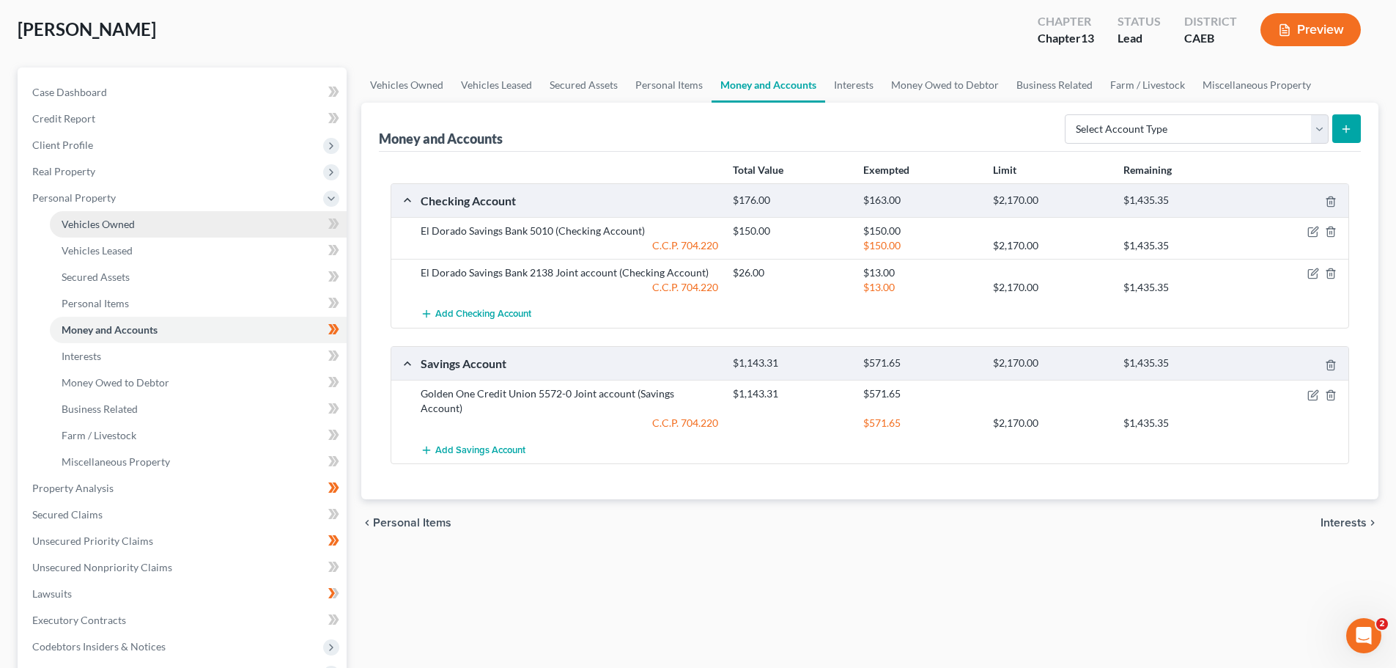
click at [114, 219] on span "Vehicles Owned" at bounding box center [98, 224] width 73 height 12
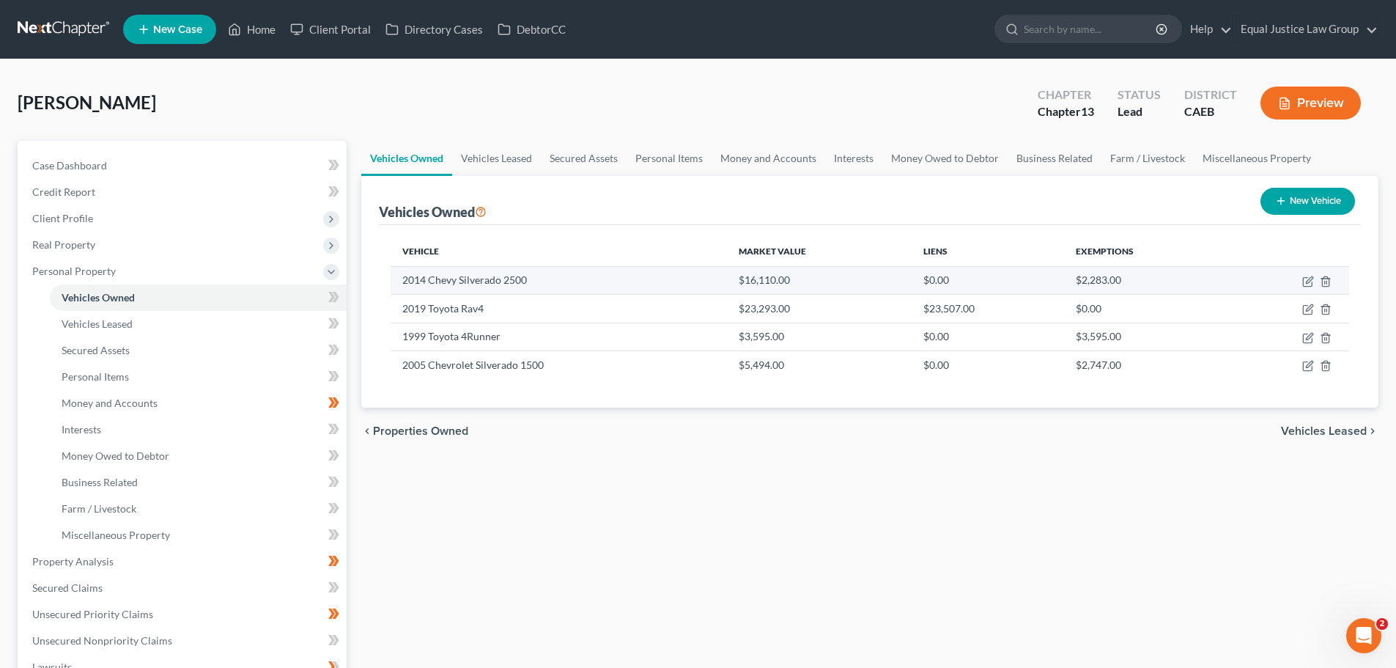
click at [652, 279] on td "2014 Chevy Silverado 2500" at bounding box center [559, 280] width 336 height 28
click at [1309, 279] on icon "button" at bounding box center [1309, 279] width 7 height 7
select select "0"
select select "12"
select select "2"
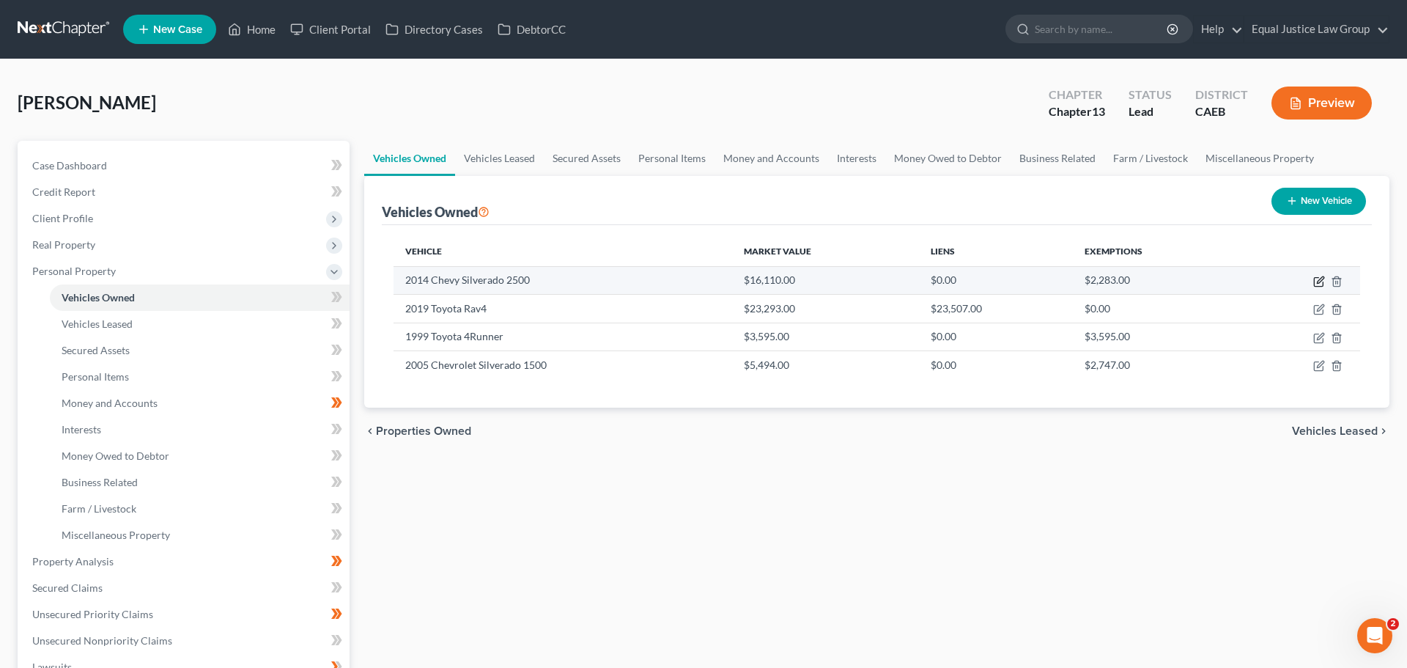
select select "3"
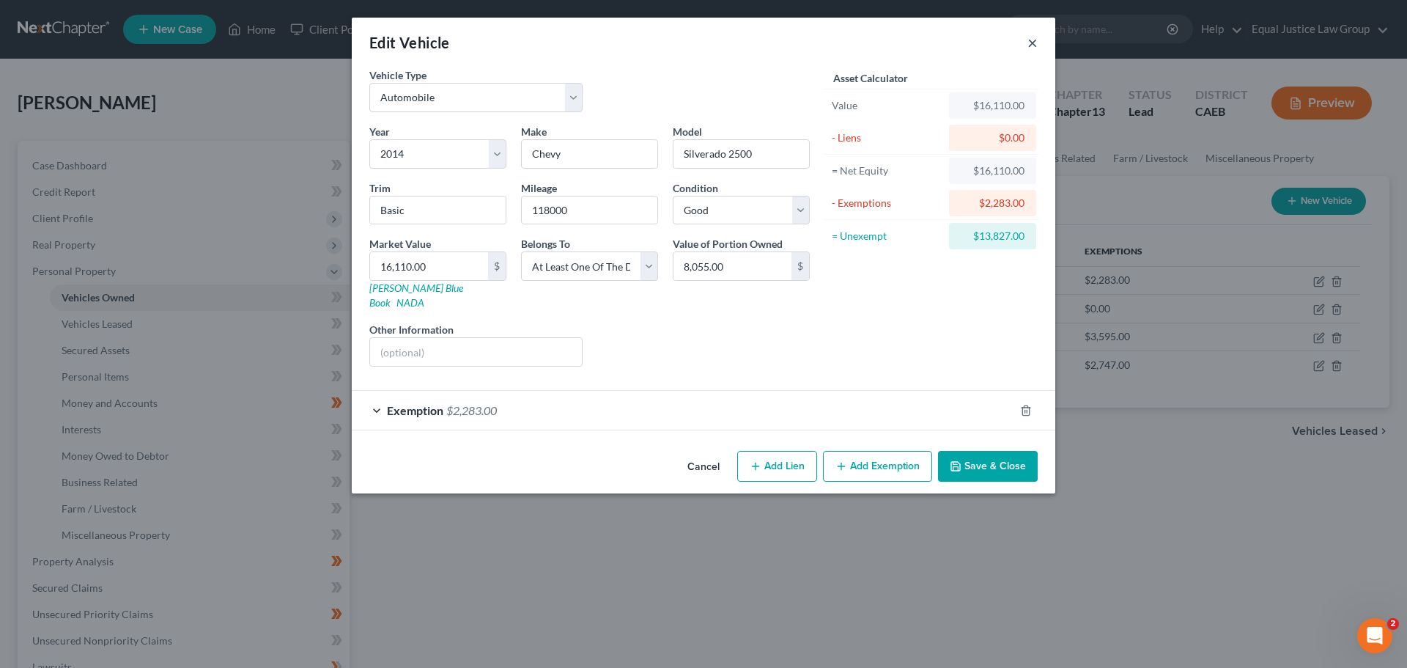
click at [1030, 41] on button "×" at bounding box center [1033, 43] width 10 height 18
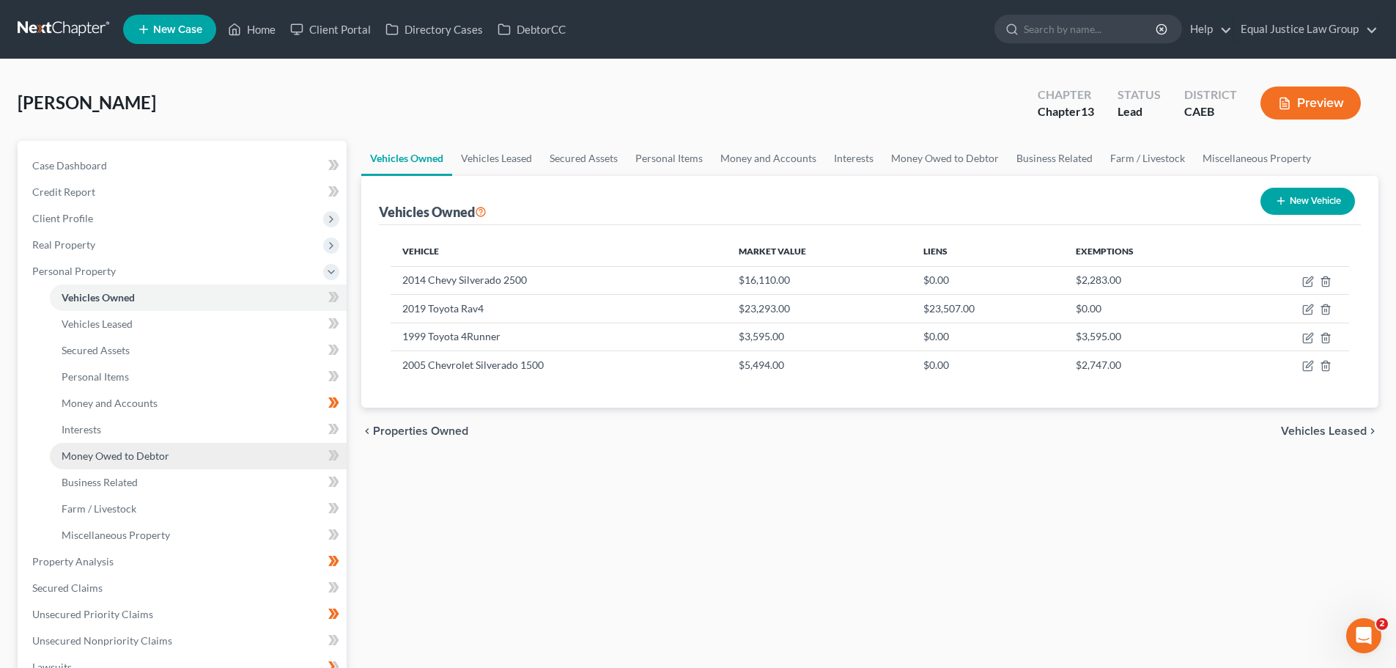
click at [125, 452] on span "Money Owed to Debtor" at bounding box center [116, 455] width 108 height 12
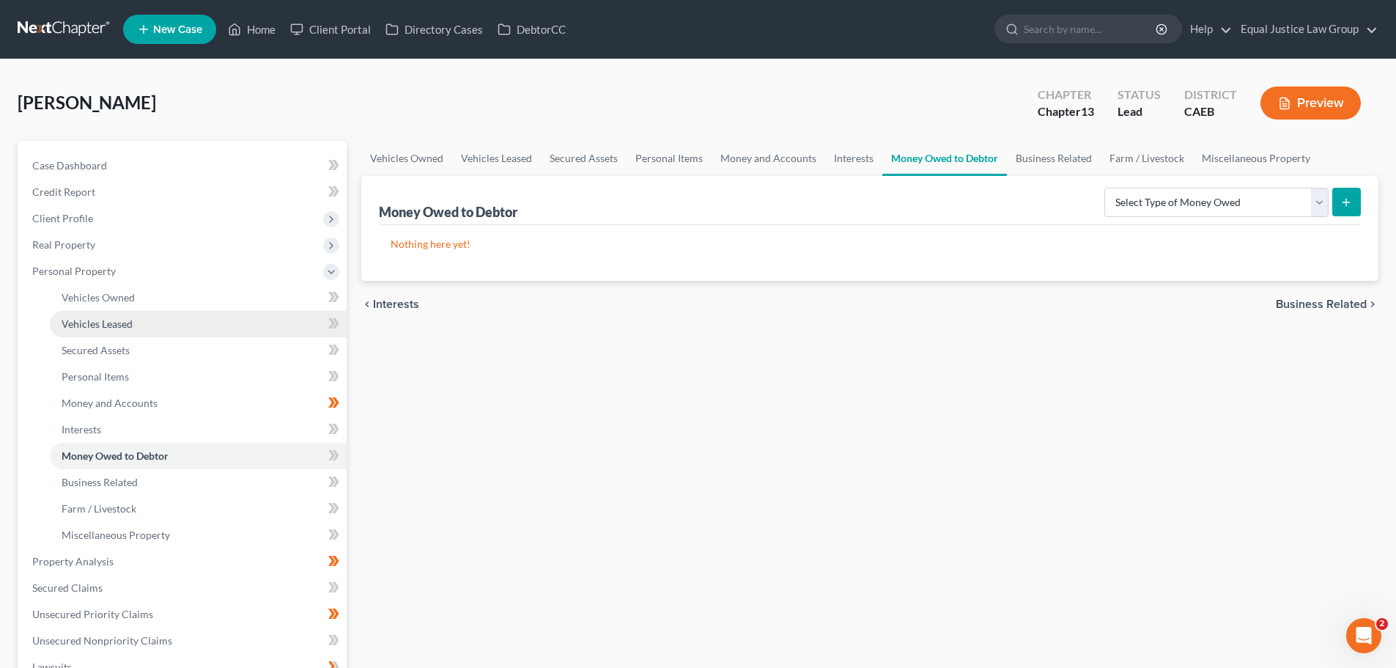
click at [99, 318] on span "Vehicles Leased" at bounding box center [97, 323] width 71 height 12
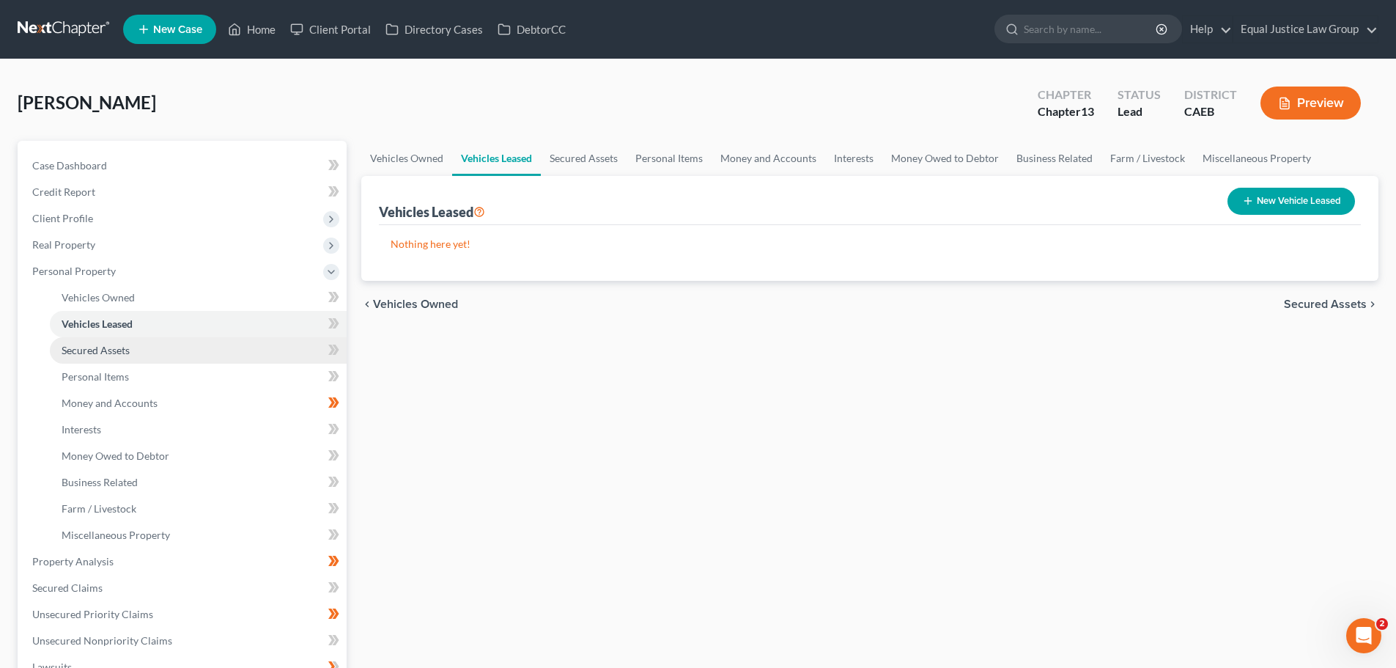
click at [102, 350] on span "Secured Assets" at bounding box center [96, 350] width 68 height 12
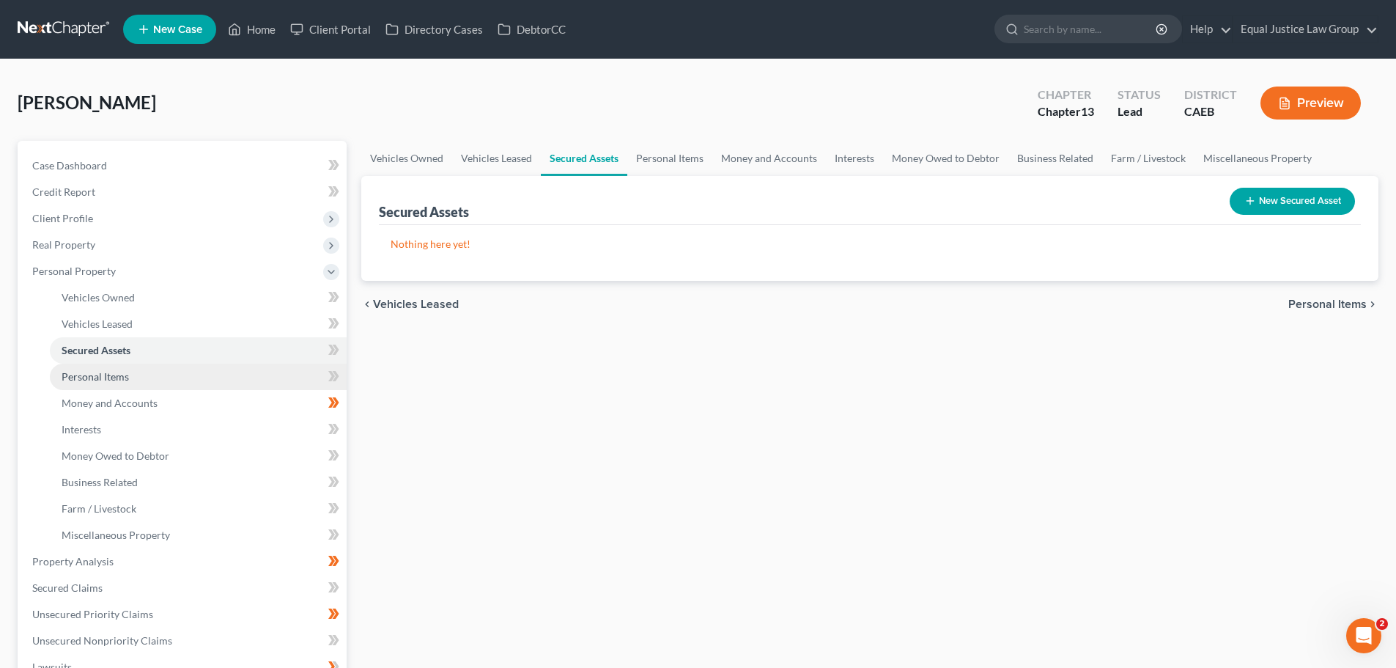
click at [106, 377] on span "Personal Items" at bounding box center [95, 376] width 67 height 12
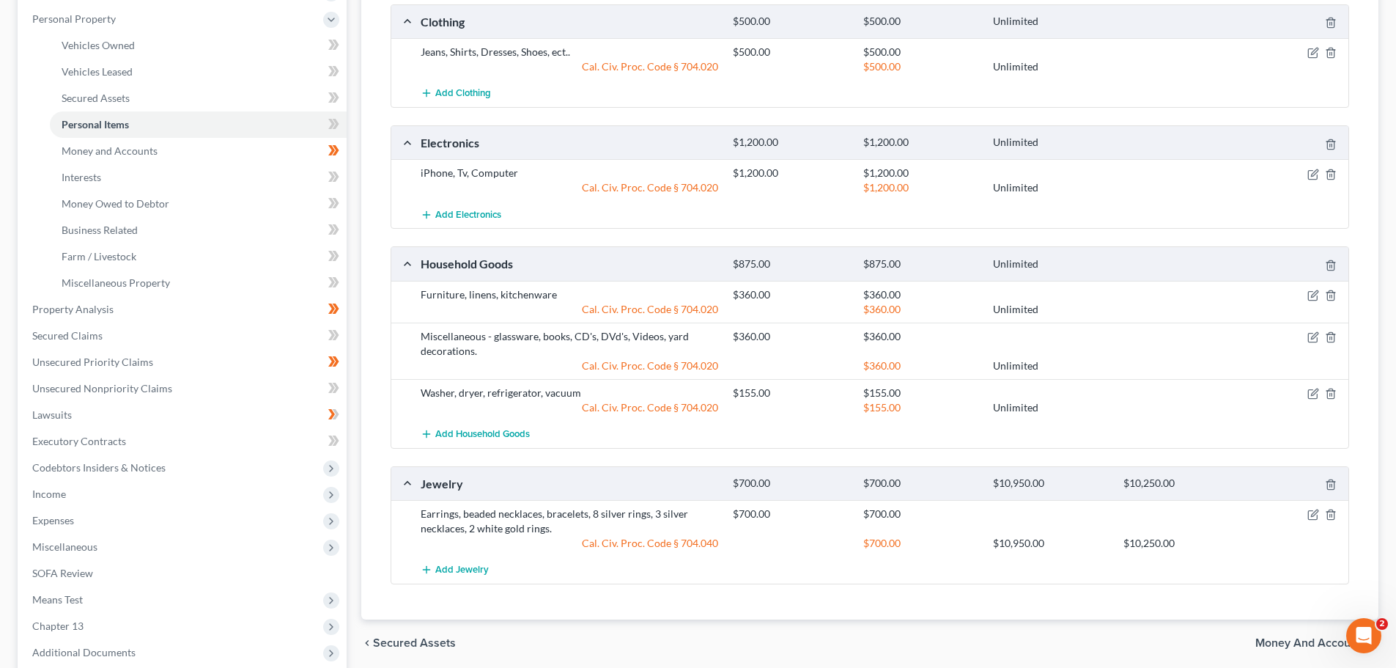
scroll to position [220, 0]
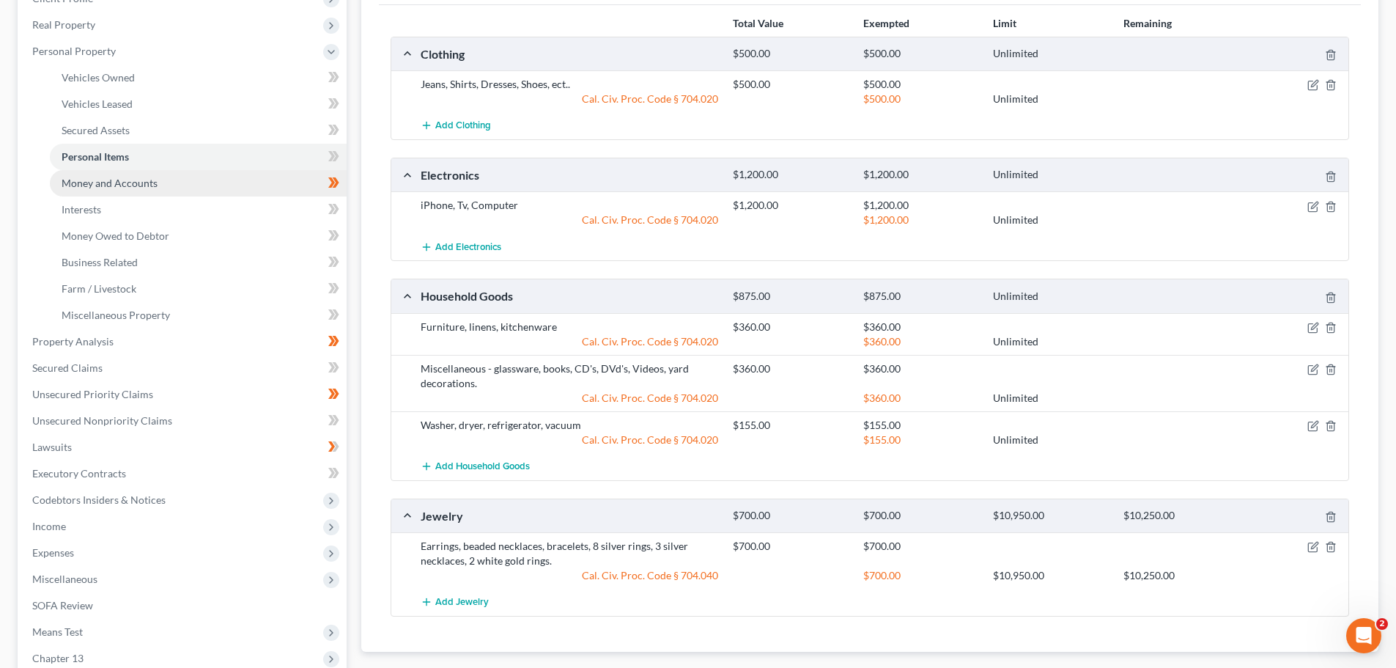
click at [113, 185] on span "Money and Accounts" at bounding box center [110, 183] width 96 height 12
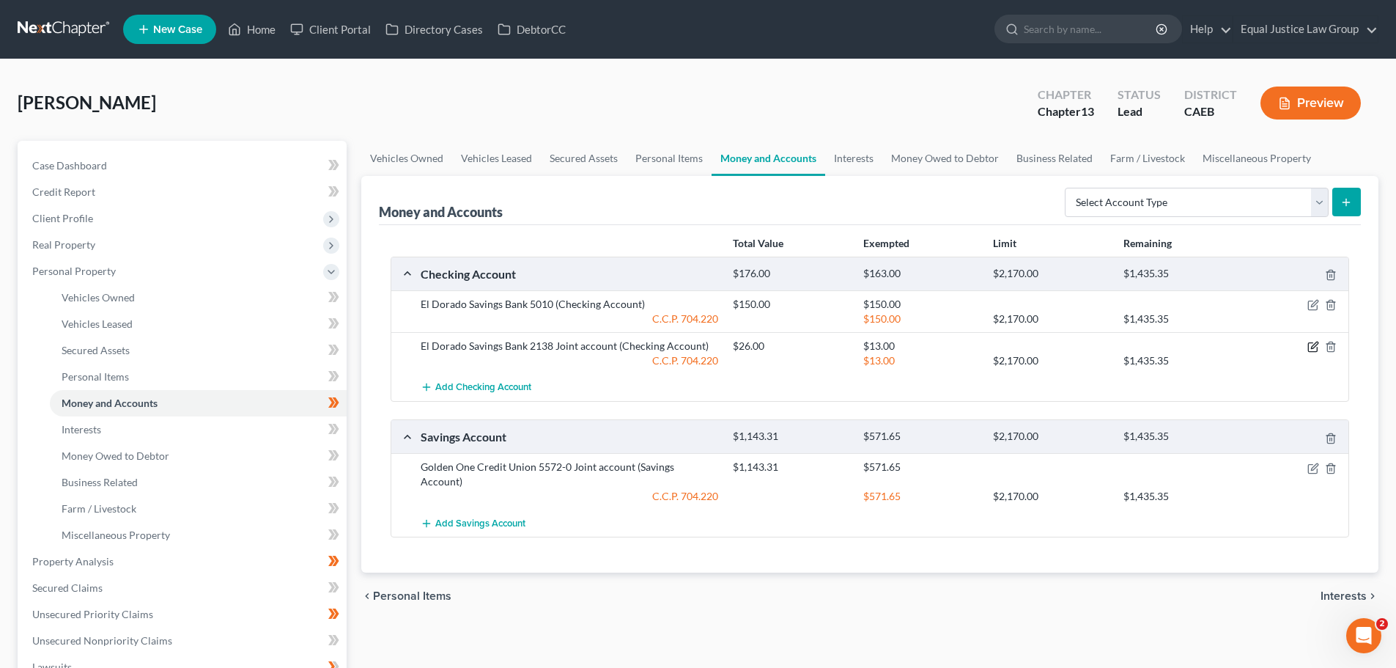
click at [1313, 346] on icon "button" at bounding box center [1314, 345] width 7 height 7
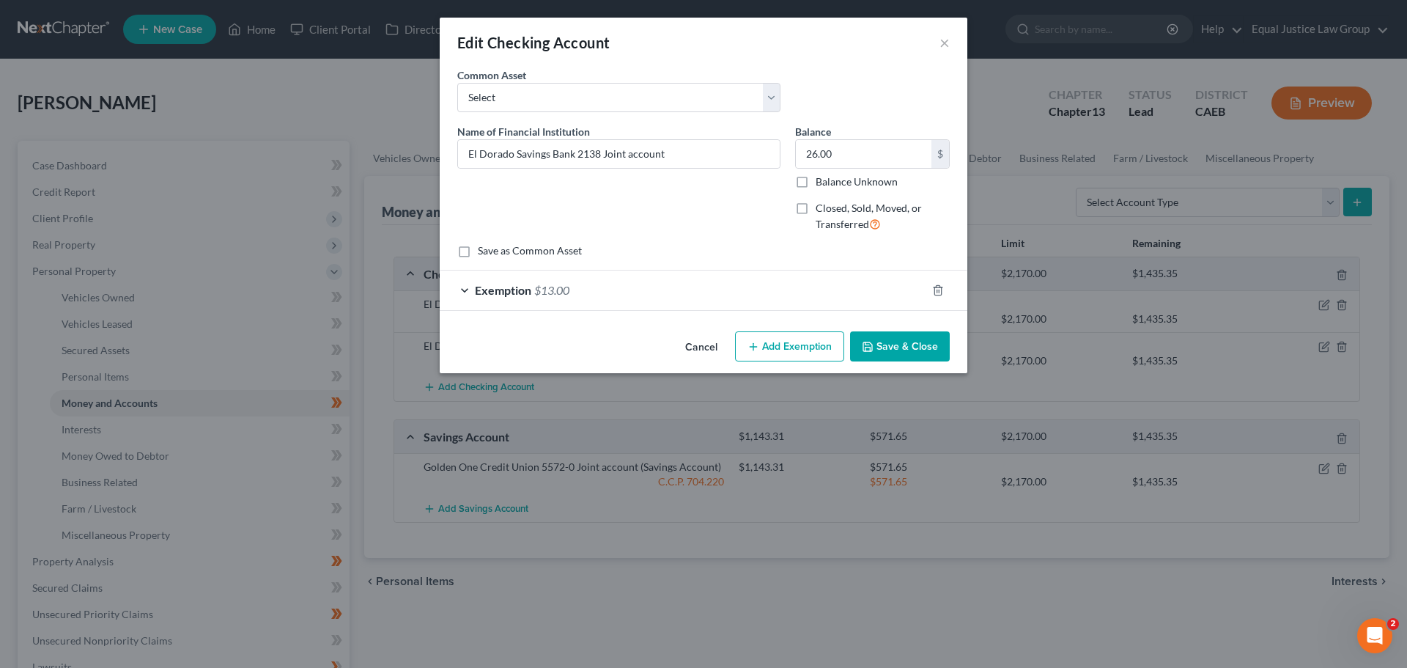
click at [775, 290] on div "Exemption $13.00" at bounding box center [683, 289] width 487 height 39
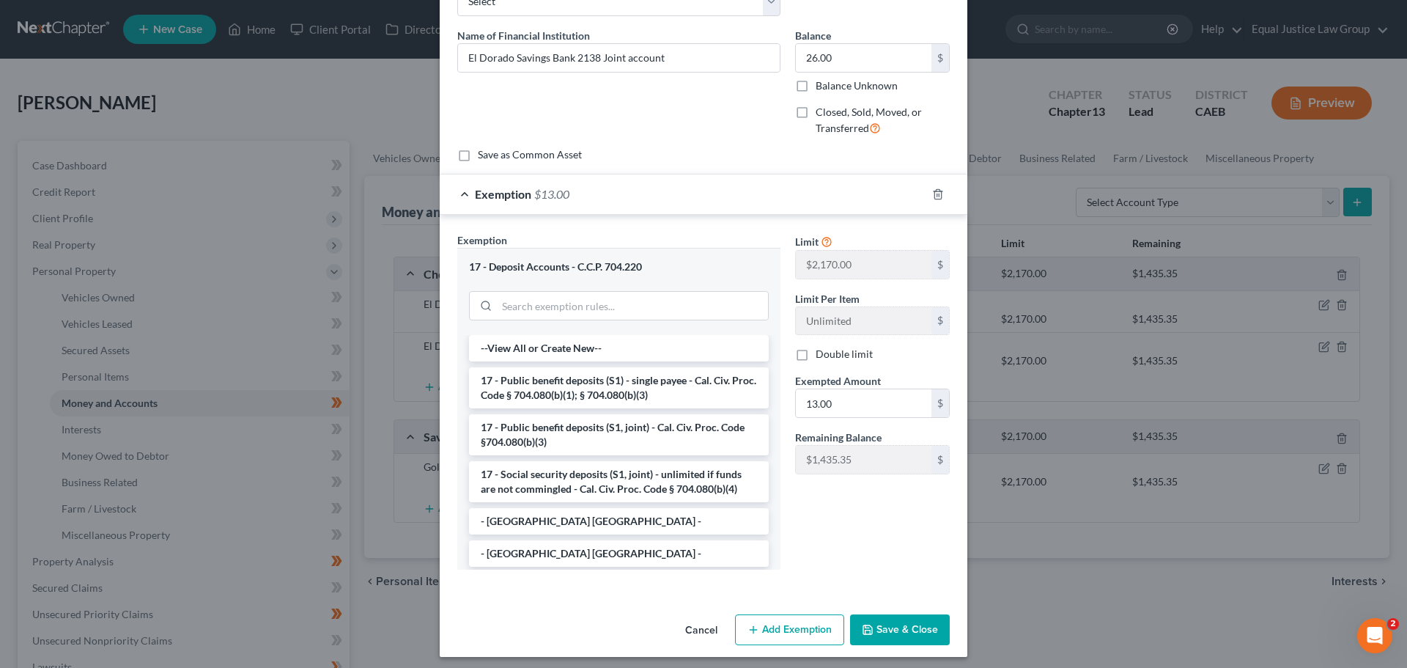
scroll to position [103, 0]
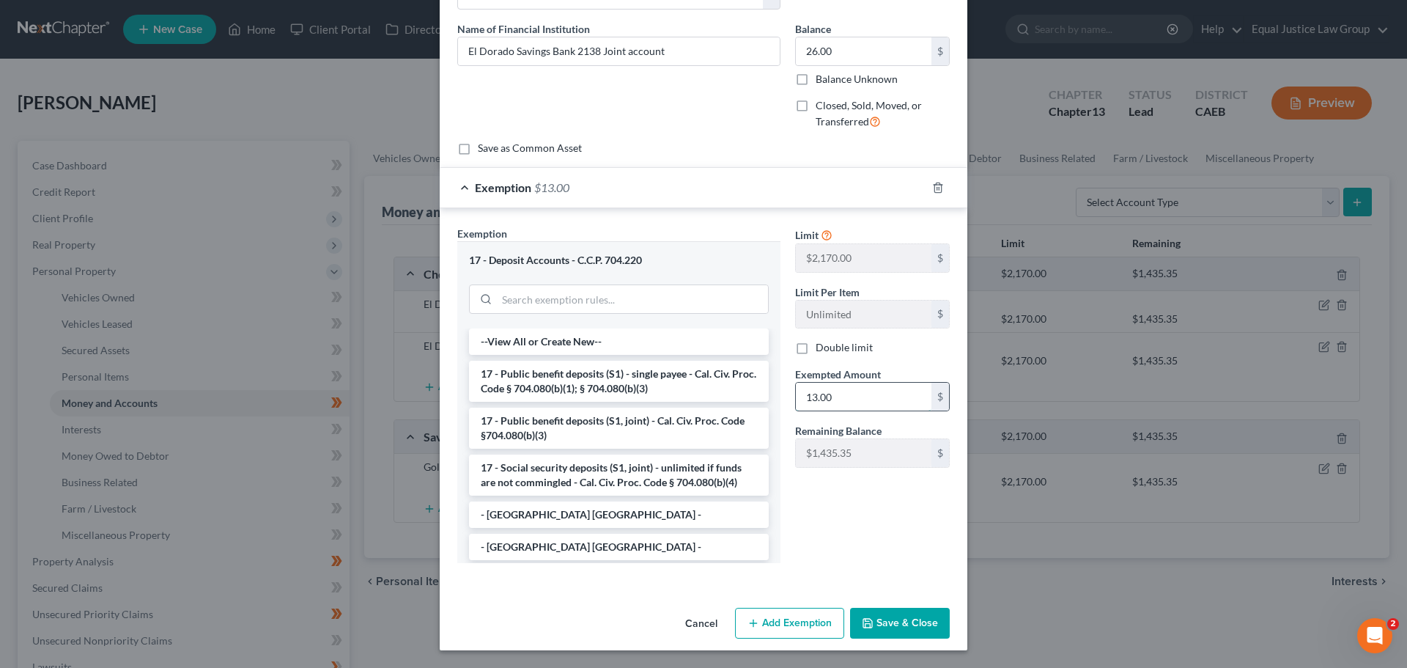
click at [876, 390] on input "13.00" at bounding box center [864, 397] width 136 height 28
type input "2"
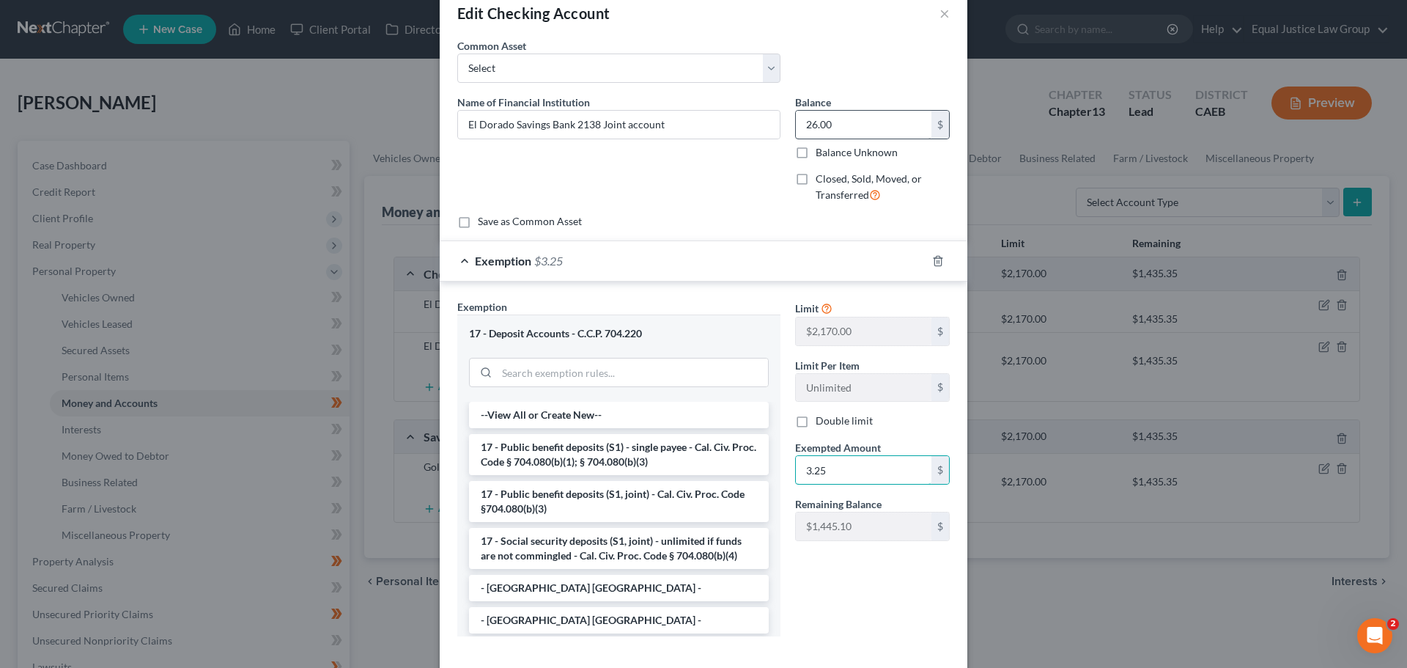
type input "3.25"
click at [877, 124] on input "26.00" at bounding box center [864, 125] width 136 height 28
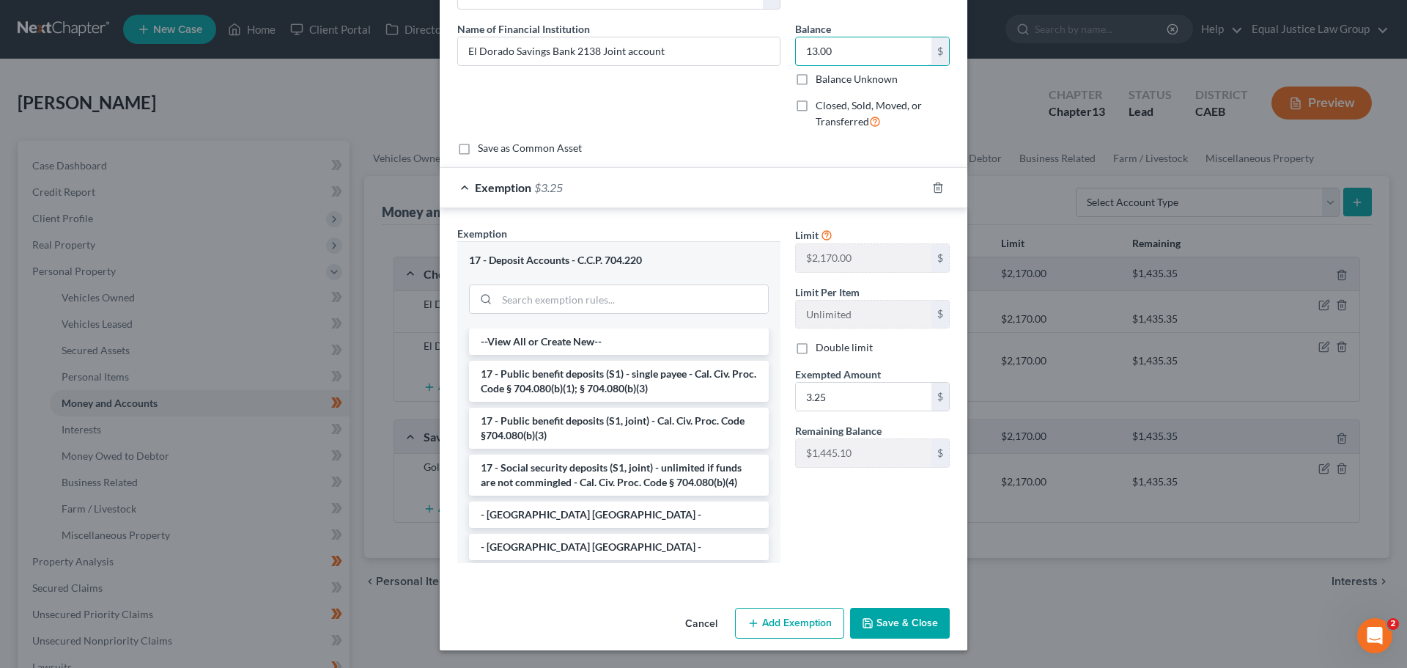
type input "13.00"
click at [877, 618] on button "Save & Close" at bounding box center [900, 623] width 100 height 31
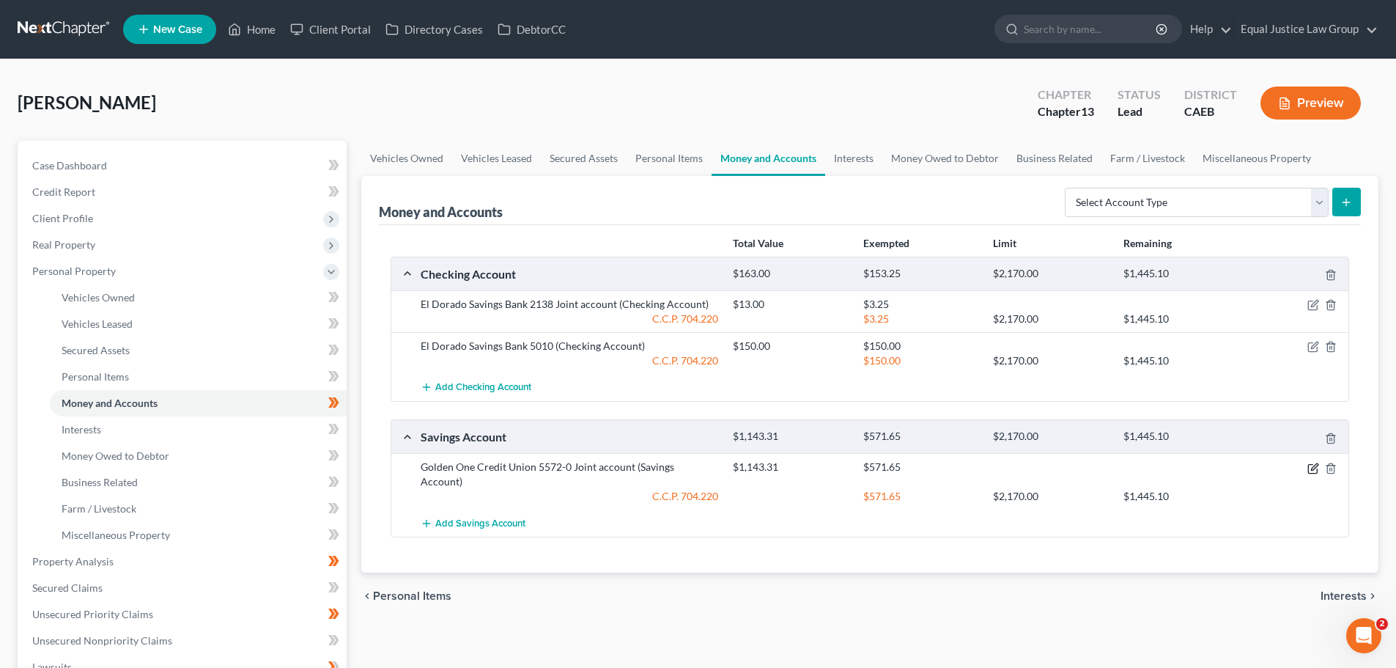
click at [1313, 465] on icon "button" at bounding box center [1314, 468] width 12 height 12
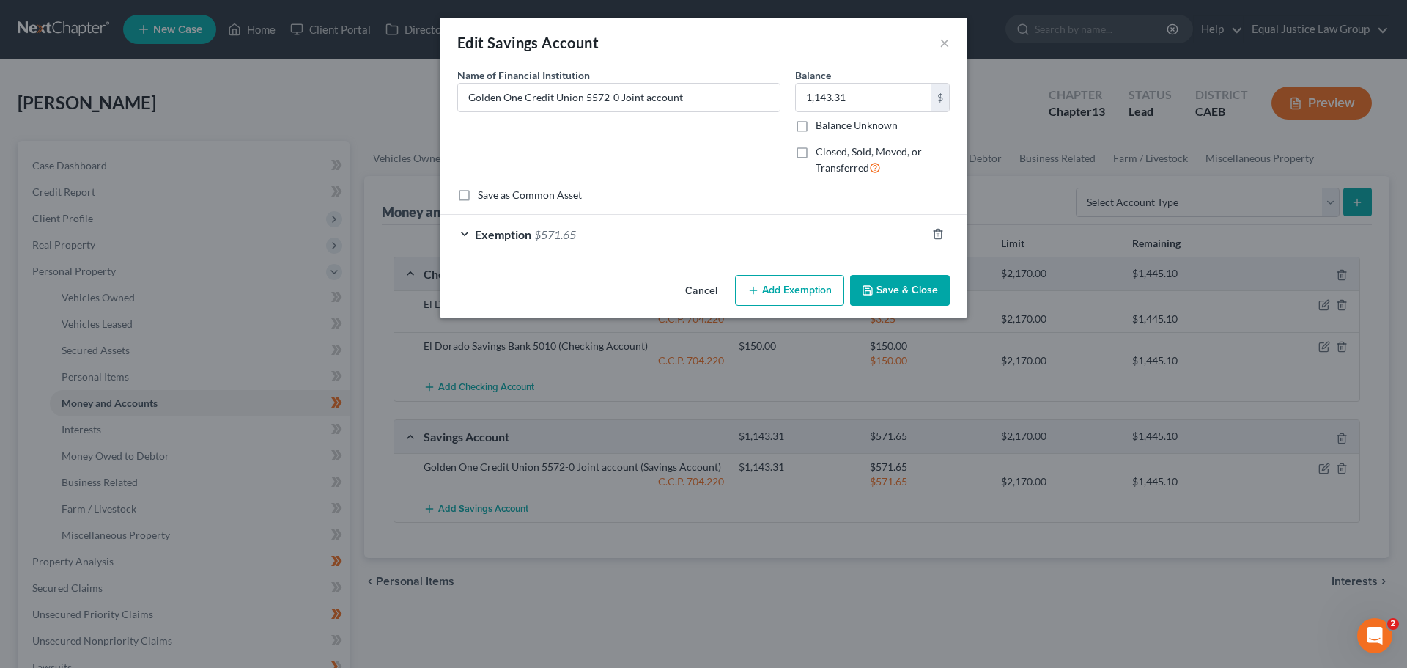
click at [498, 229] on span "Exemption" at bounding box center [503, 234] width 56 height 14
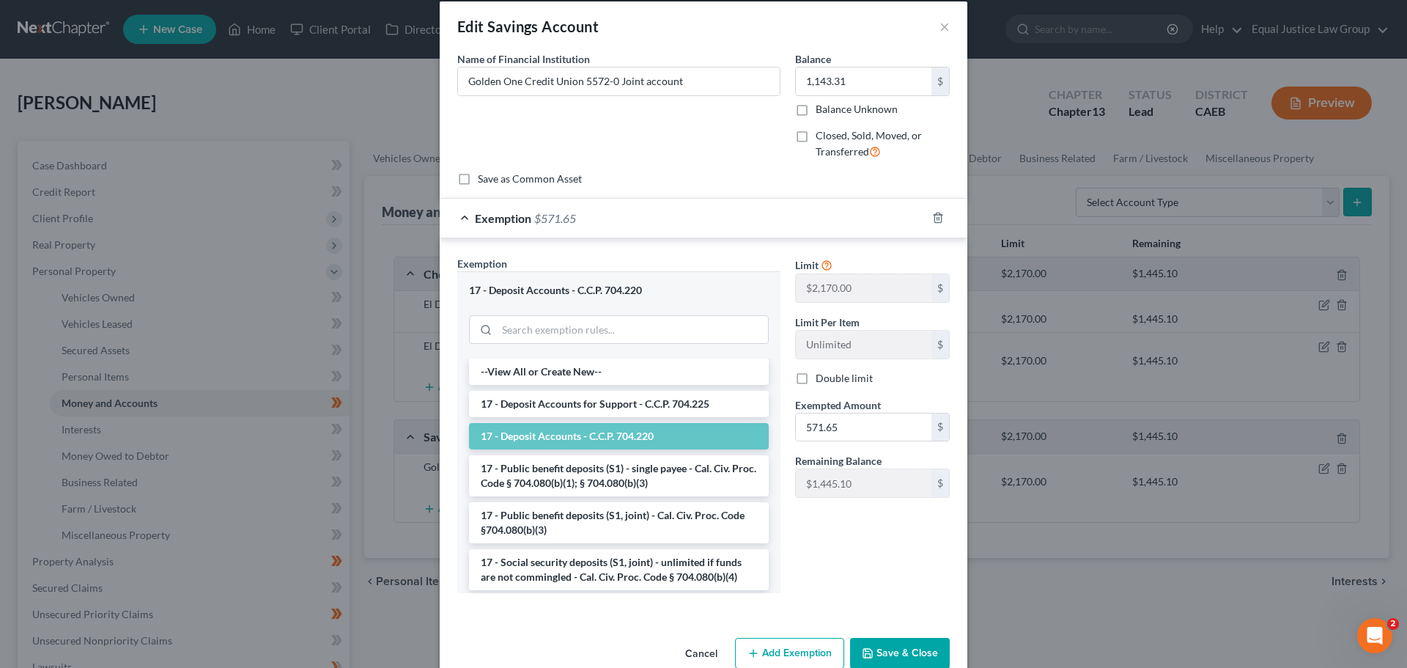
scroll to position [0, 0]
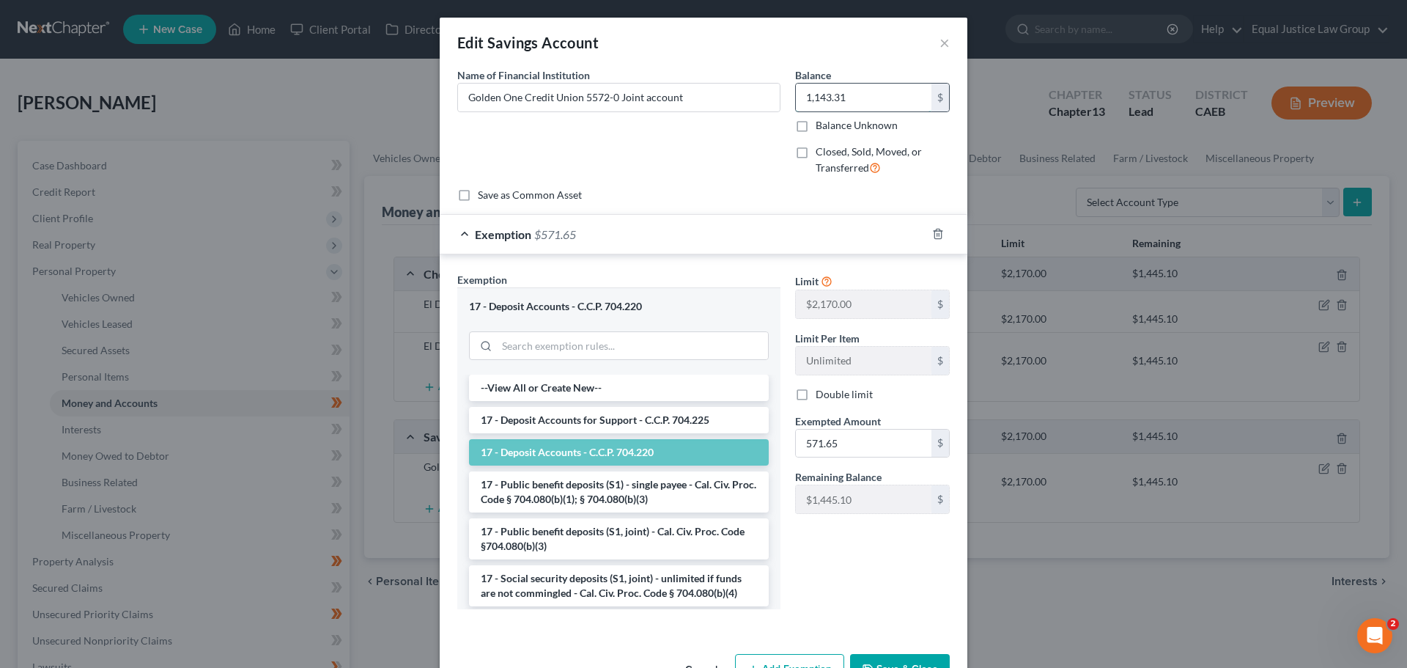
click at [881, 94] on input "1,143.31" at bounding box center [864, 98] width 136 height 28
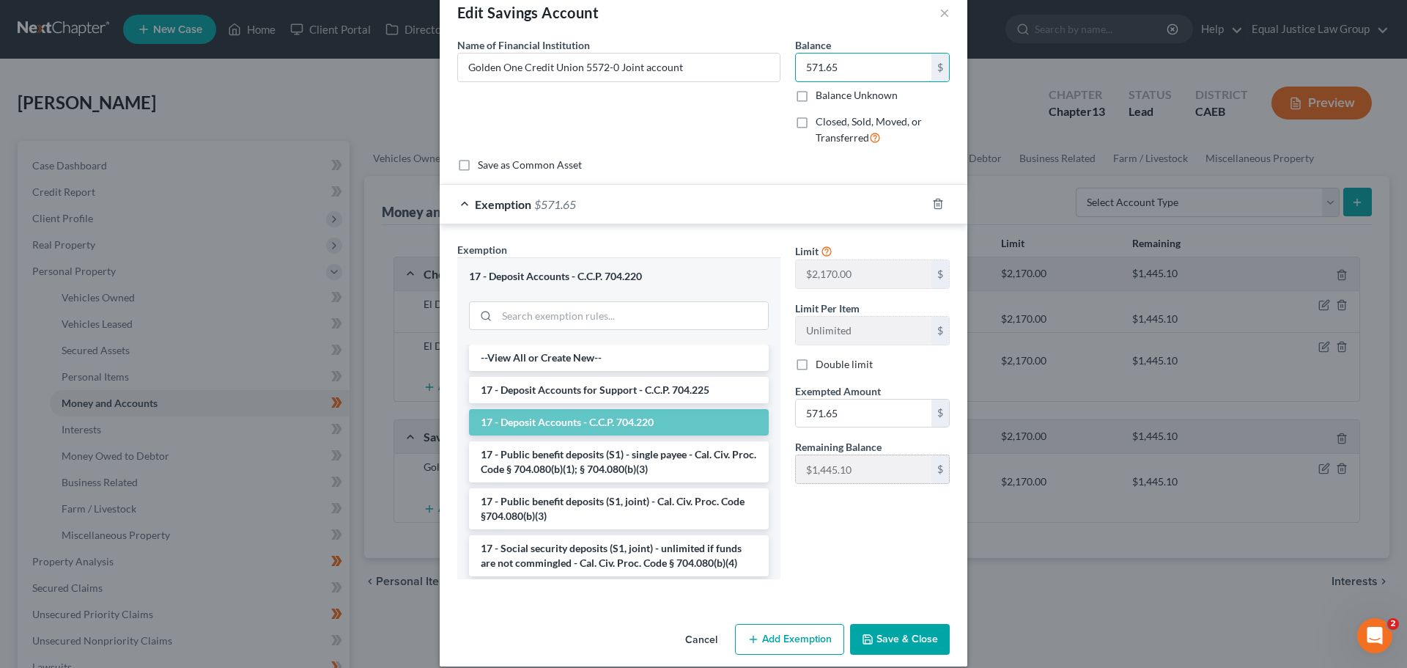
scroll to position [46, 0]
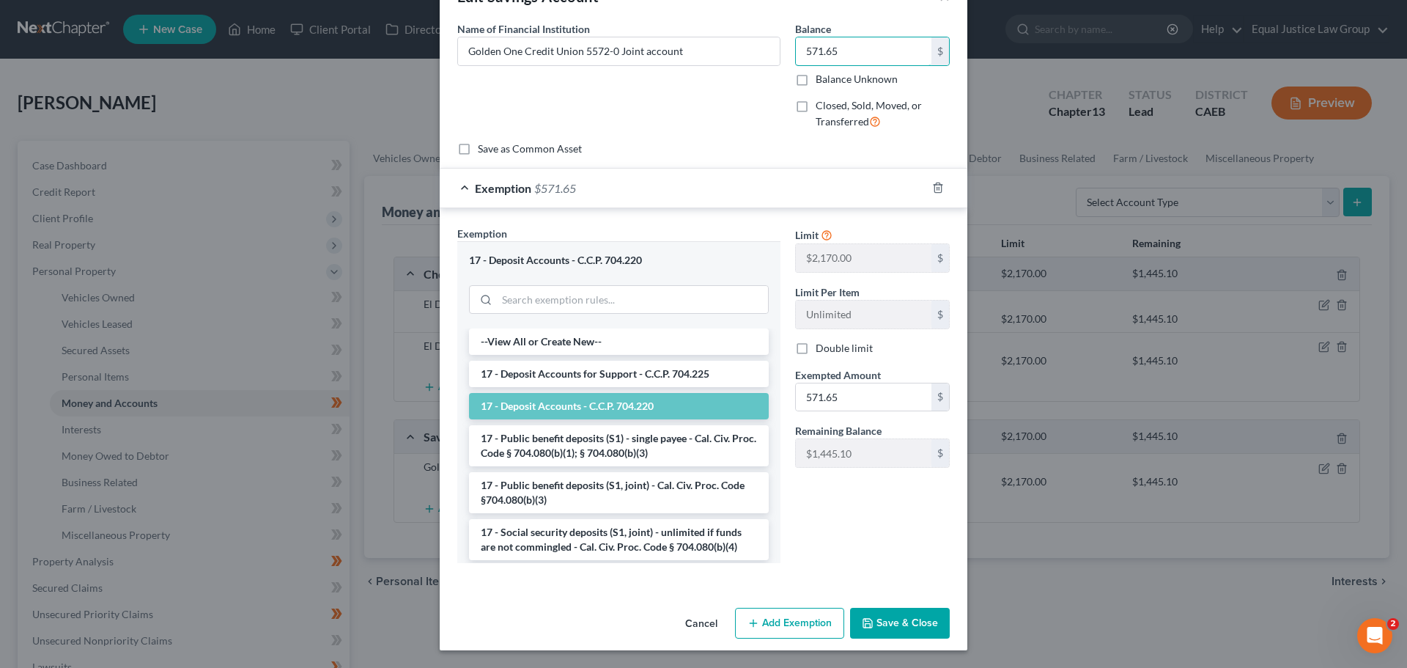
type input "571.65"
click at [907, 627] on button "Save & Close" at bounding box center [900, 623] width 100 height 31
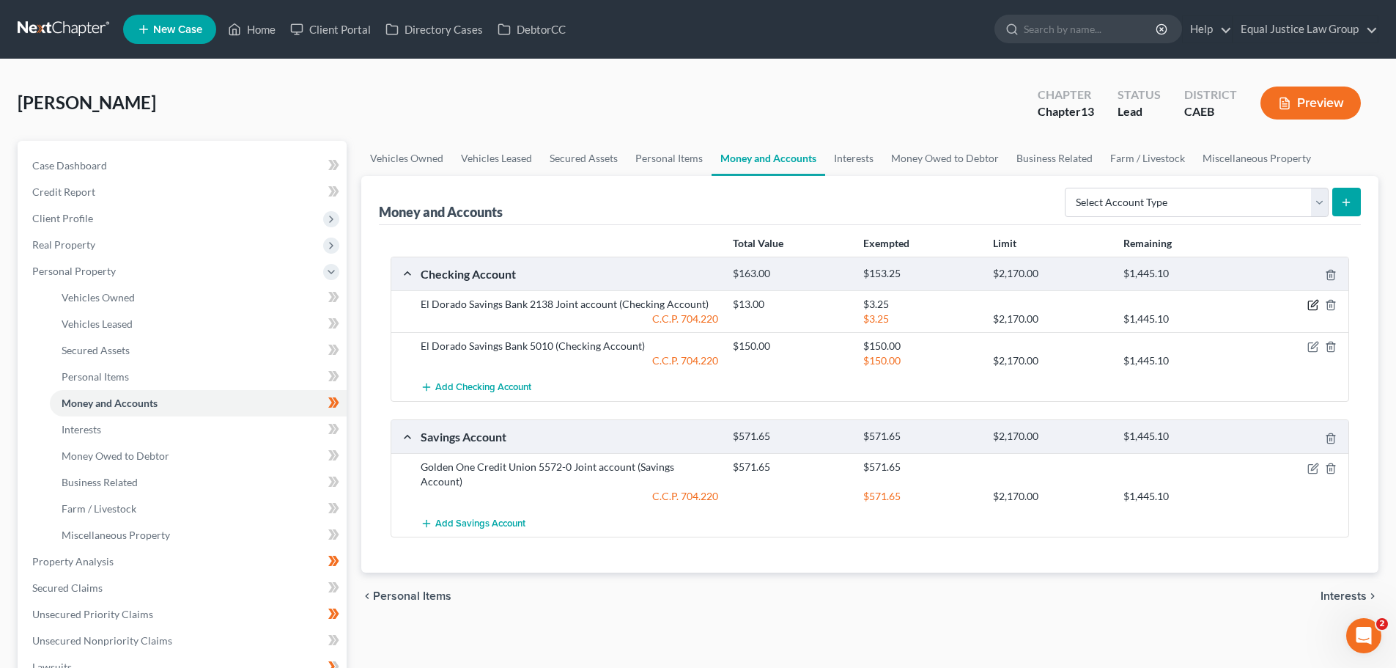
click at [1310, 304] on icon "button" at bounding box center [1314, 305] width 12 height 12
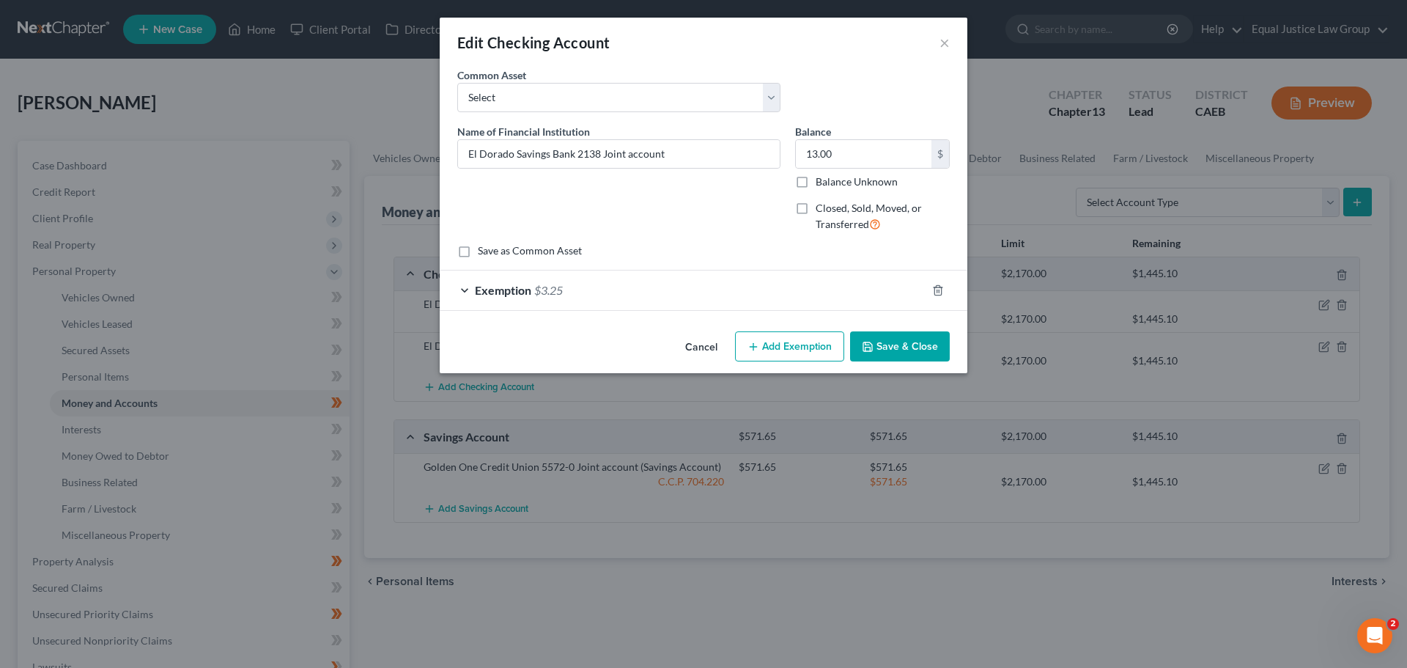
click at [682, 291] on div "Exemption $3.25" at bounding box center [683, 289] width 487 height 39
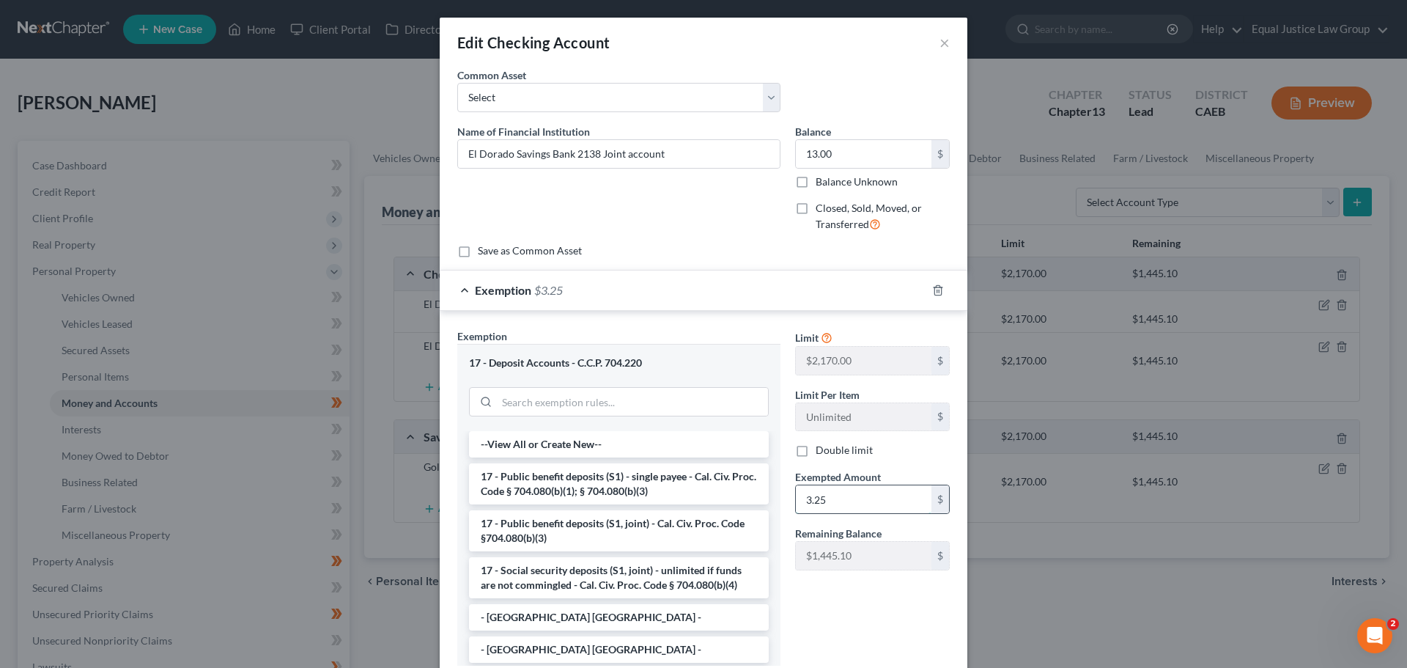
click at [834, 500] on input "3.25" at bounding box center [864, 499] width 136 height 28
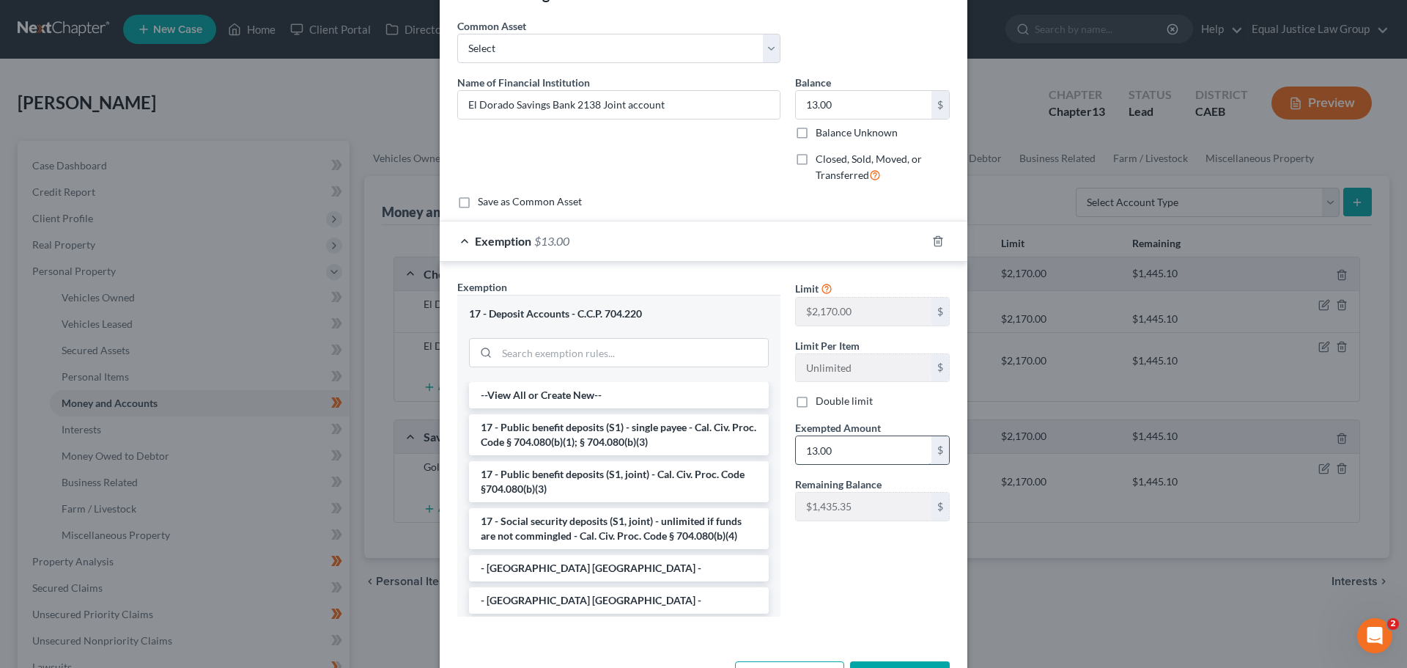
scroll to position [103, 0]
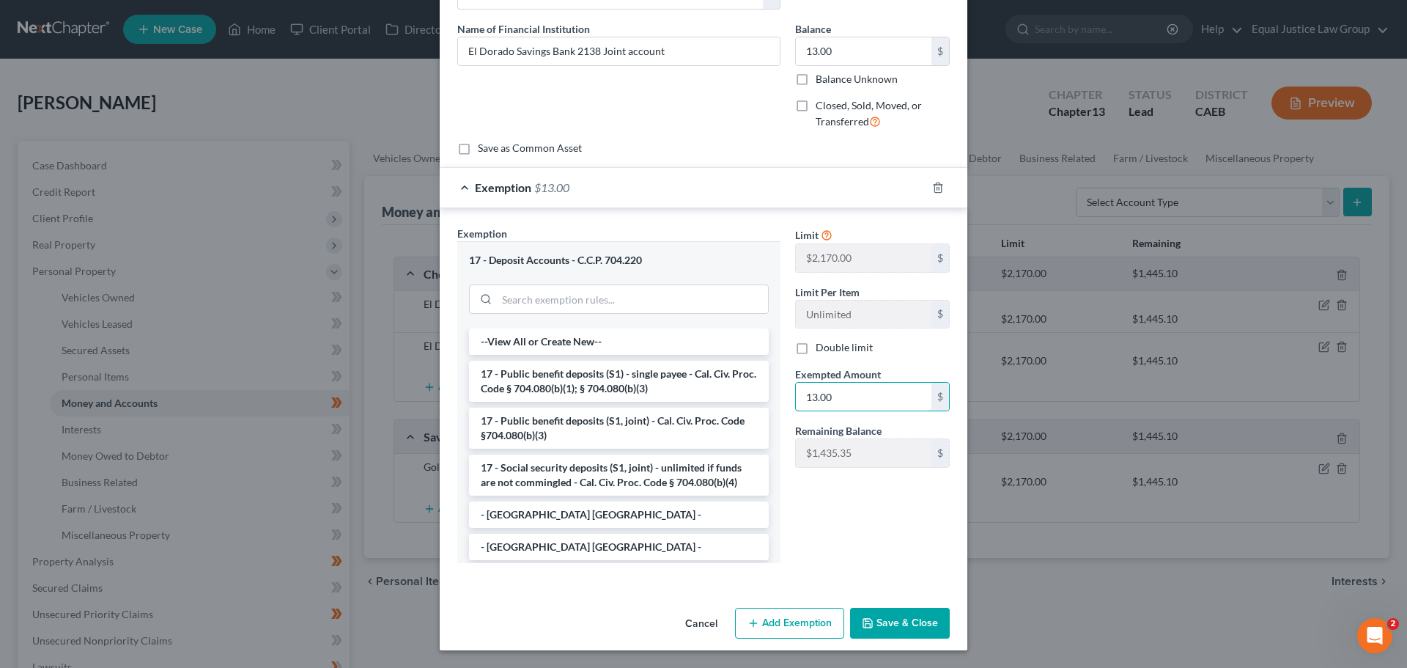
type input "13.00"
click at [876, 634] on button "Save & Close" at bounding box center [900, 623] width 100 height 31
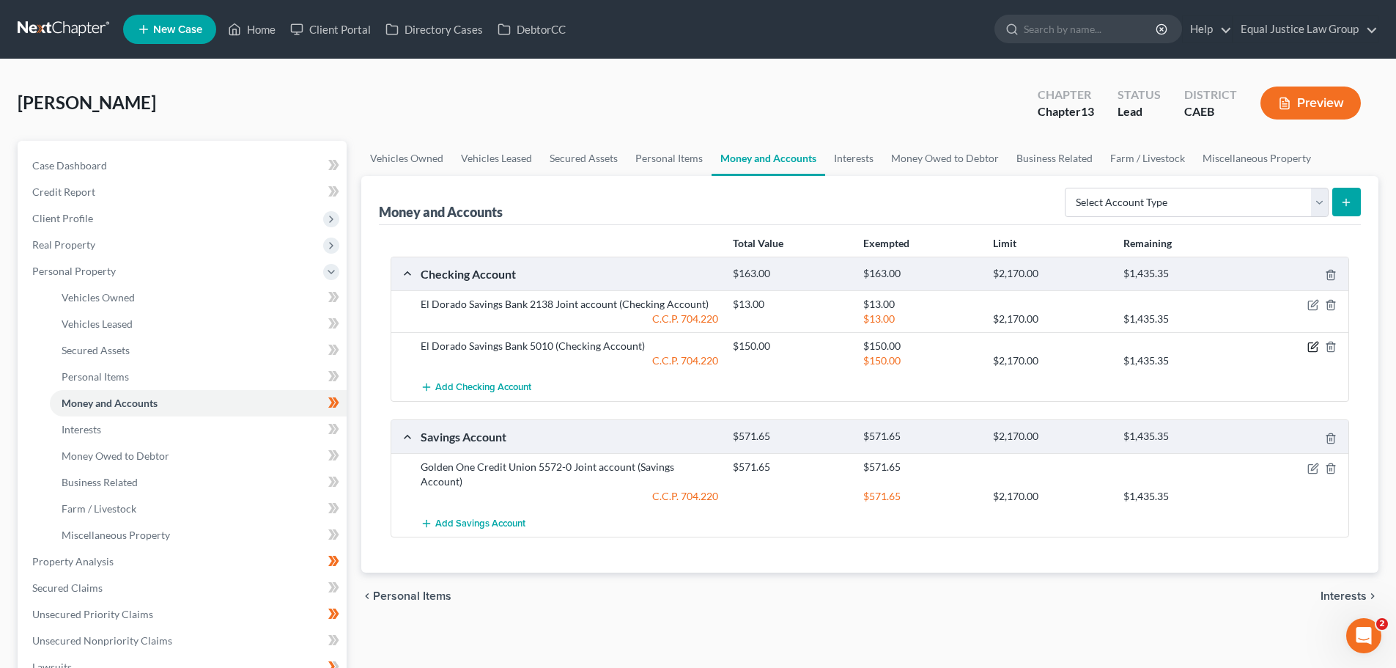
click at [1313, 347] on icon "button" at bounding box center [1314, 345] width 7 height 7
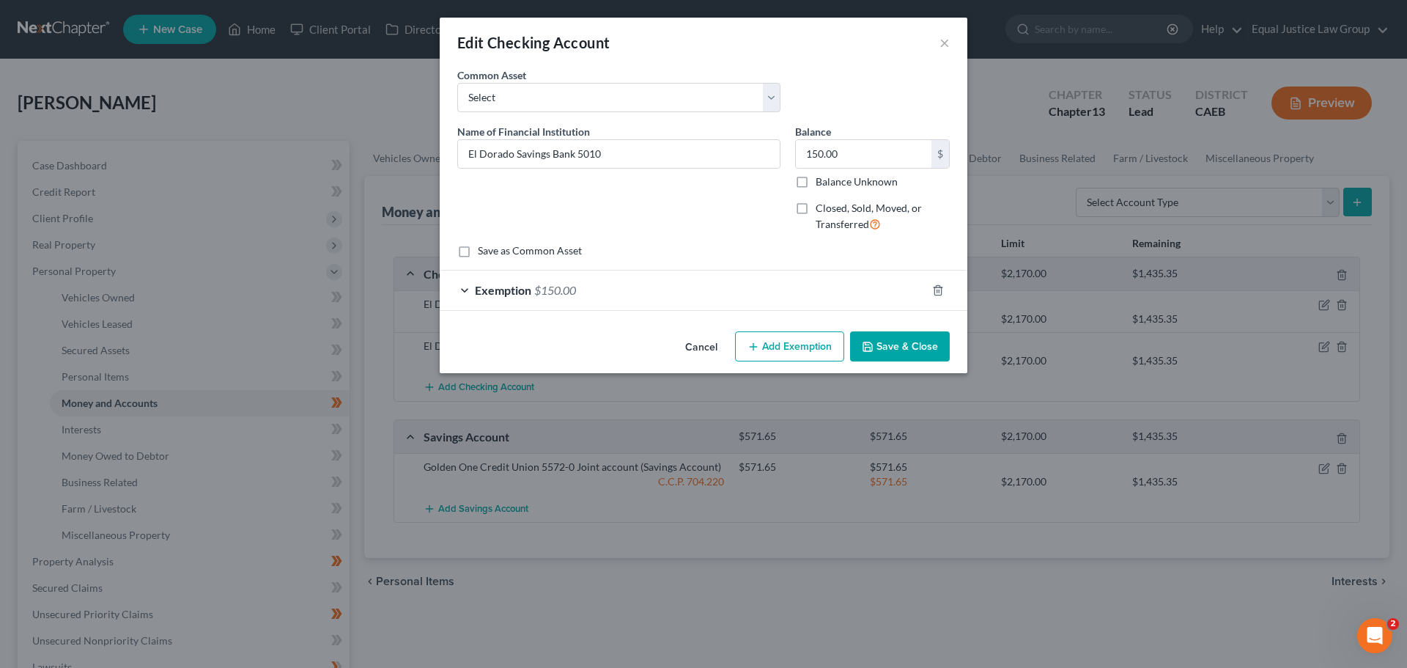
click at [512, 290] on span "Exemption" at bounding box center [503, 290] width 56 height 14
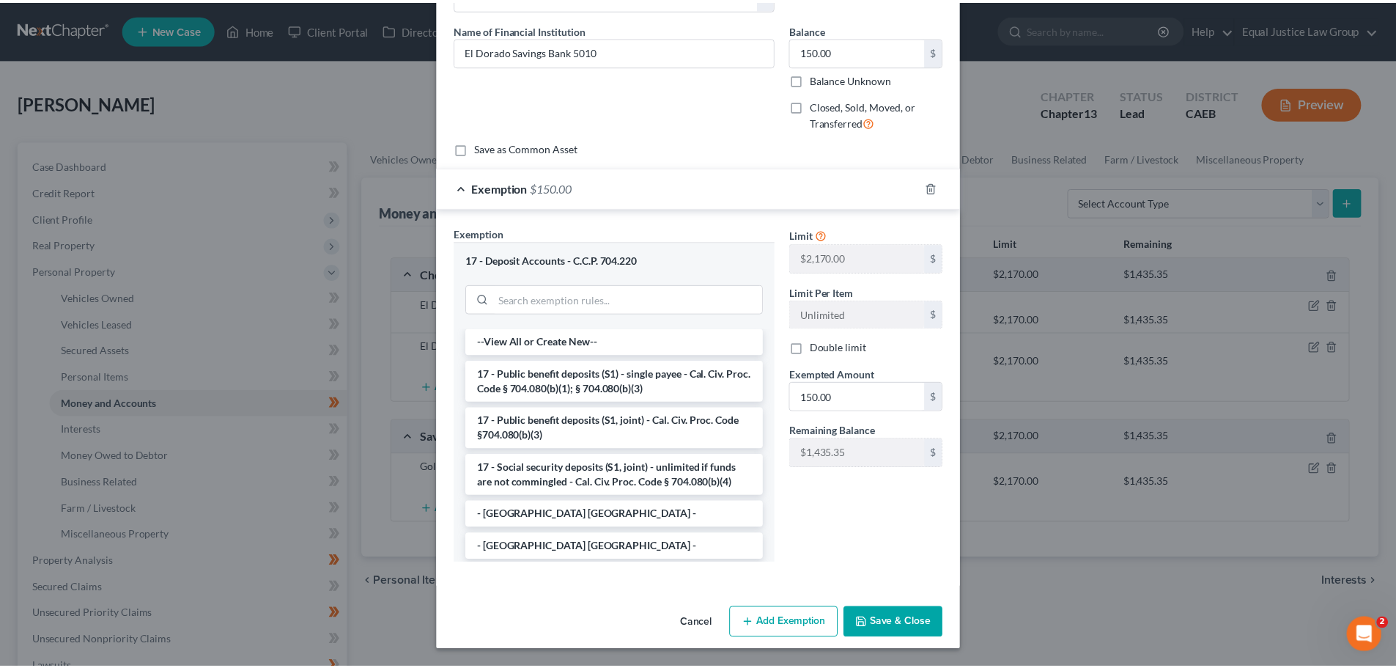
scroll to position [0, 0]
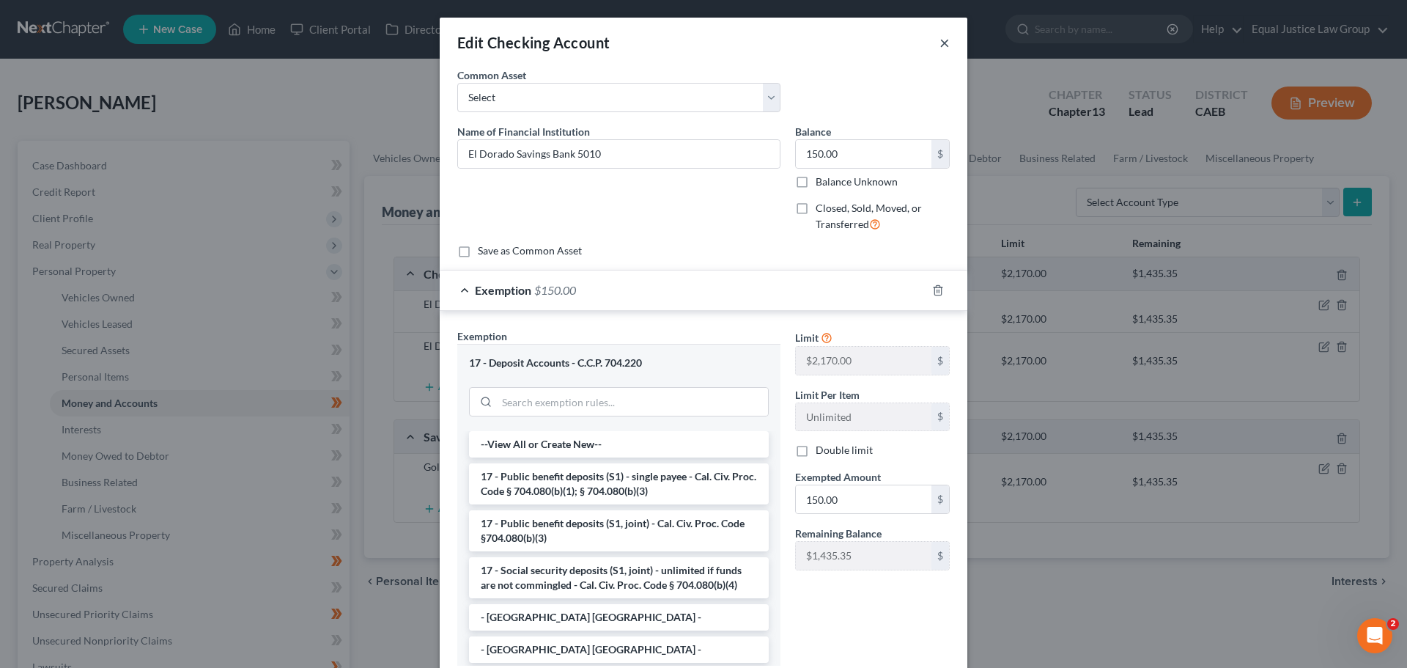
click at [940, 41] on button "×" at bounding box center [945, 43] width 10 height 18
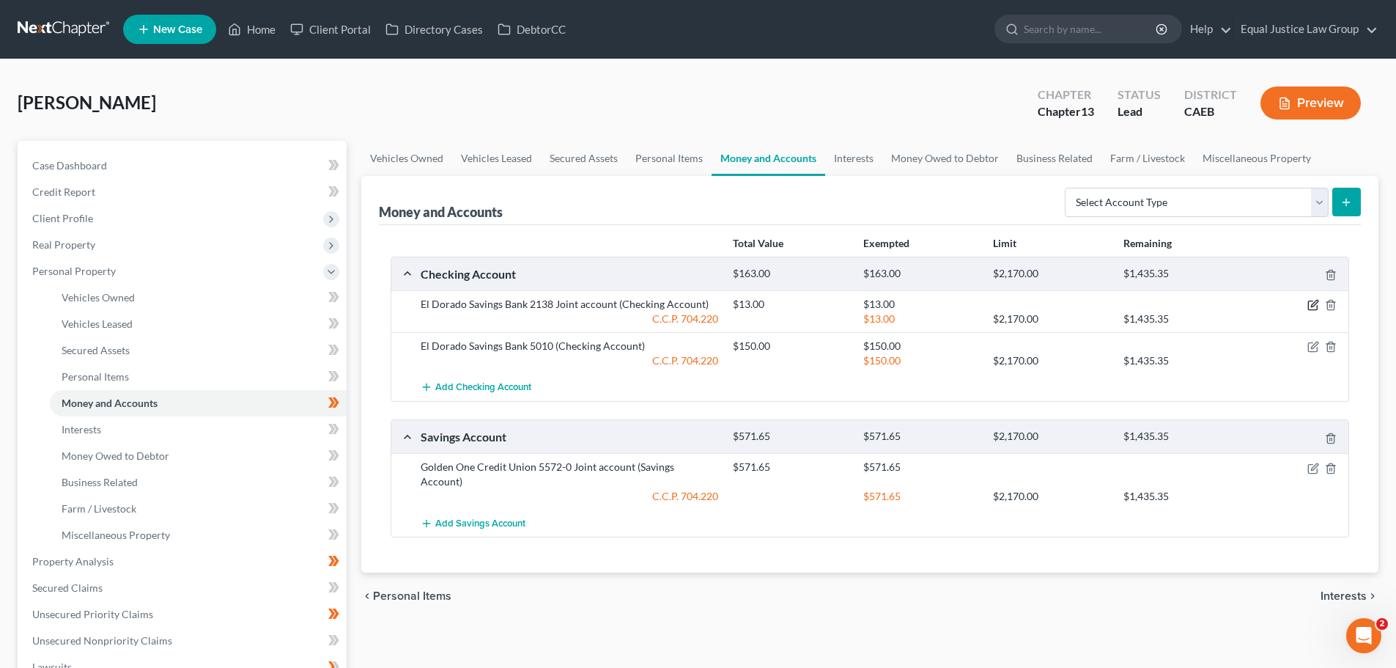
click at [1314, 306] on icon "button" at bounding box center [1314, 303] width 7 height 7
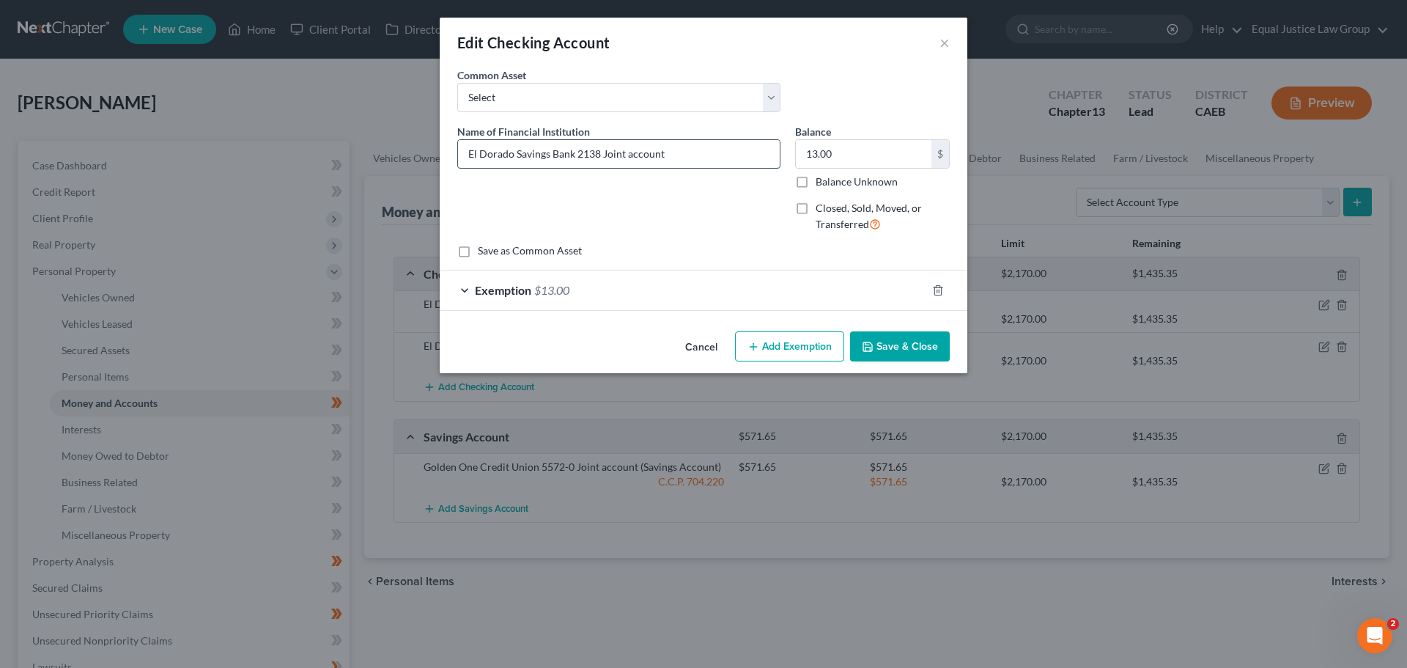
click at [712, 143] on input "El Dorado Savings Bank 2138 Joint account" at bounding box center [619, 154] width 322 height 28
type input "El Dorado Savings Bank 2138 Joint account (owns 50%)"
click at [883, 340] on button "Save & Close" at bounding box center [900, 346] width 100 height 31
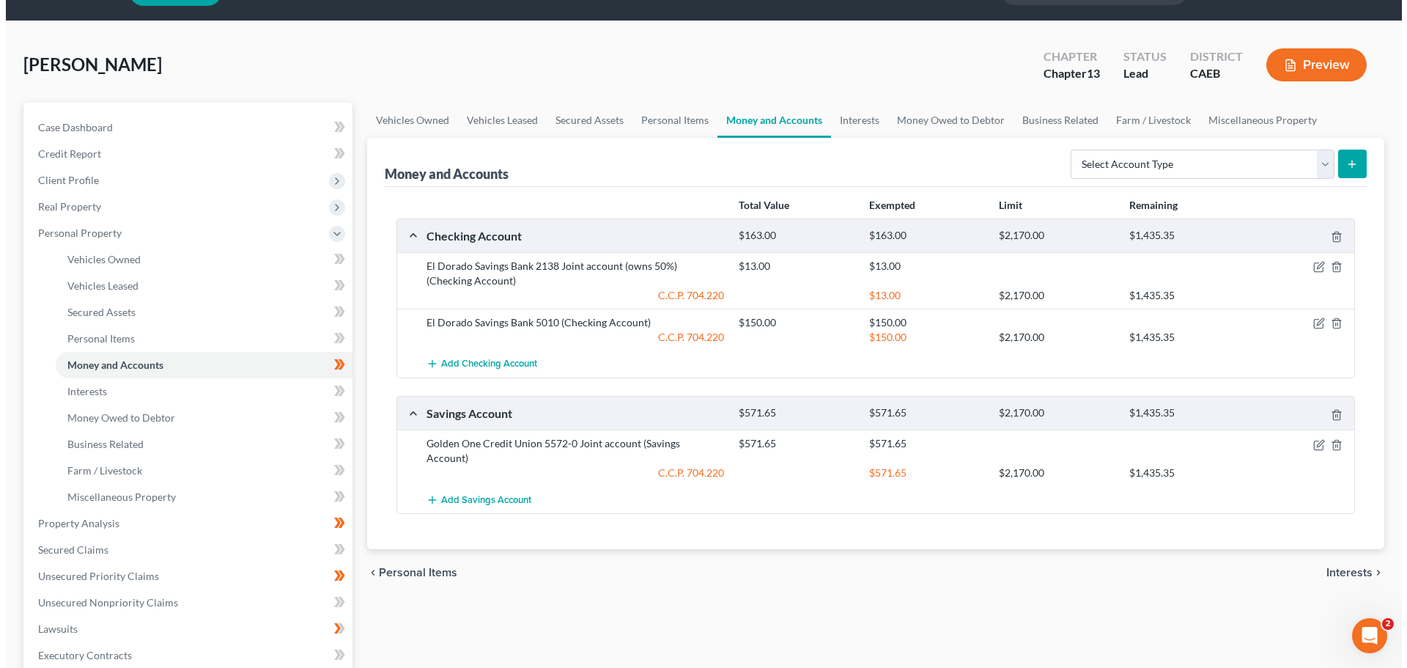
scroll to position [73, 0]
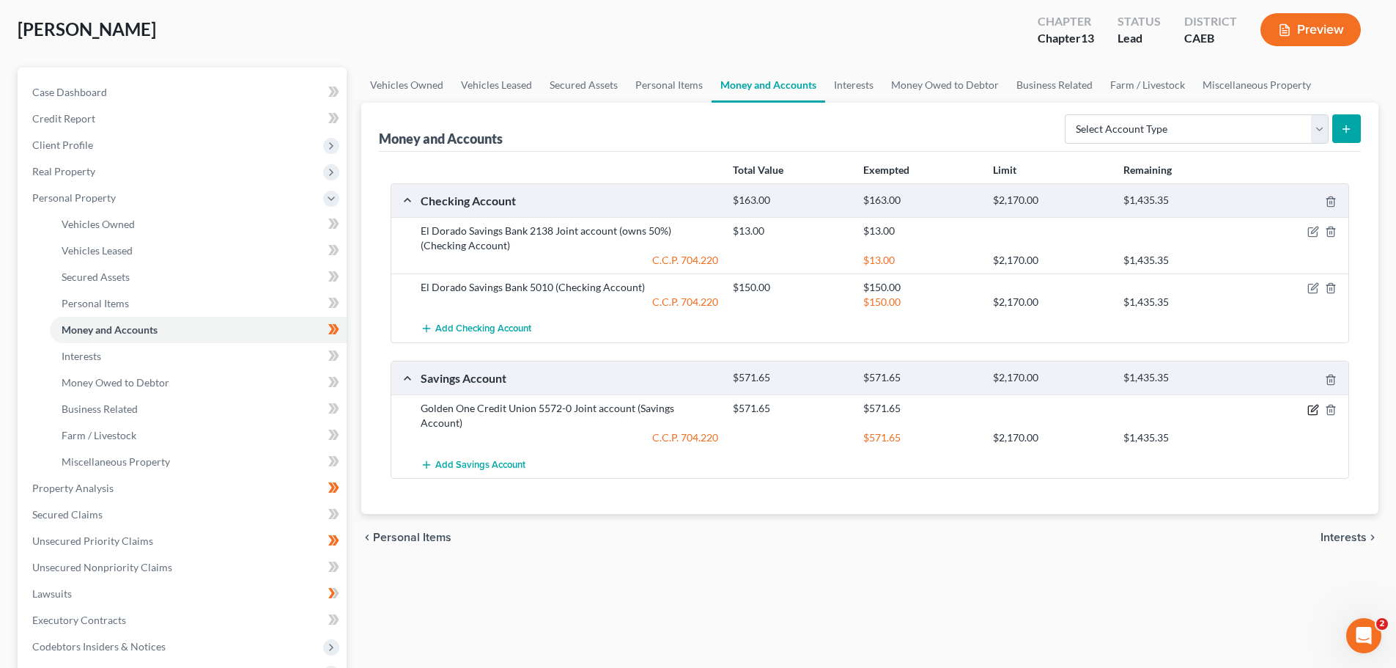
click at [1308, 407] on icon "button" at bounding box center [1312, 409] width 9 height 9
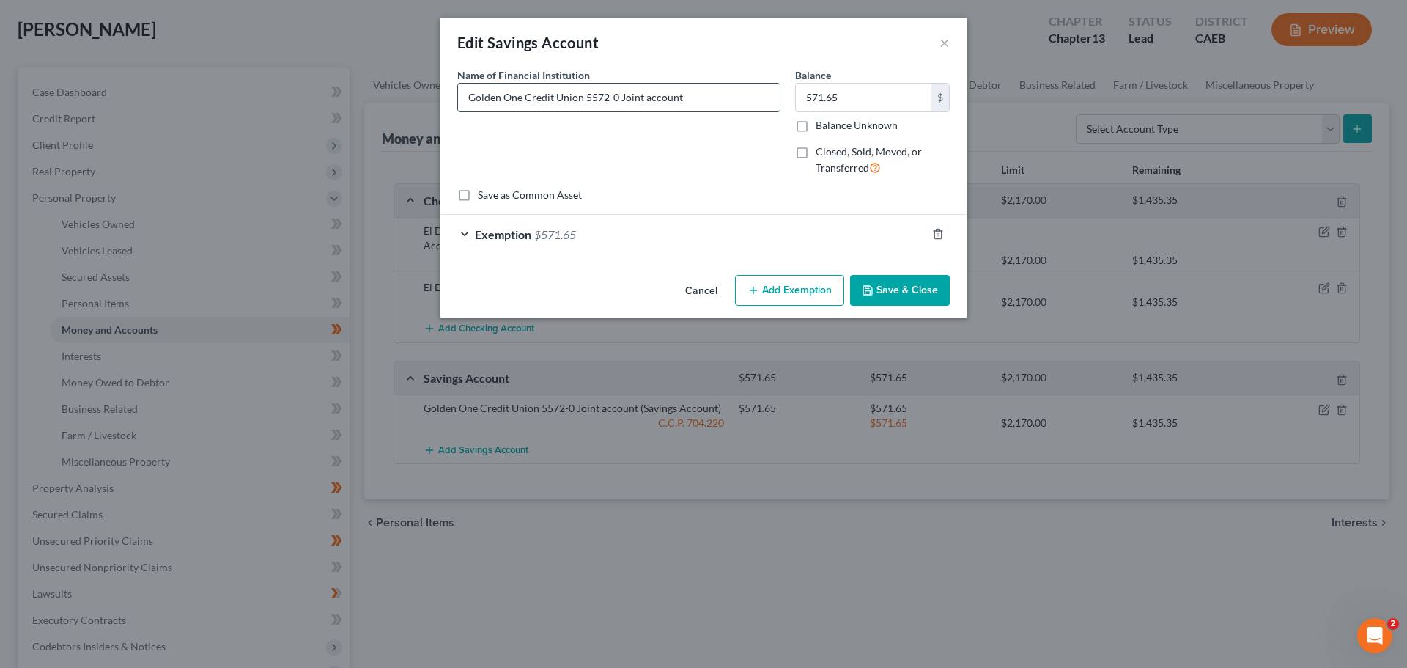
click at [687, 92] on input "Golden One Credit Union 5572-0 Joint account" at bounding box center [619, 98] width 322 height 28
click at [729, 97] on input "Golden One Credit Union 5572-0 Joint account (owns 50%)" at bounding box center [619, 98] width 322 height 28
type input "Golden One Credit Union 5572-0 Joint account (owns 50% of total 1143.31))"
click at [896, 284] on button "Save & Close" at bounding box center [900, 290] width 100 height 31
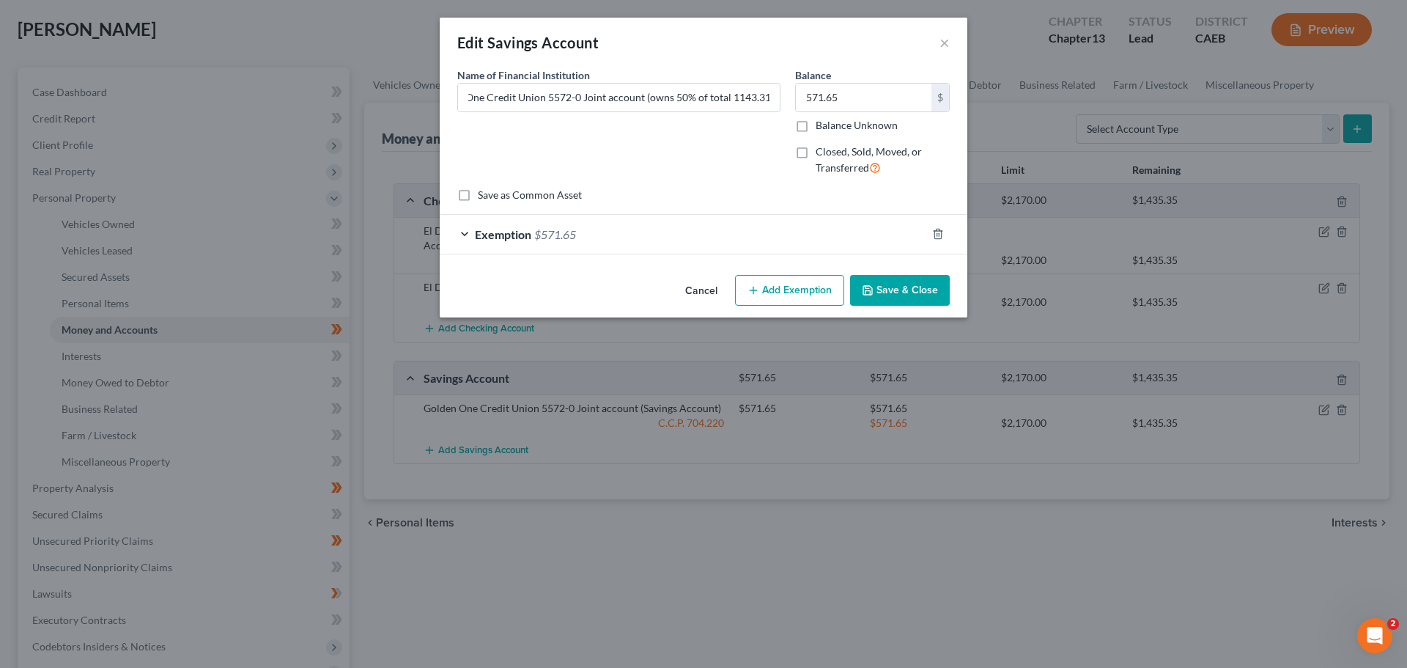
scroll to position [0, 0]
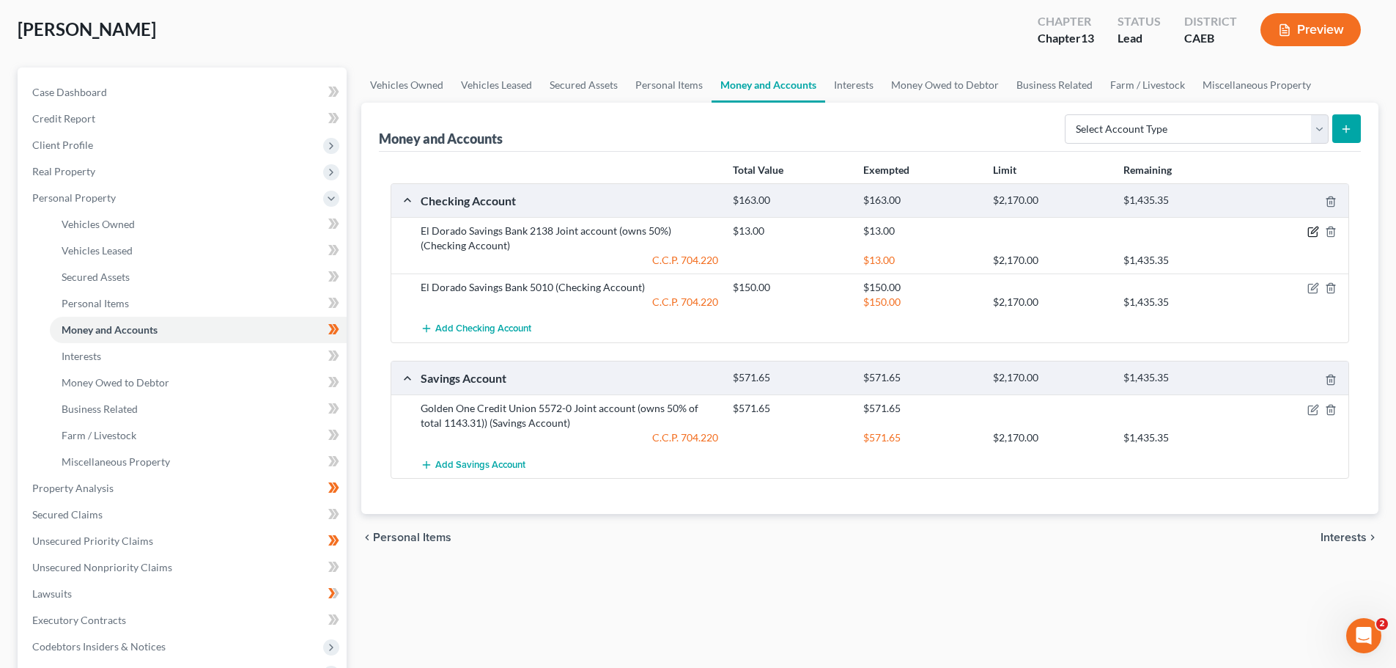
click at [1314, 228] on icon "button" at bounding box center [1314, 232] width 12 height 12
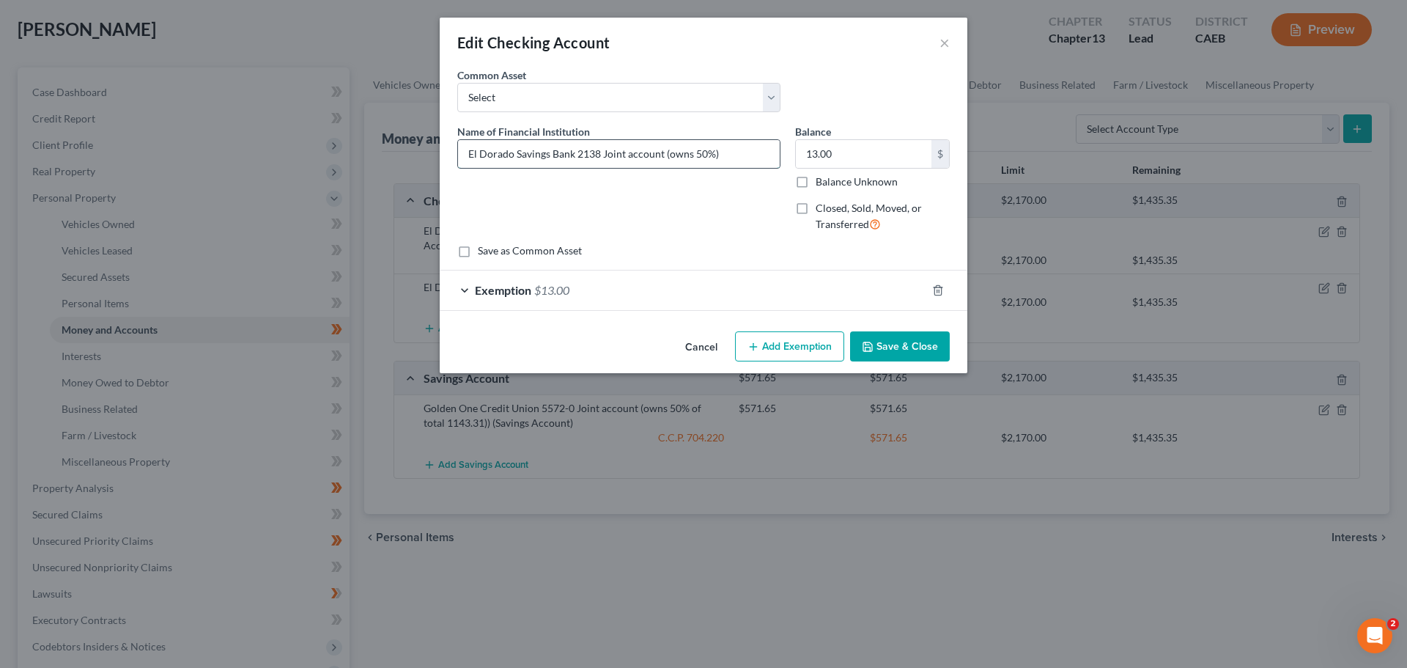
click at [712, 152] on input "El Dorado Savings Bank 2138 Joint account (owns 50%)" at bounding box center [619, 154] width 322 height 28
type input "El Dorado Savings Bank 2138 Joint account (owns 50% of total $26.00))"
click at [887, 349] on button "Save & Close" at bounding box center [900, 346] width 100 height 31
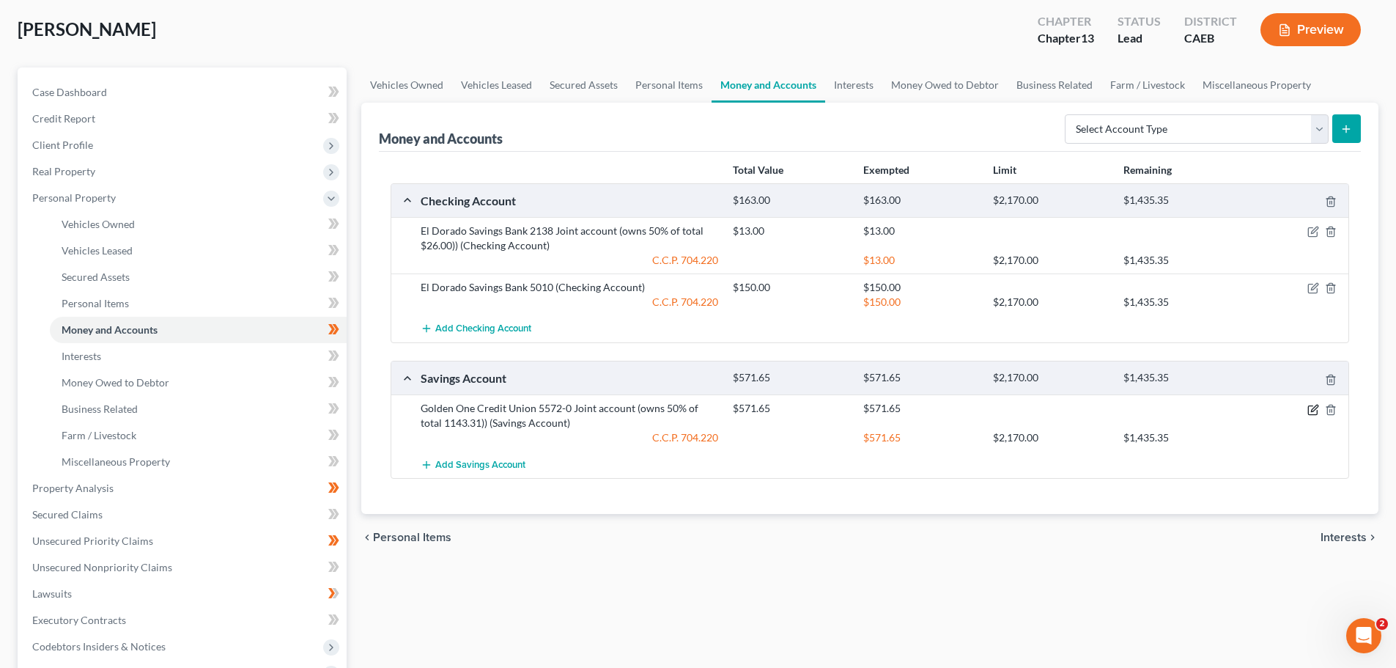
click at [1313, 410] on icon "button" at bounding box center [1314, 408] width 7 height 7
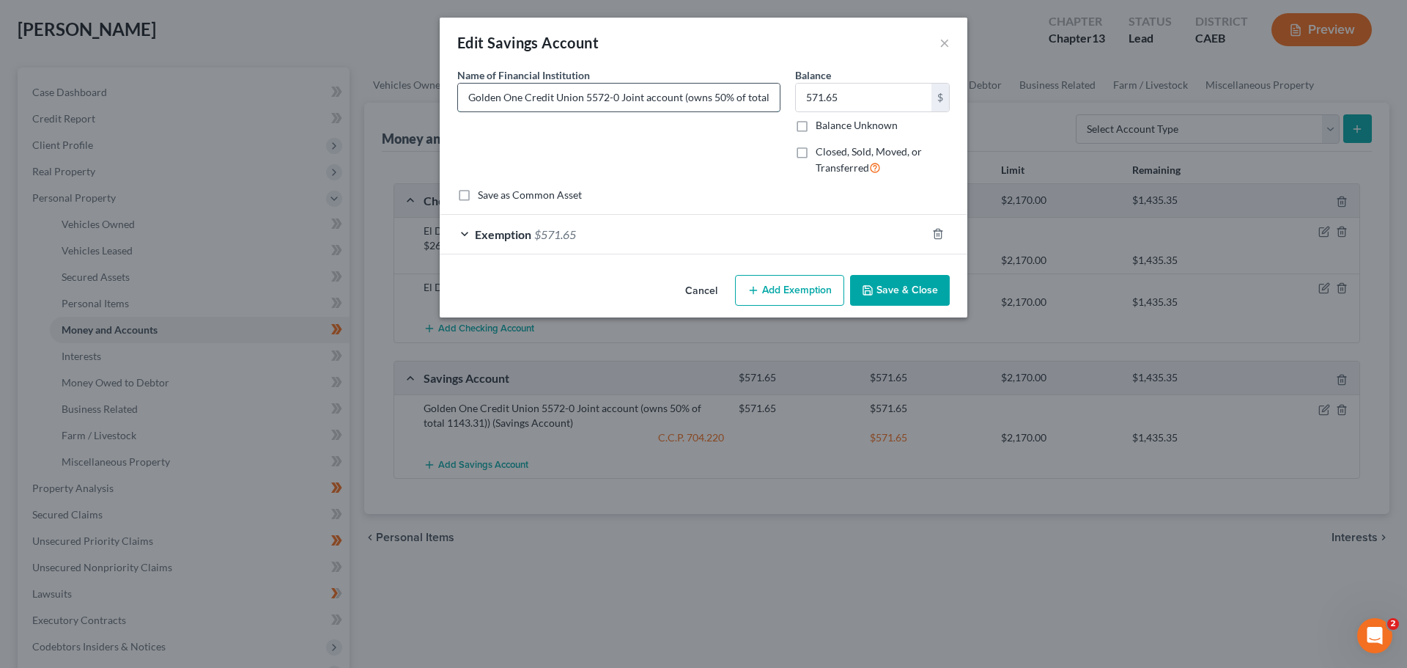
click at [766, 97] on input "Golden One Credit Union 5572-0 Joint account (owns 50% of total 1143.31))" at bounding box center [619, 98] width 322 height 28
type input "Golden One Credit Union 5572-0 Joint account (owns 50% of total $1143.31))"
click at [892, 290] on button "Save & Close" at bounding box center [900, 290] width 100 height 31
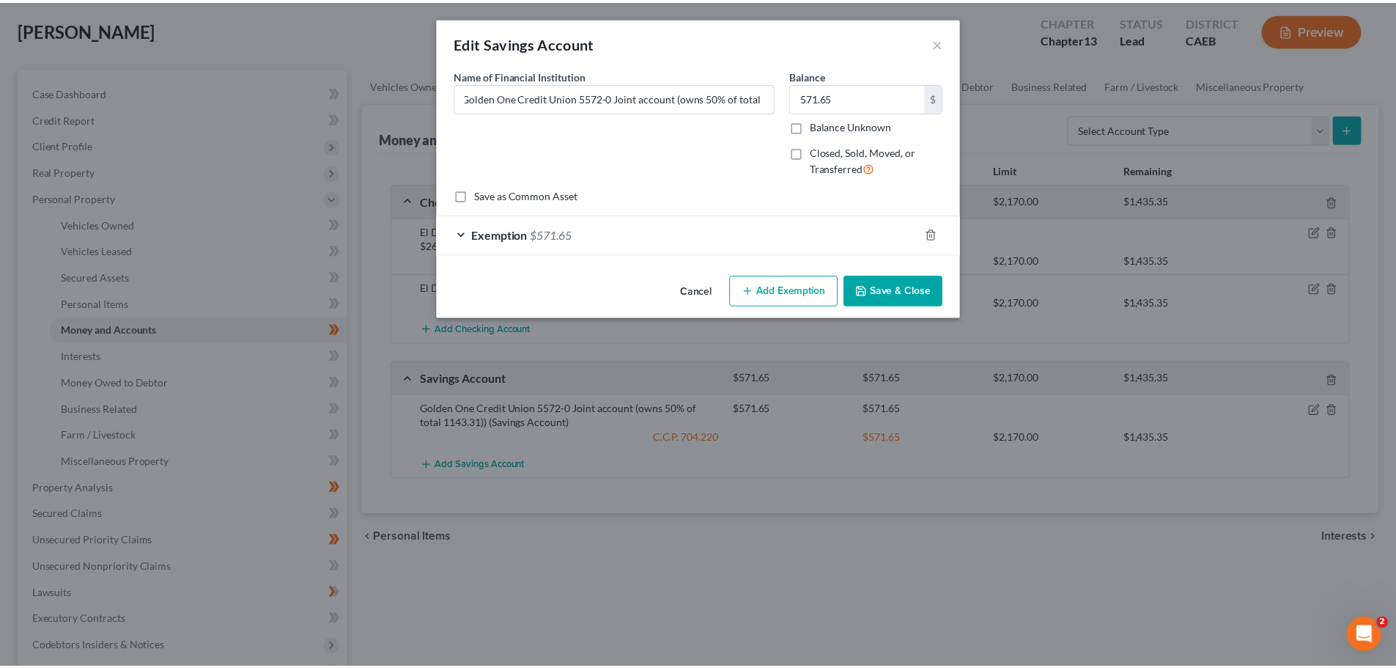
scroll to position [0, 0]
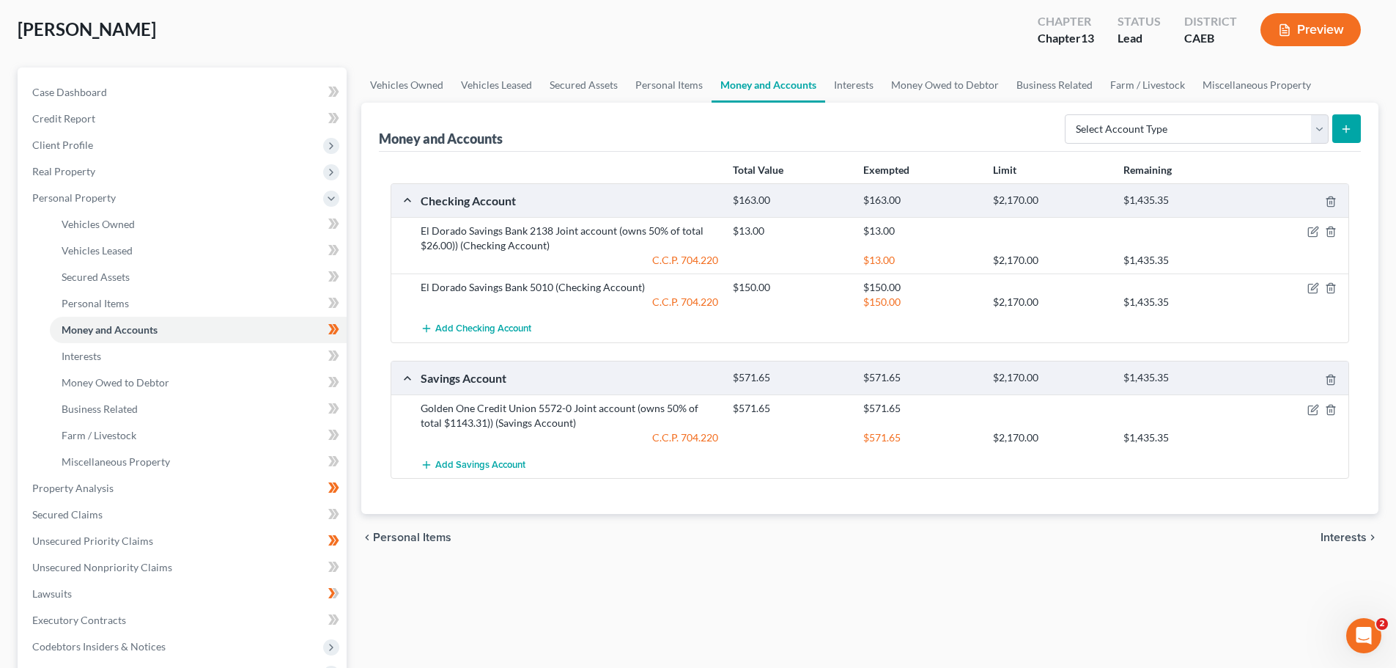
click at [701, 552] on div "chevron_left Personal Items Interests chevron_right" at bounding box center [869, 537] width 1017 height 47
click at [111, 219] on span "Vehicles Owned" at bounding box center [98, 224] width 73 height 12
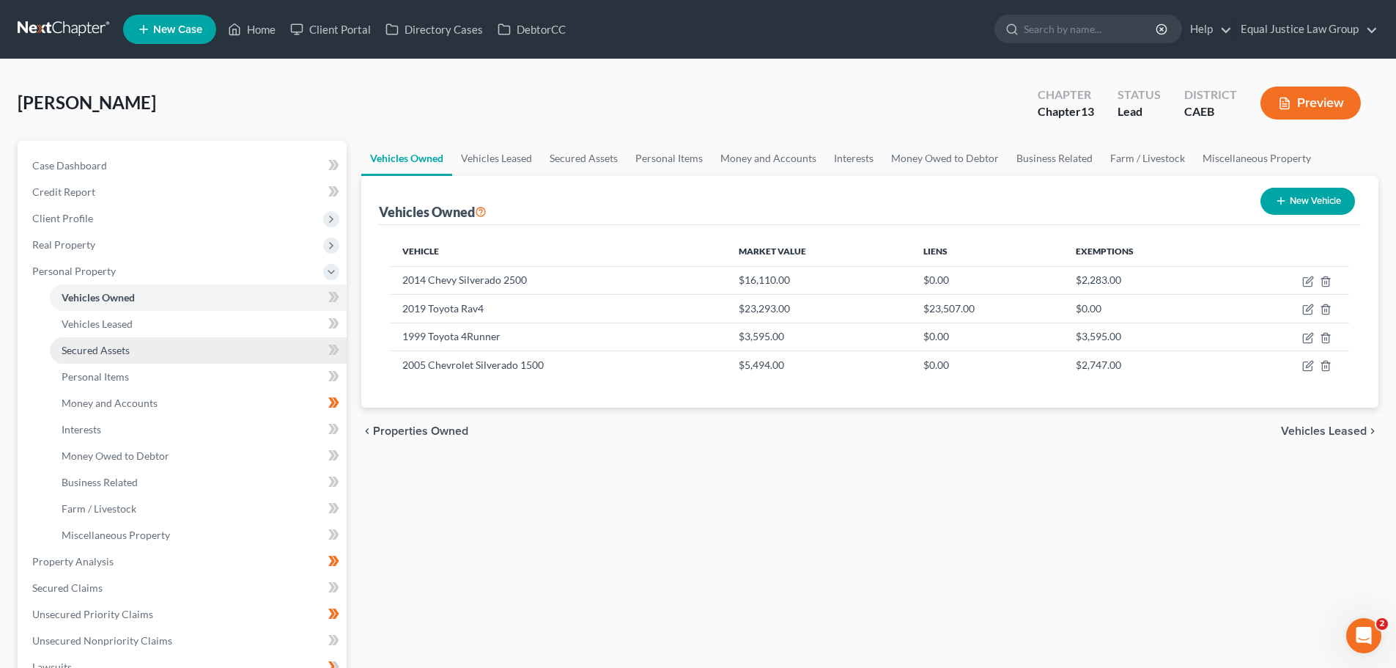
scroll to position [73, 0]
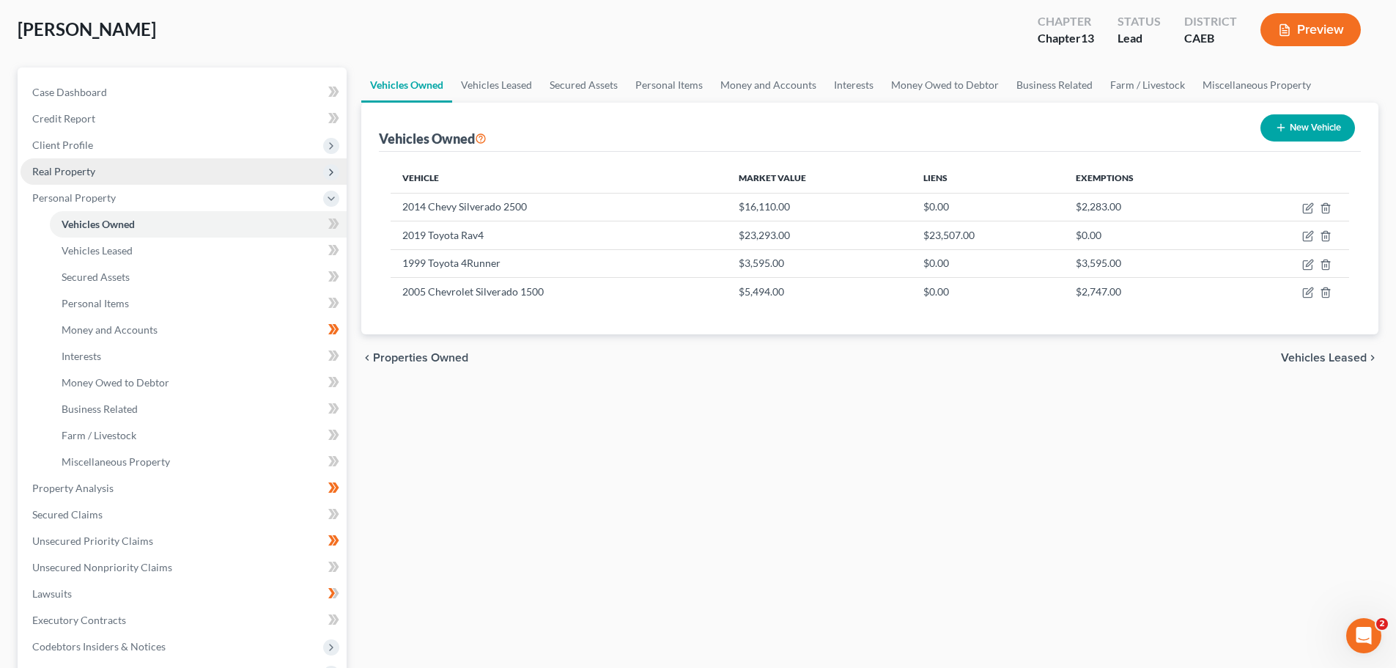
click at [96, 174] on span "Real Property" at bounding box center [184, 171] width 326 height 26
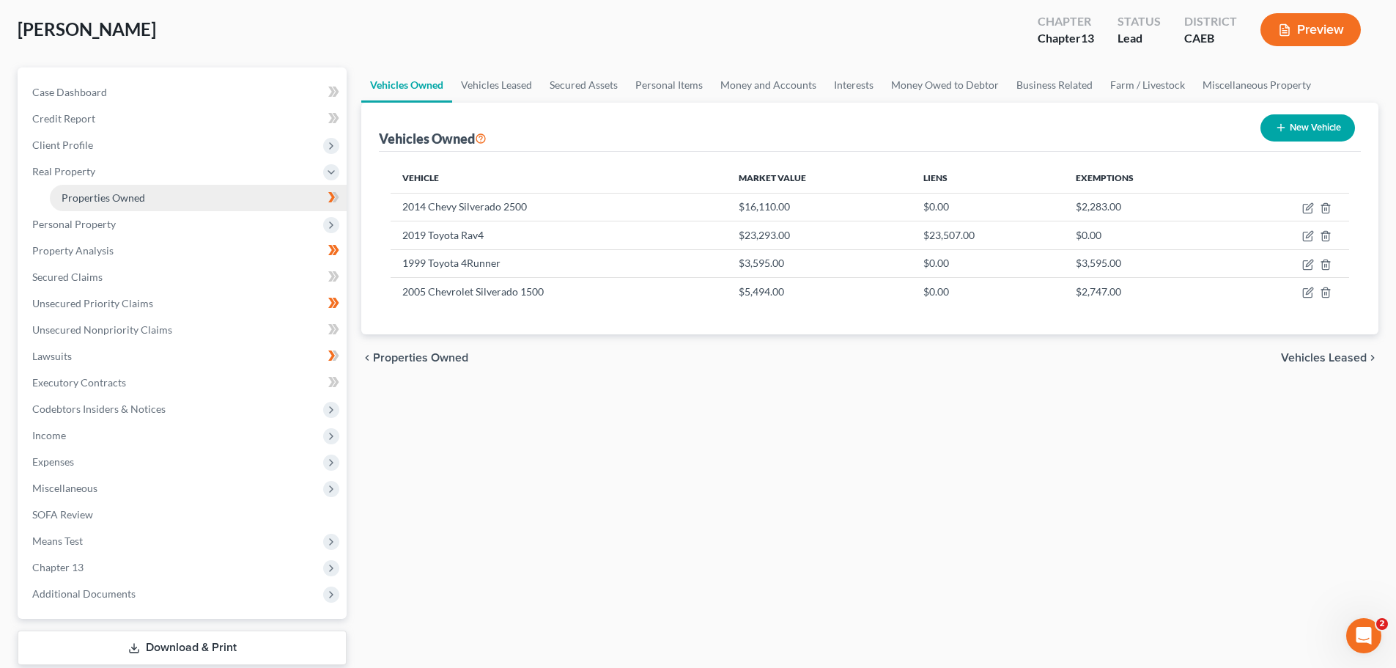
click at [102, 191] on span "Properties Owned" at bounding box center [104, 197] width 84 height 12
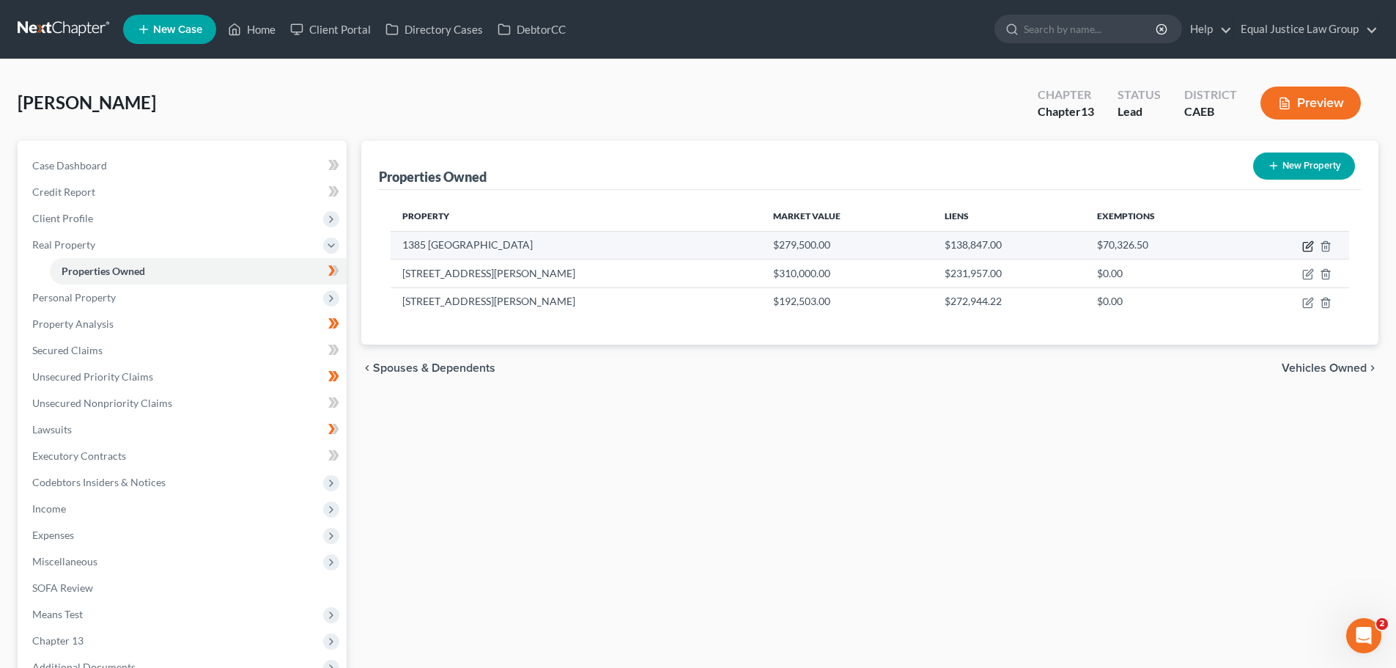
click at [1308, 243] on icon "button" at bounding box center [1308, 246] width 12 height 12
select select "4"
select select "3"
select select "0"
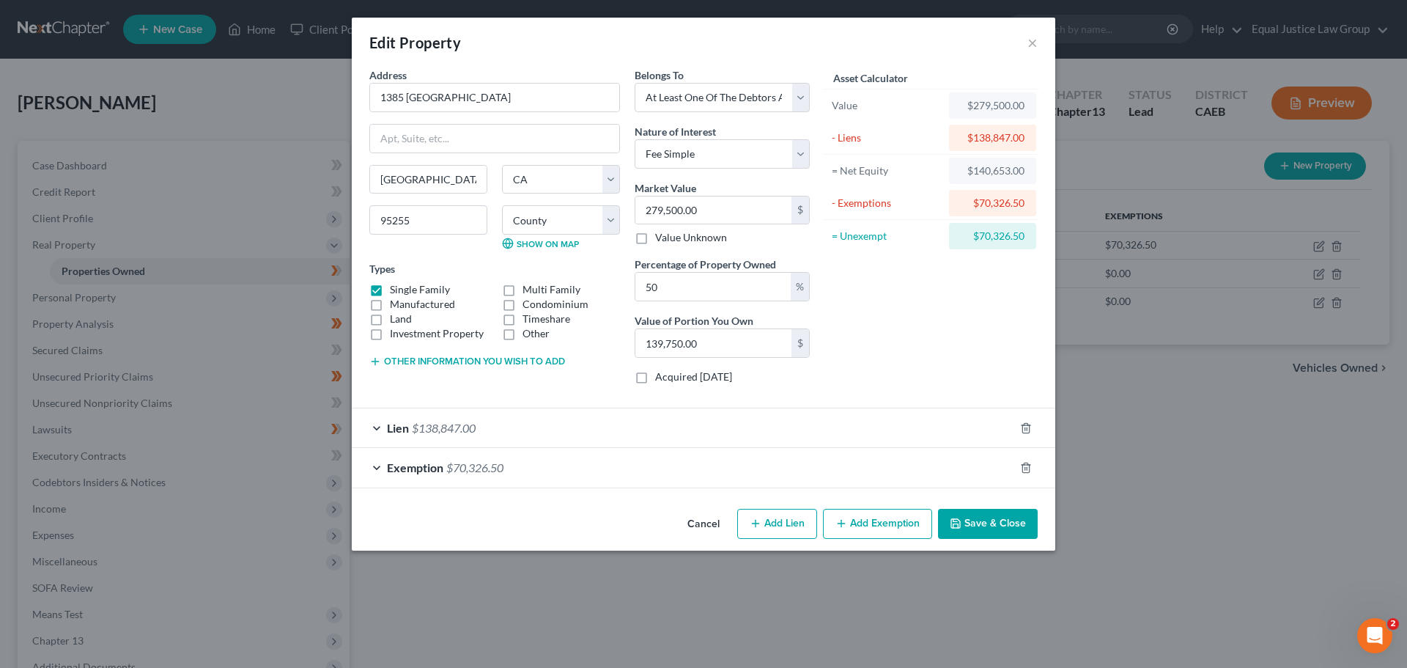
click at [402, 458] on div "Exemption $70,326.50" at bounding box center [683, 467] width 663 height 39
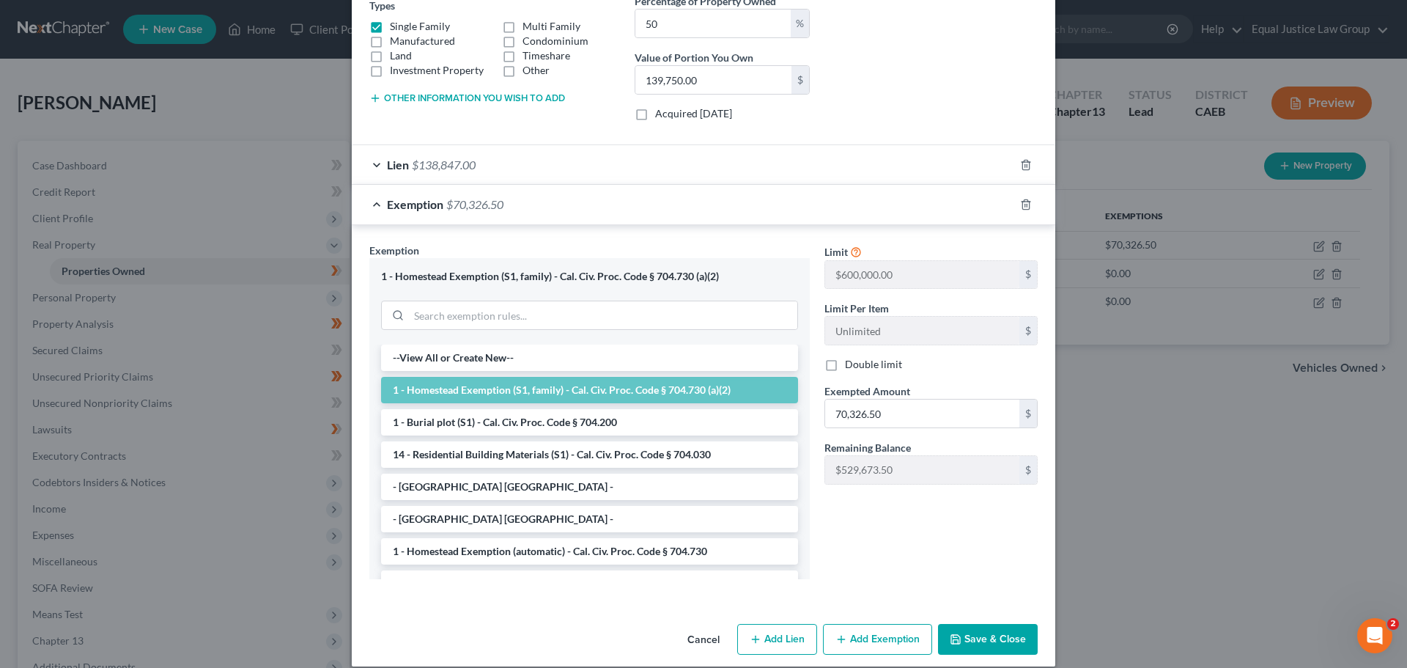
scroll to position [279, 0]
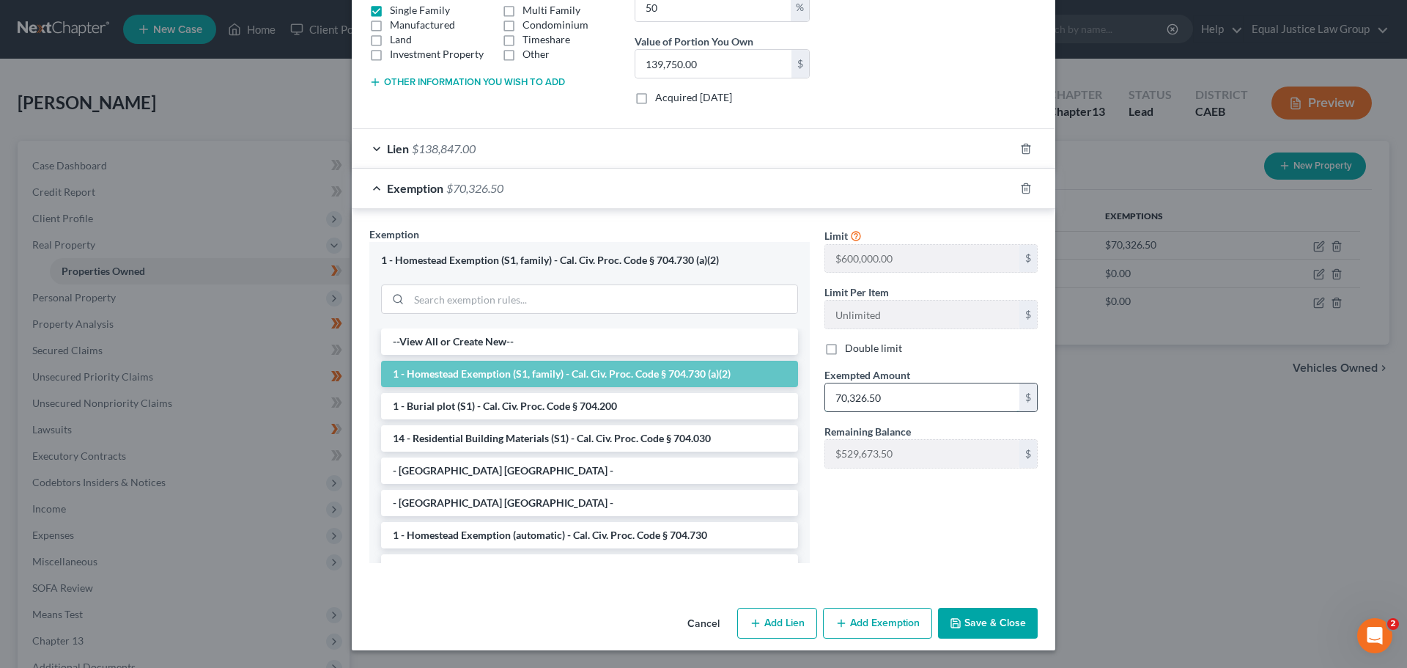
click at [895, 395] on input "70,326.50" at bounding box center [922, 397] width 194 height 28
type input "279,500.00"
click at [975, 619] on button "Save & Close" at bounding box center [988, 623] width 100 height 31
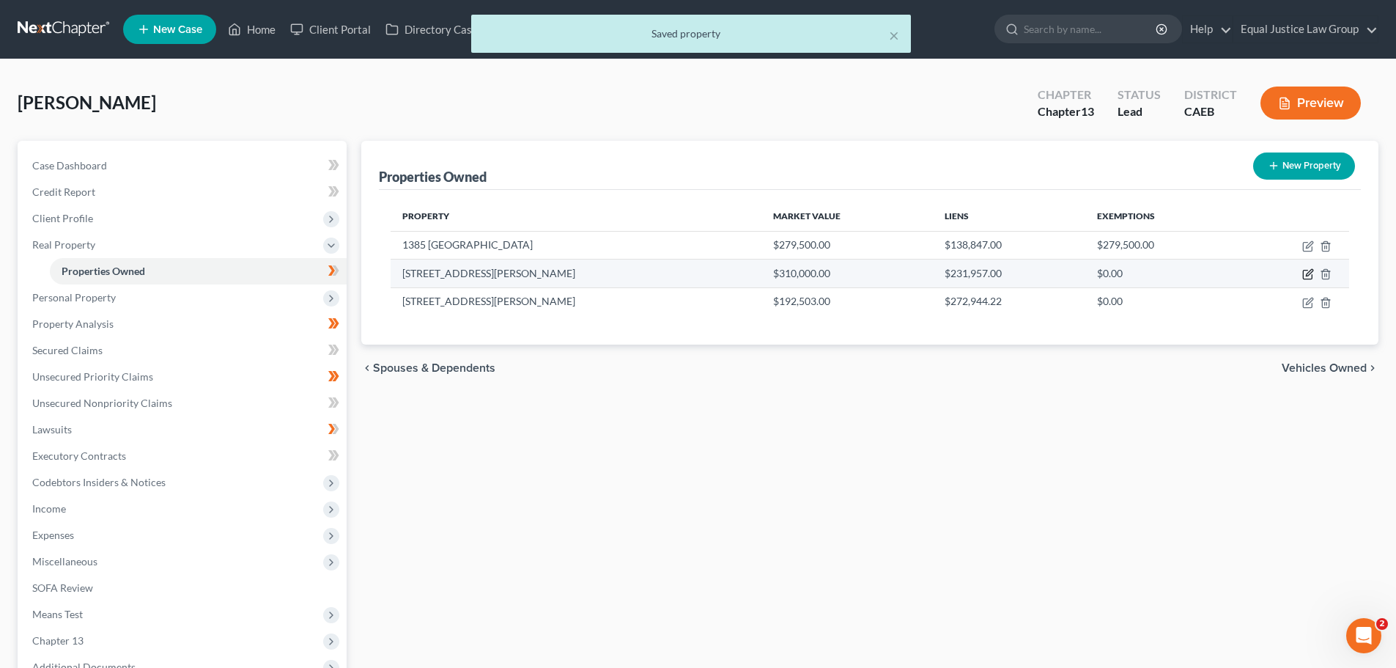
click at [1312, 275] on icon "button" at bounding box center [1307, 274] width 9 height 9
select select "4"
select select "2"
select select "3"
select select "0"
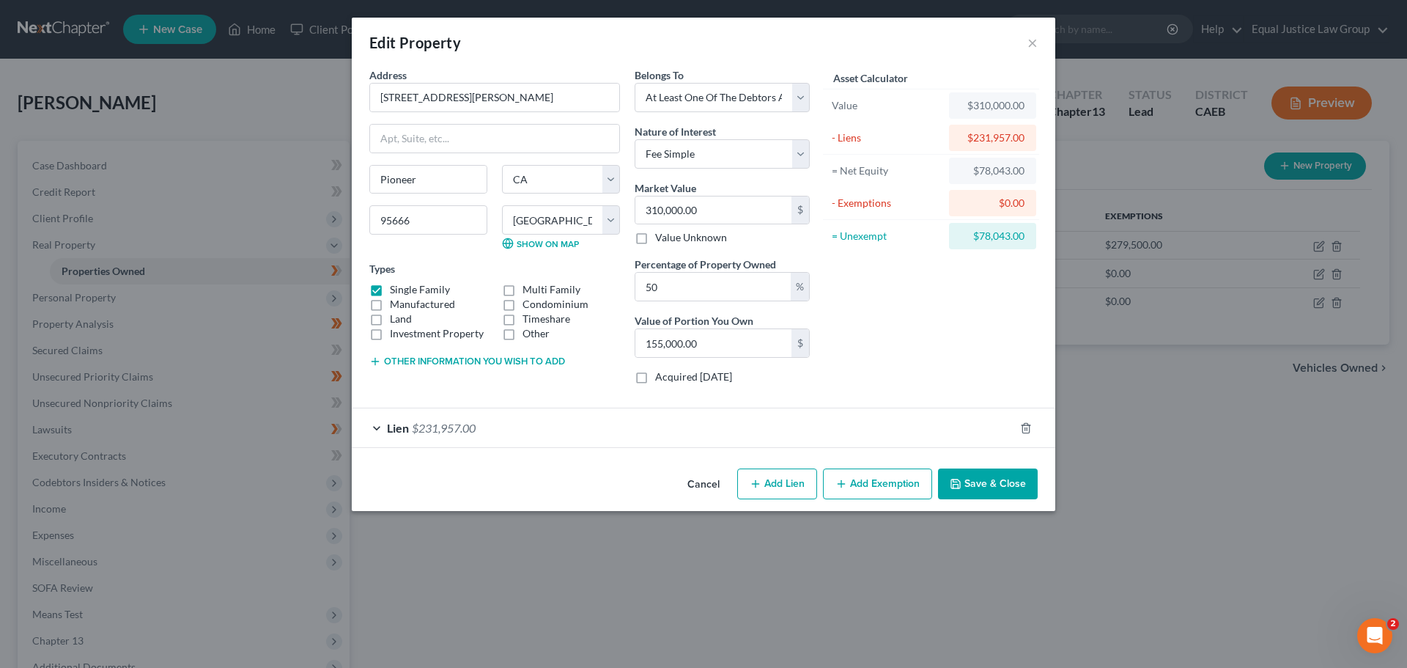
click at [869, 484] on button "Add Exemption" at bounding box center [877, 483] width 109 height 31
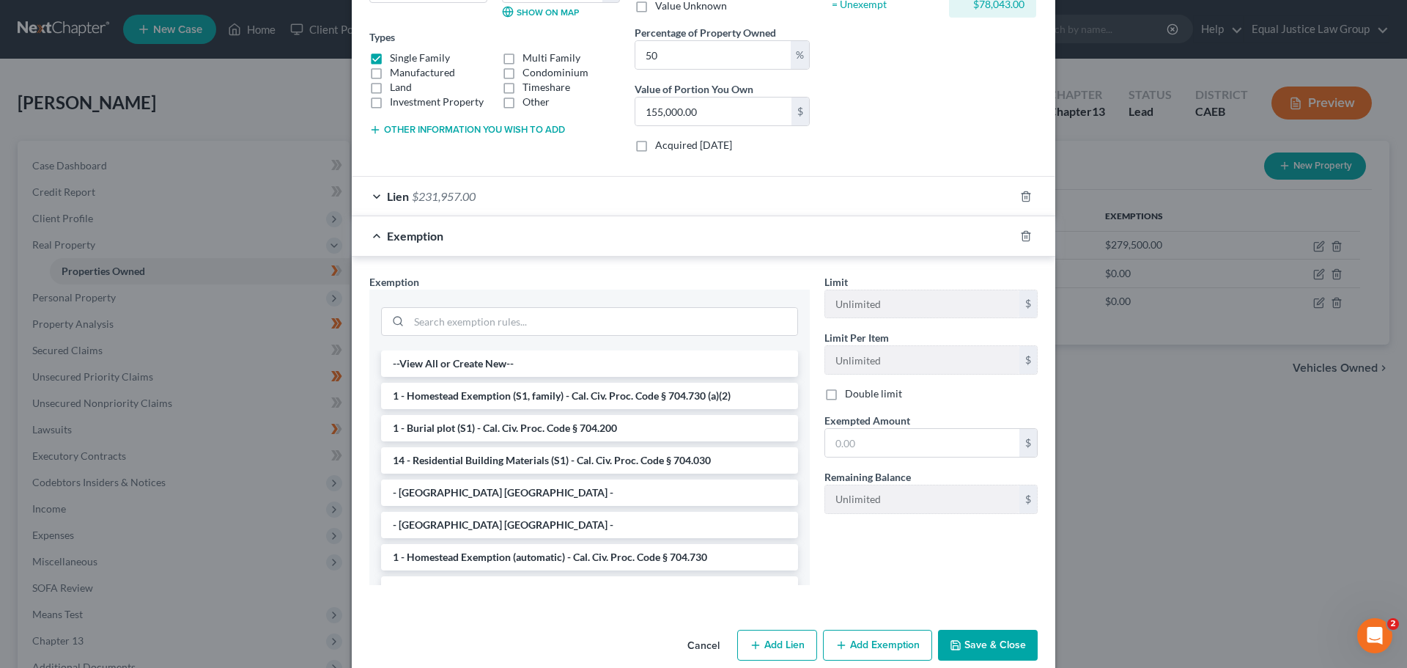
scroll to position [254, 0]
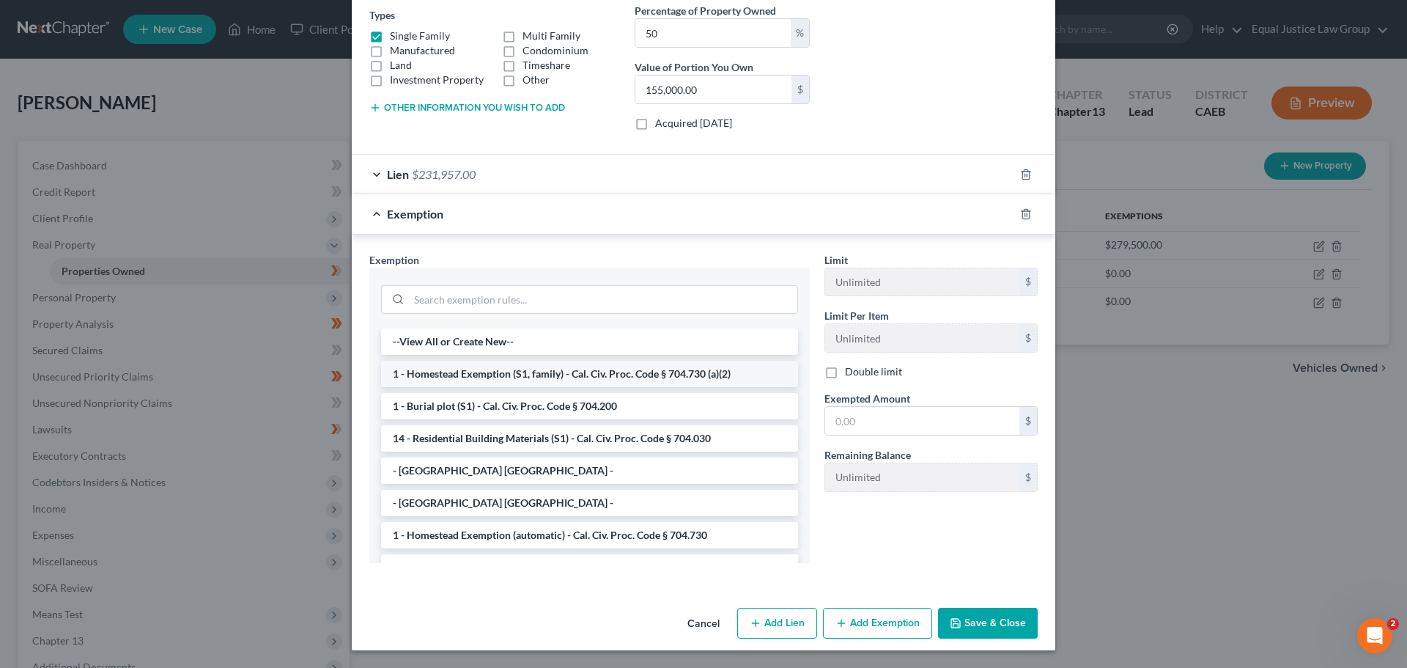
click at [583, 374] on li "1 - Homestead Exemption (S1, family) - Cal. Civ. Proc. Code § 704.730 (a)(2)" at bounding box center [589, 374] width 417 height 26
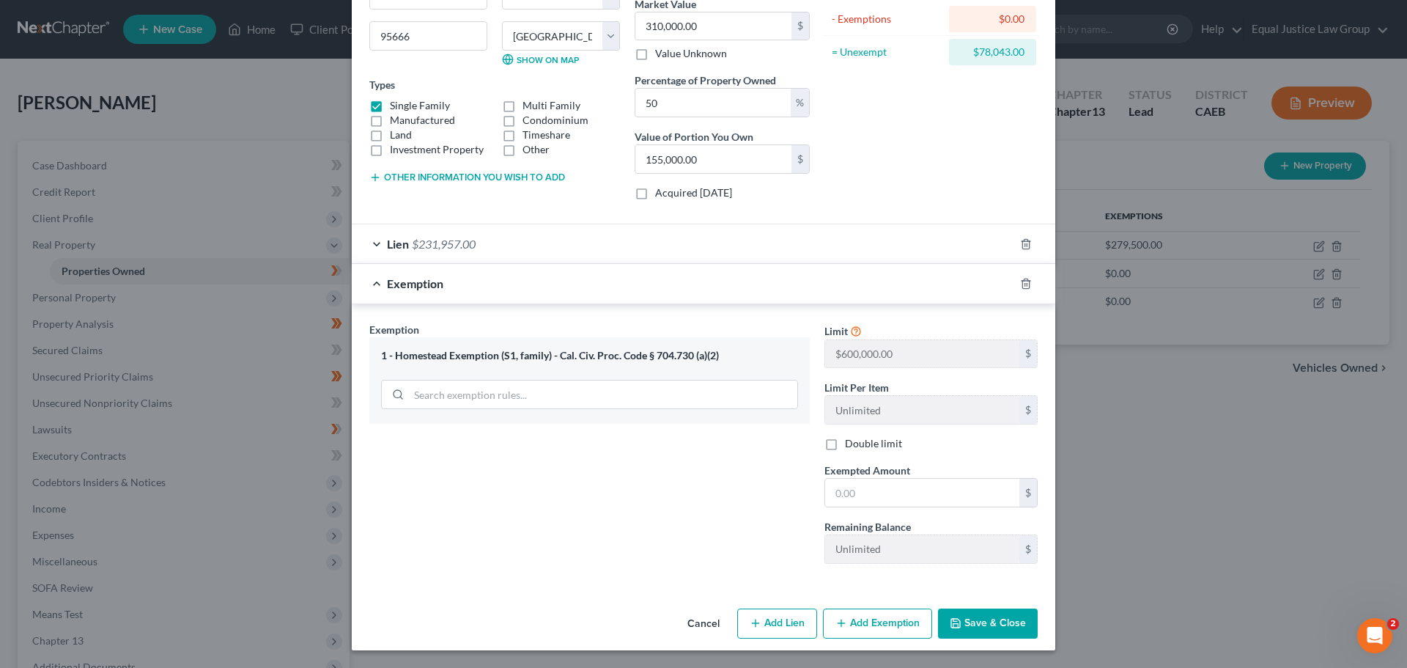
scroll to position [184, 0]
click at [879, 488] on input "text" at bounding box center [922, 493] width 194 height 28
type input "310,000"
click at [990, 617] on button "Save & Close" at bounding box center [988, 623] width 100 height 31
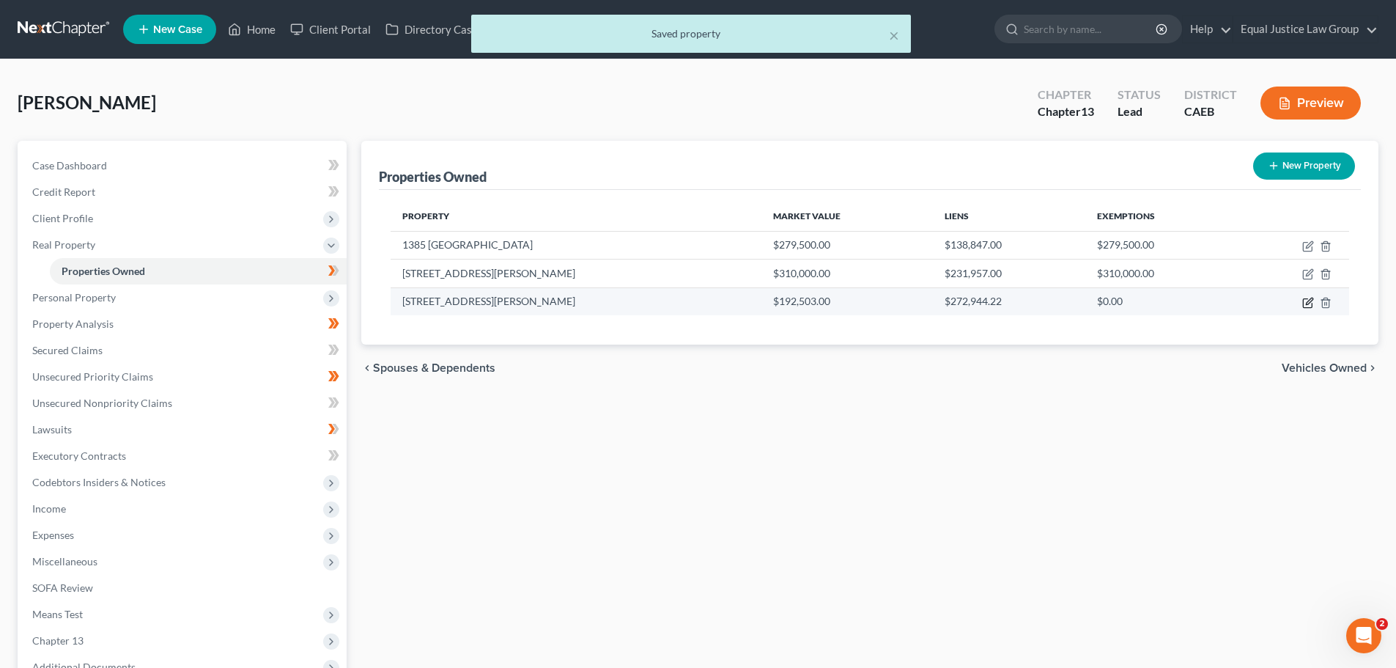
click at [1310, 302] on icon "button" at bounding box center [1309, 301] width 7 height 7
select select "4"
select select "2"
select select "0"
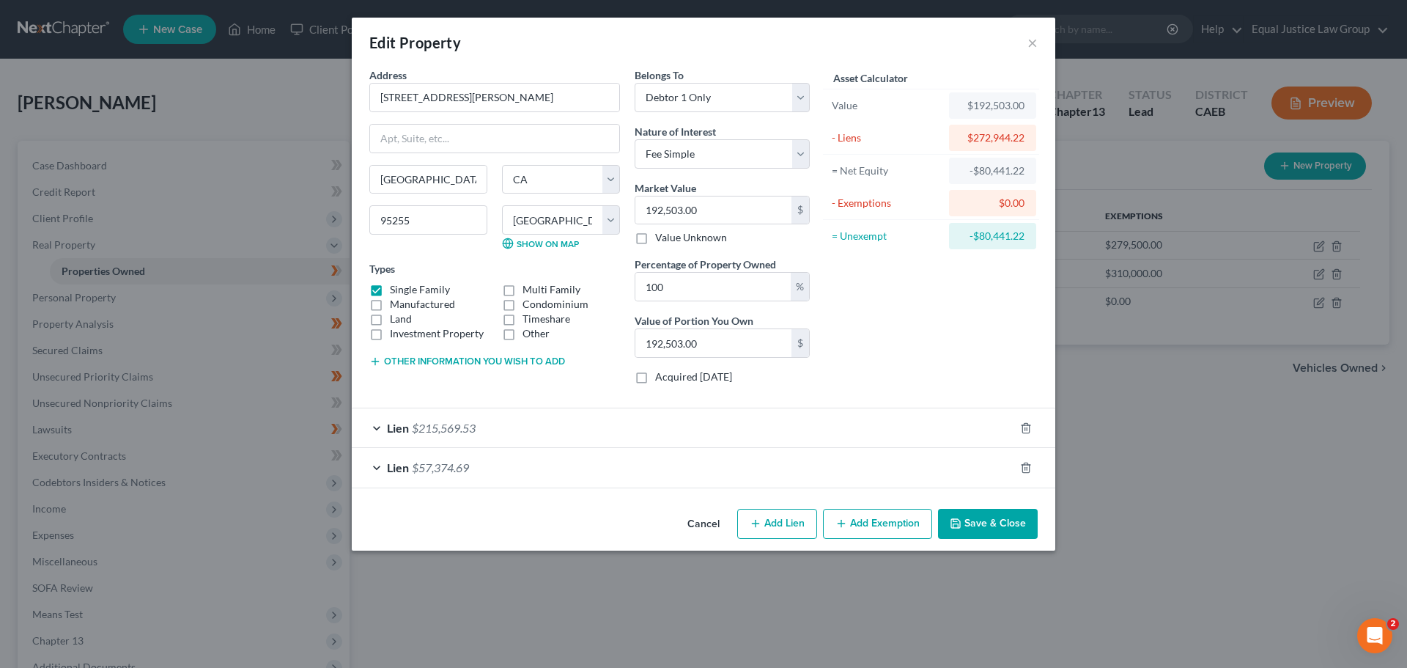
click at [867, 524] on button "Add Exemption" at bounding box center [877, 524] width 109 height 31
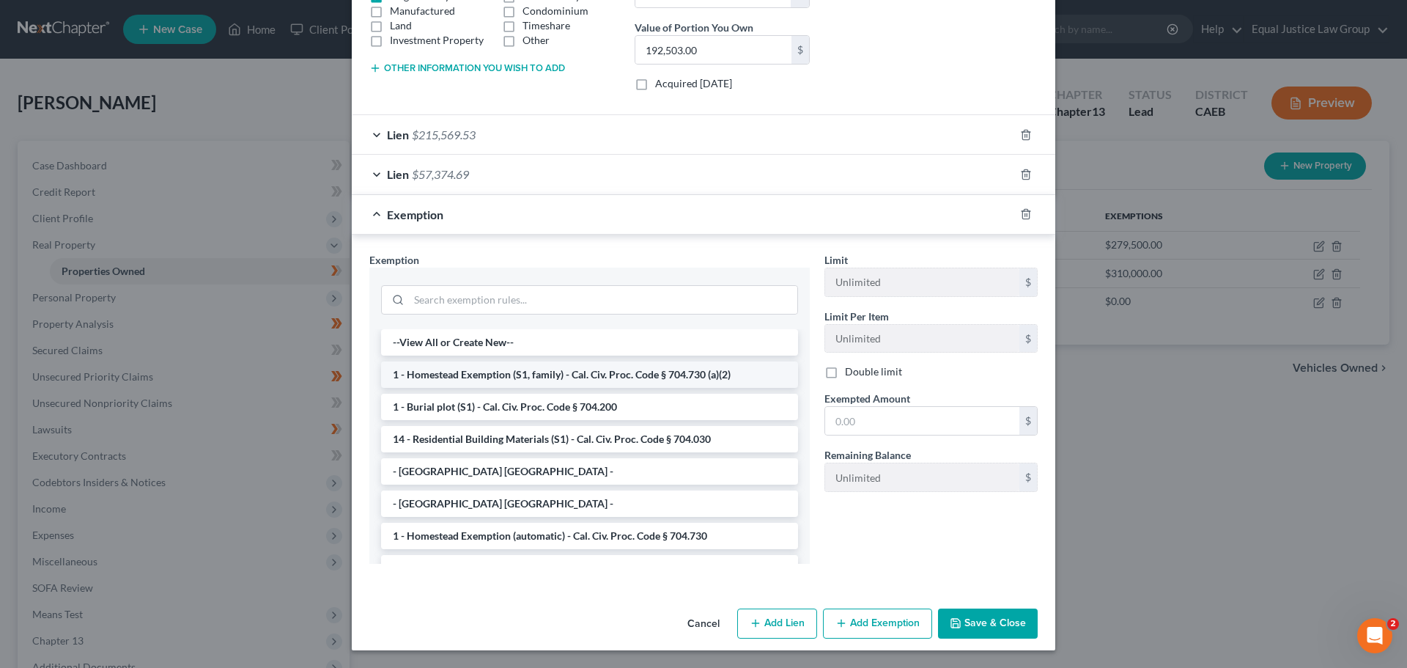
click at [463, 382] on li "1 - Homestead Exemption (S1, family) - Cal. Civ. Proc. Code § 704.730 (a)(2)" at bounding box center [589, 374] width 417 height 26
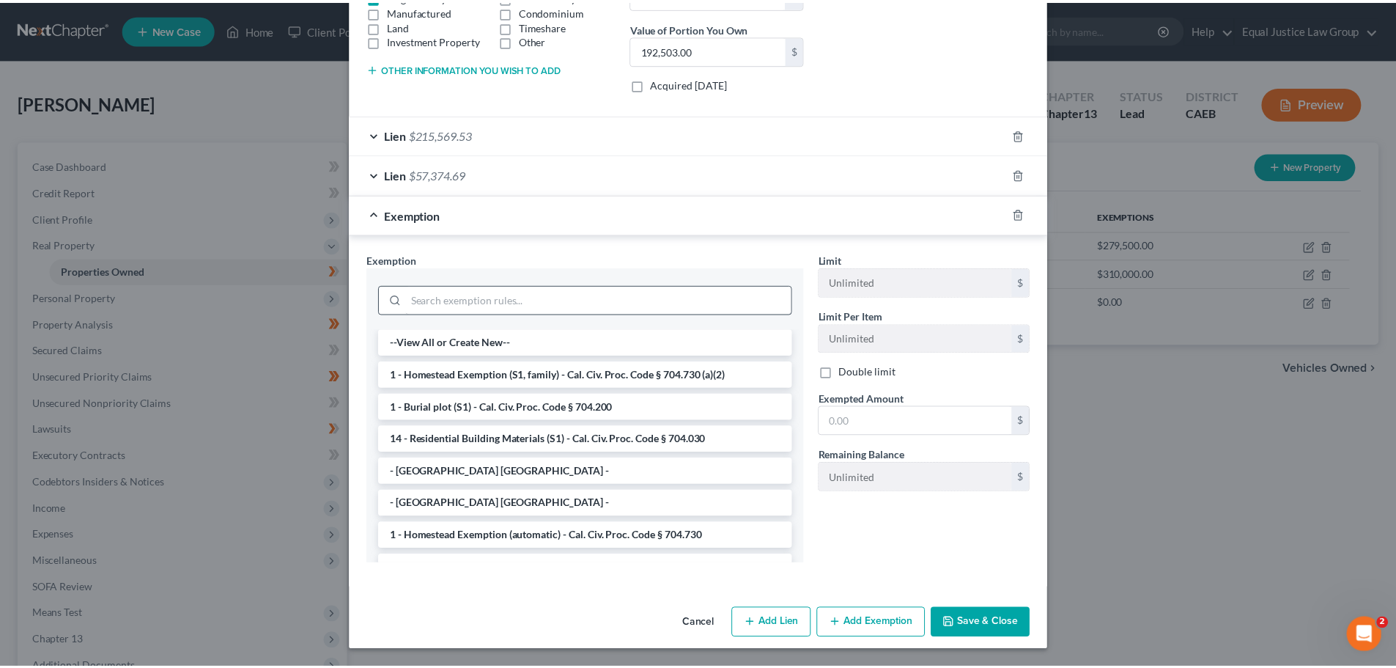
scroll to position [224, 0]
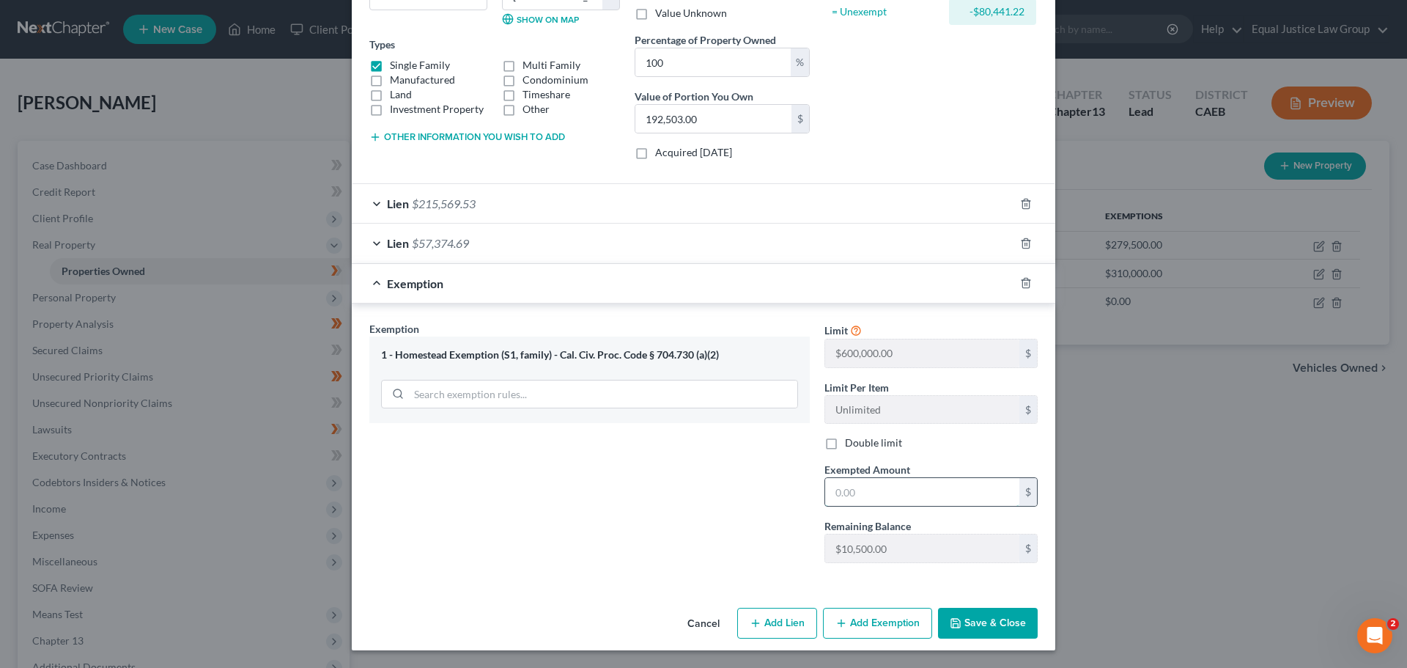
click at [865, 489] on input "text" at bounding box center [922, 492] width 194 height 28
type input "10,500.00"
click at [993, 627] on button "Save & Close" at bounding box center [988, 623] width 100 height 31
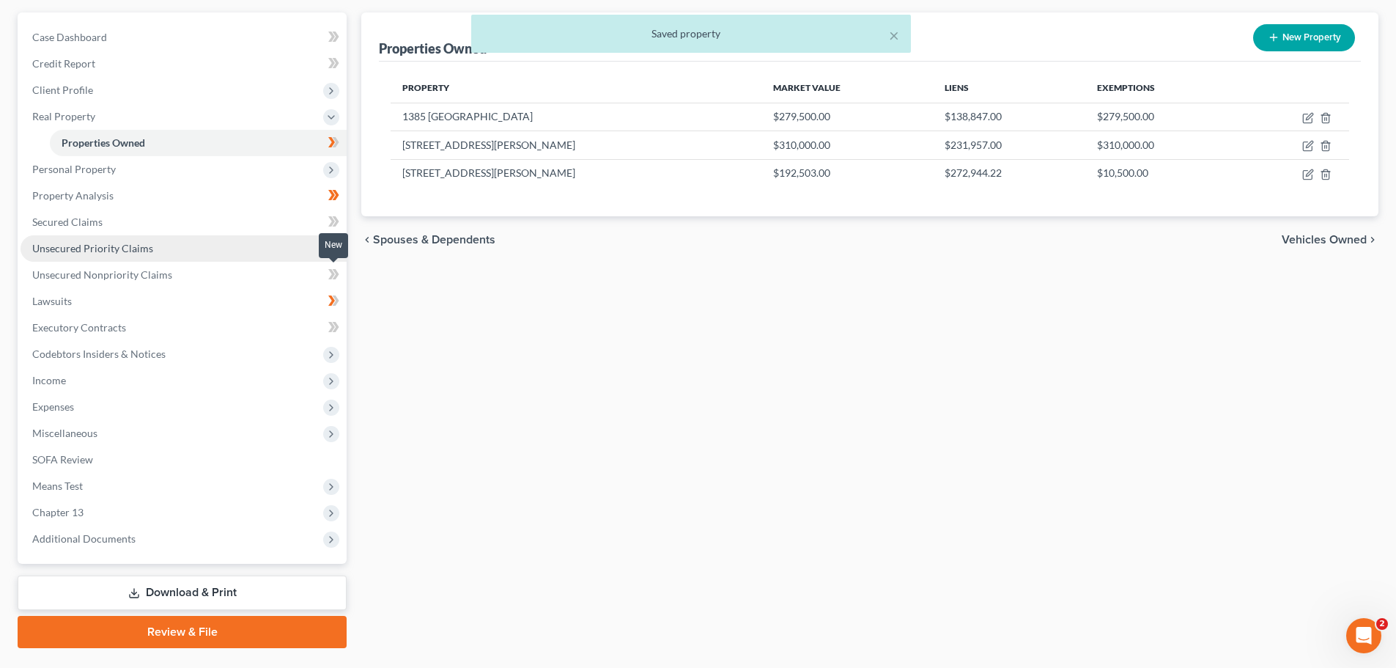
scroll to position [147, 0]
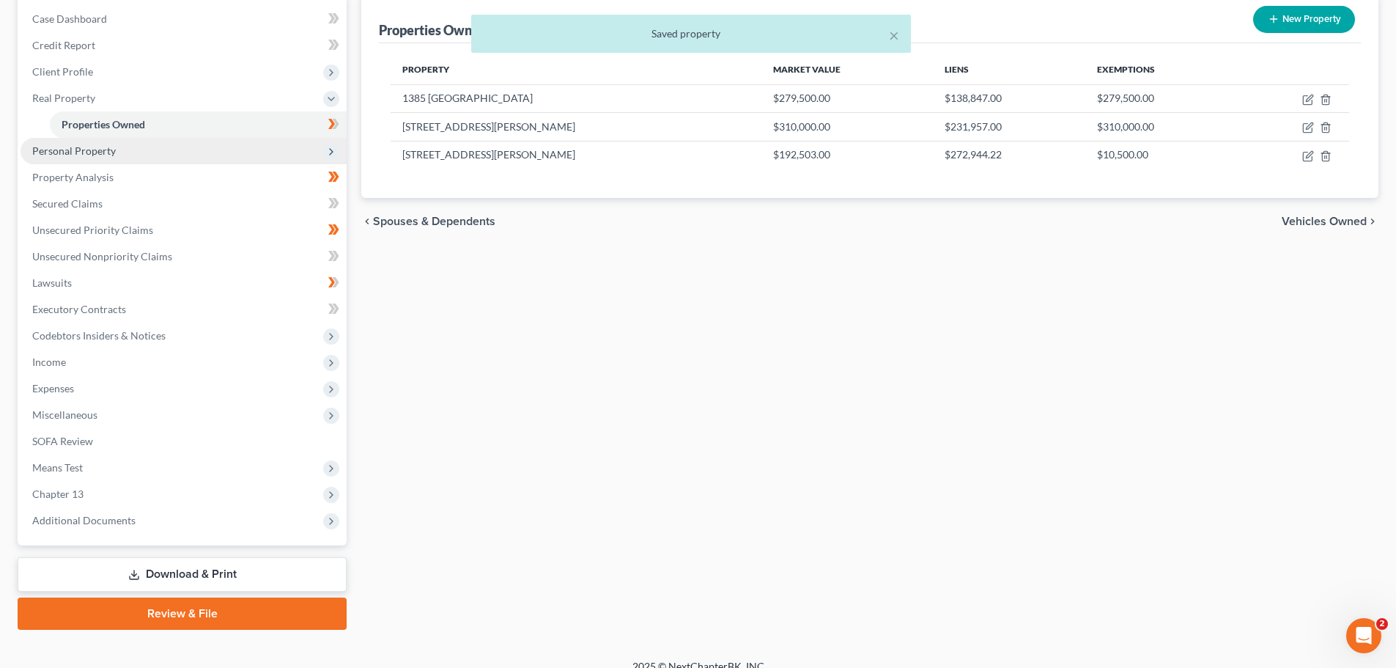
click at [58, 156] on span "Personal Property" at bounding box center [74, 150] width 84 height 12
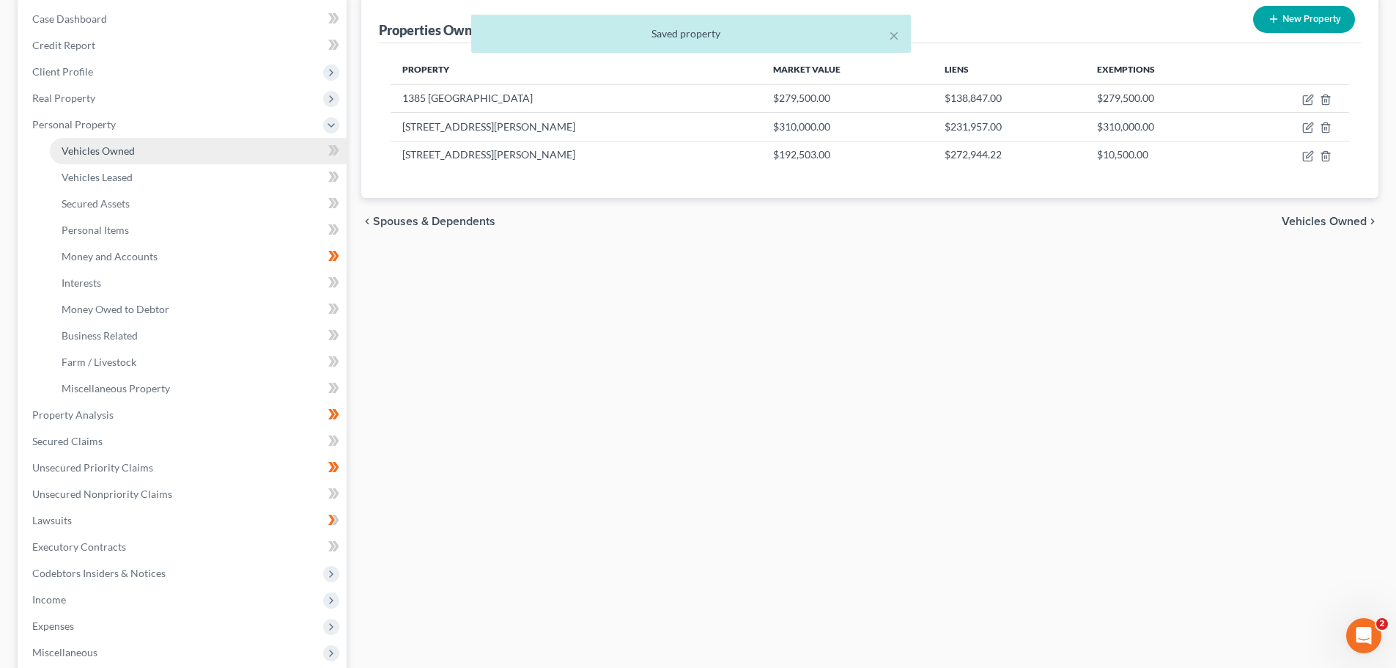
click at [100, 148] on span "Vehicles Owned" at bounding box center [98, 150] width 73 height 12
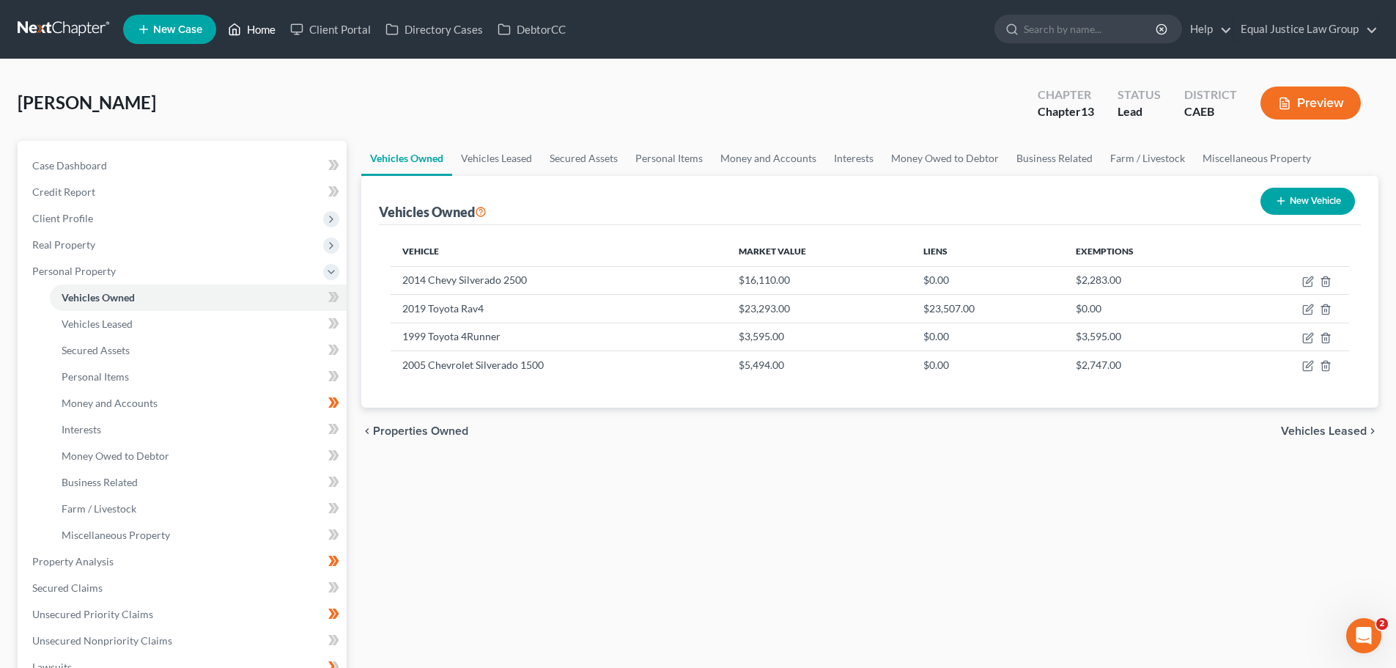
click at [246, 32] on link "Home" at bounding box center [252, 29] width 62 height 26
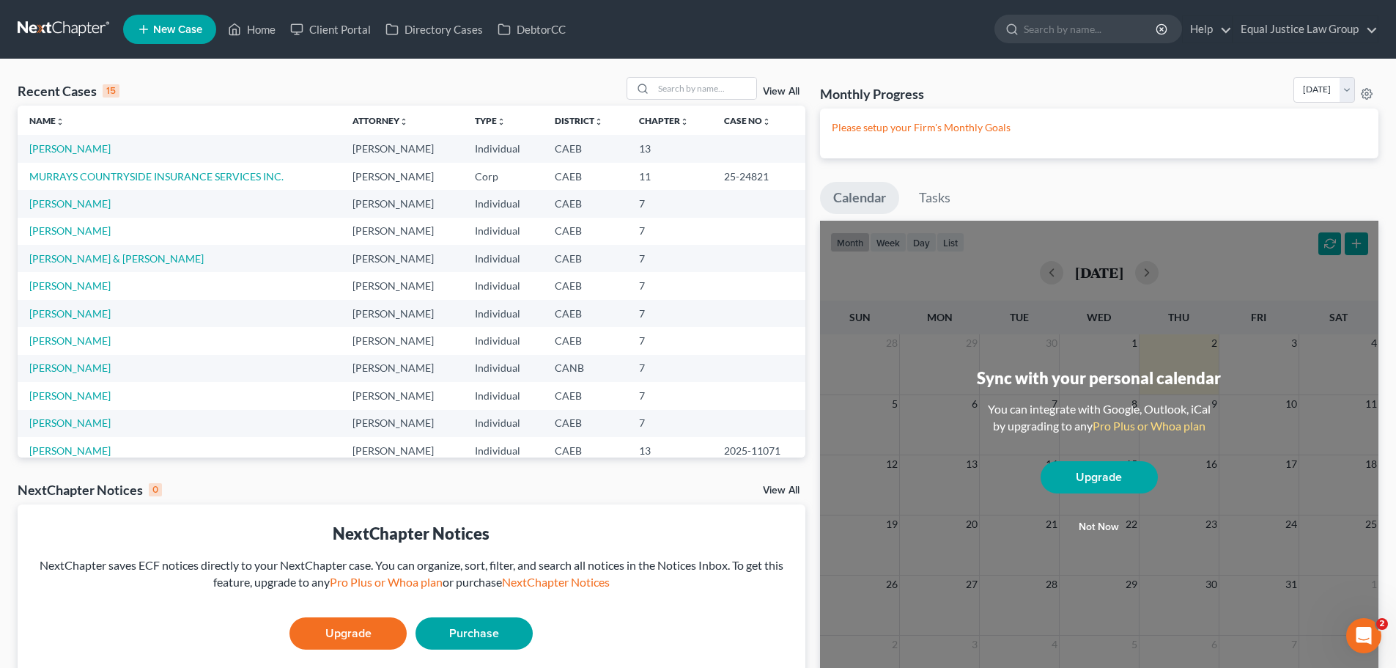
click at [781, 89] on link "View All" at bounding box center [781, 91] width 37 height 10
